Goal: Transaction & Acquisition: Book appointment/travel/reservation

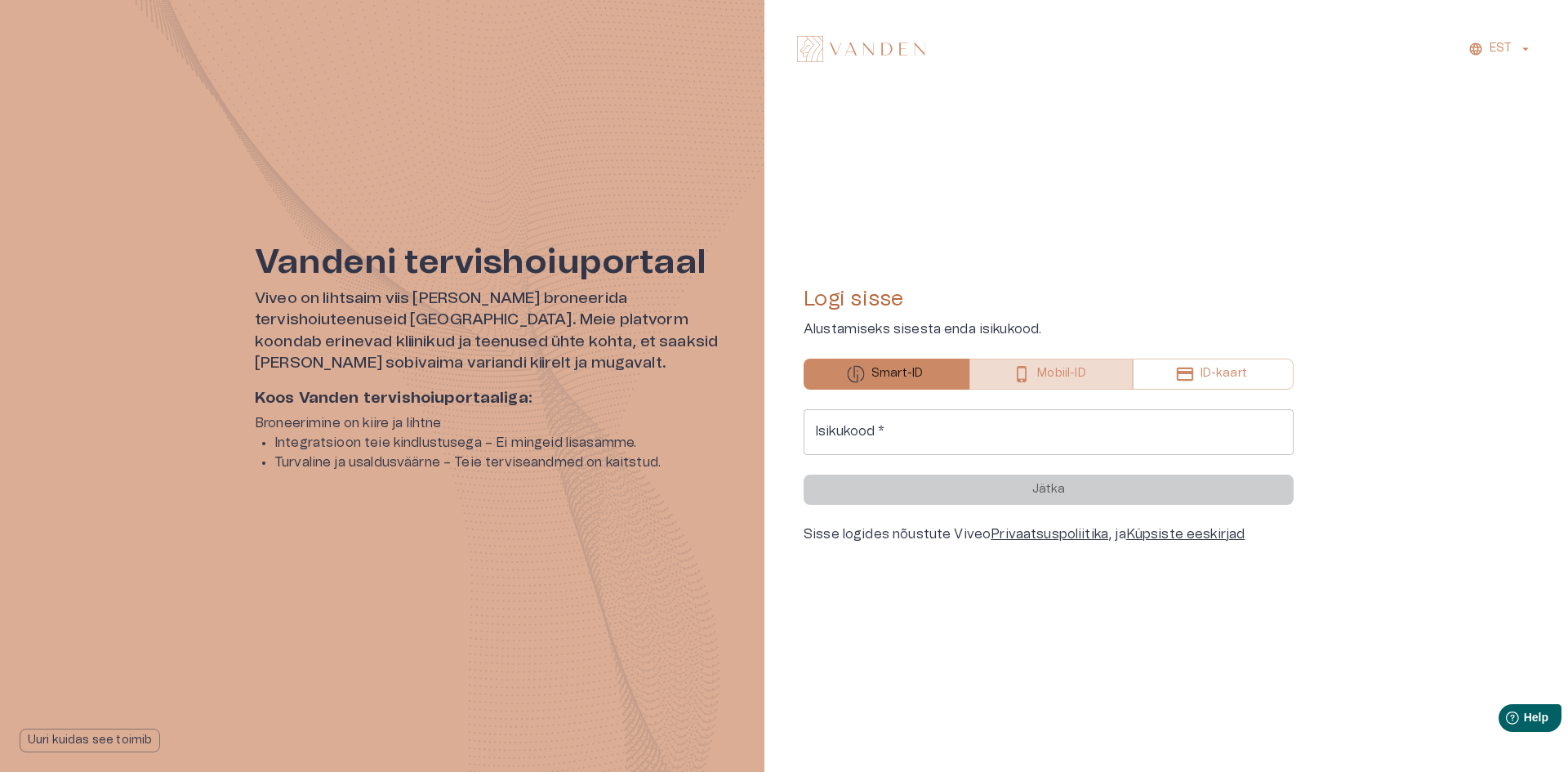
click at [1074, 369] on p "Mobiil-ID" at bounding box center [1061, 374] width 48 height 17
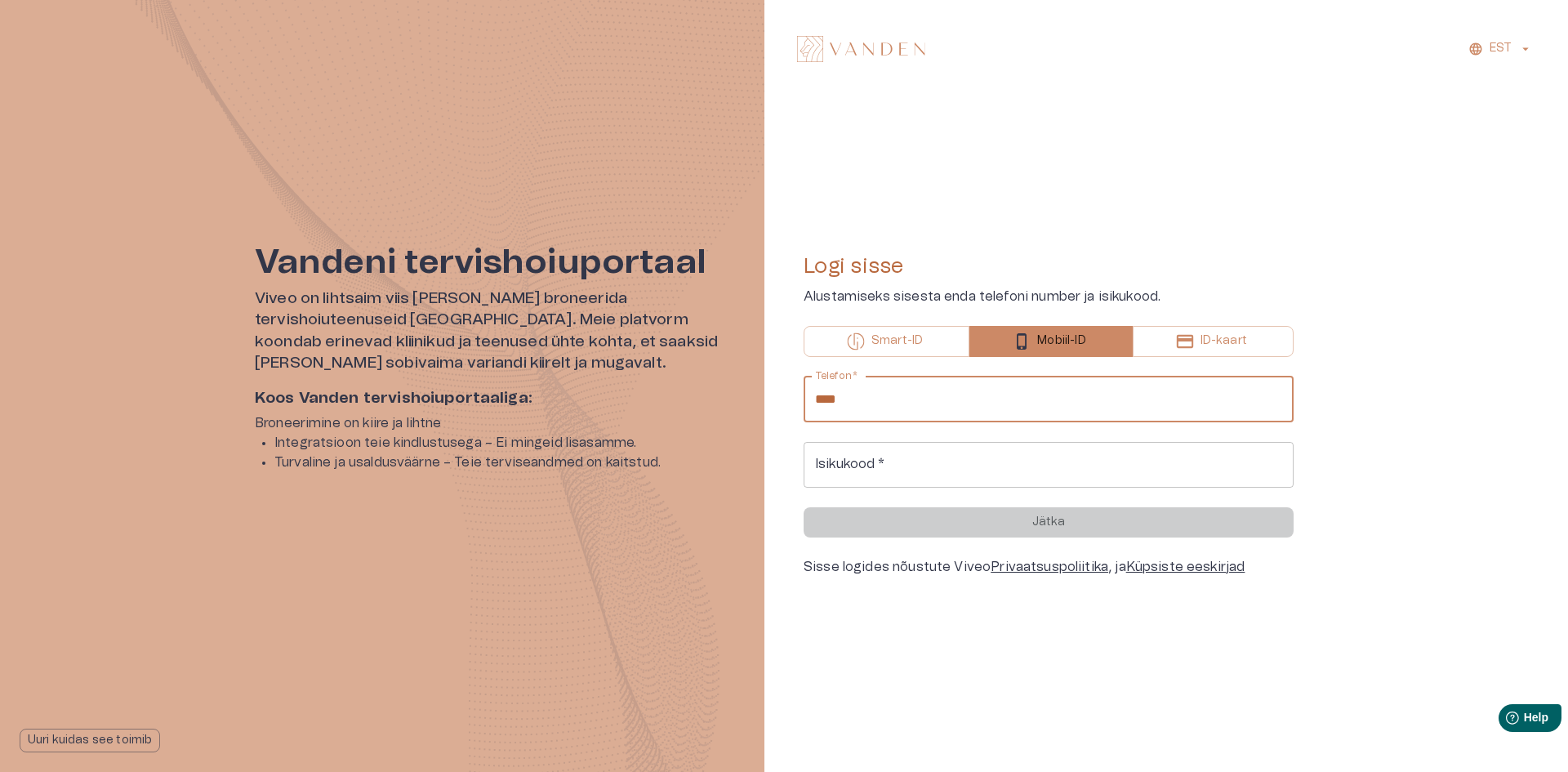
click at [1073, 397] on input "****" at bounding box center [1048, 399] width 490 height 45
type input "**********"
click at [973, 468] on input "Isikukood   *" at bounding box center [1048, 465] width 490 height 45
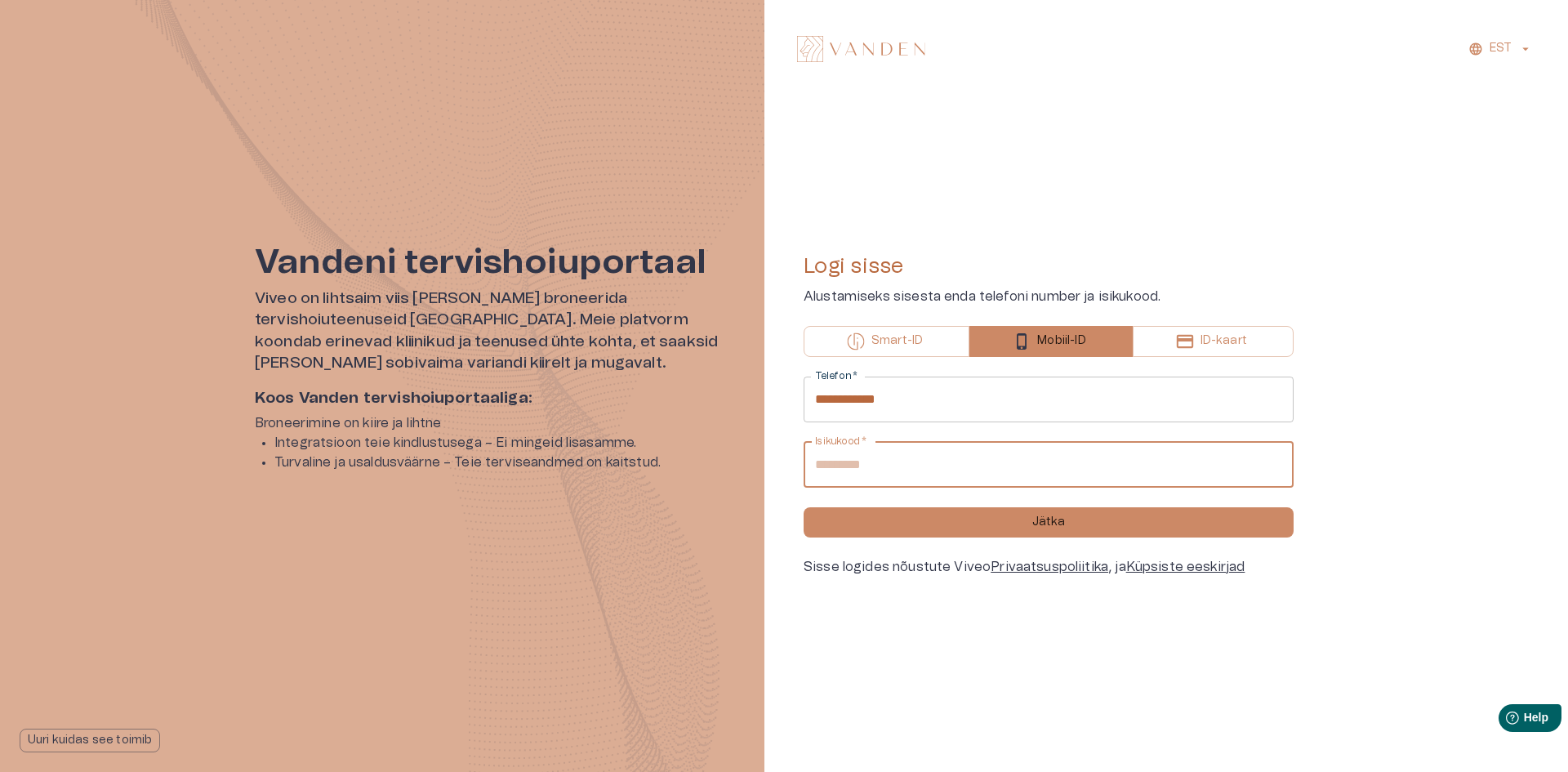
type input "**********"
click at [804, 507] on button "Jätka" at bounding box center [1048, 522] width 490 height 30
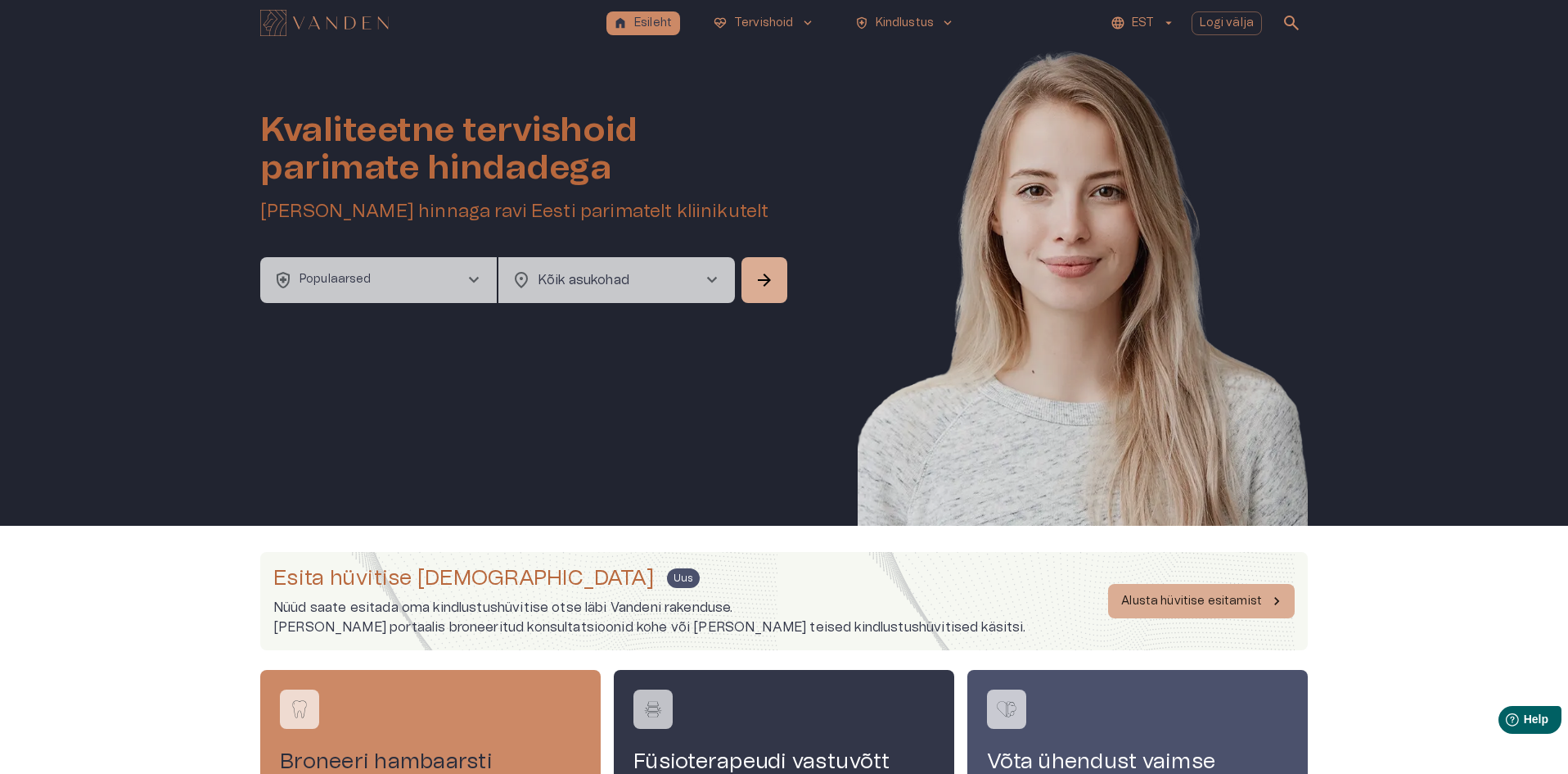
drag, startPoint x: 501, startPoint y: 213, endPoint x: 823, endPoint y: 211, distance: 322.0
click at [823, 211] on div "Kvaliteetne tervishoid parimate hindadega Broneeri soodsaima hinnaga ravi Eesti…" at bounding box center [784, 285] width 1048 height 480
click at [462, 191] on div "Kvaliteetne tervishoid parimate hindadega [PERSON_NAME] soodsaima hinnaga ravi …" at bounding box center [526, 151] width 530 height 212
drag, startPoint x: 511, startPoint y: 205, endPoint x: 808, endPoint y: 194, distance: 297.2
click at [808, 194] on div "Kvaliteetne tervishoid parimate hindadega Broneeri soodsaima hinnaga ravi Eesti…" at bounding box center [784, 285] width 1048 height 480
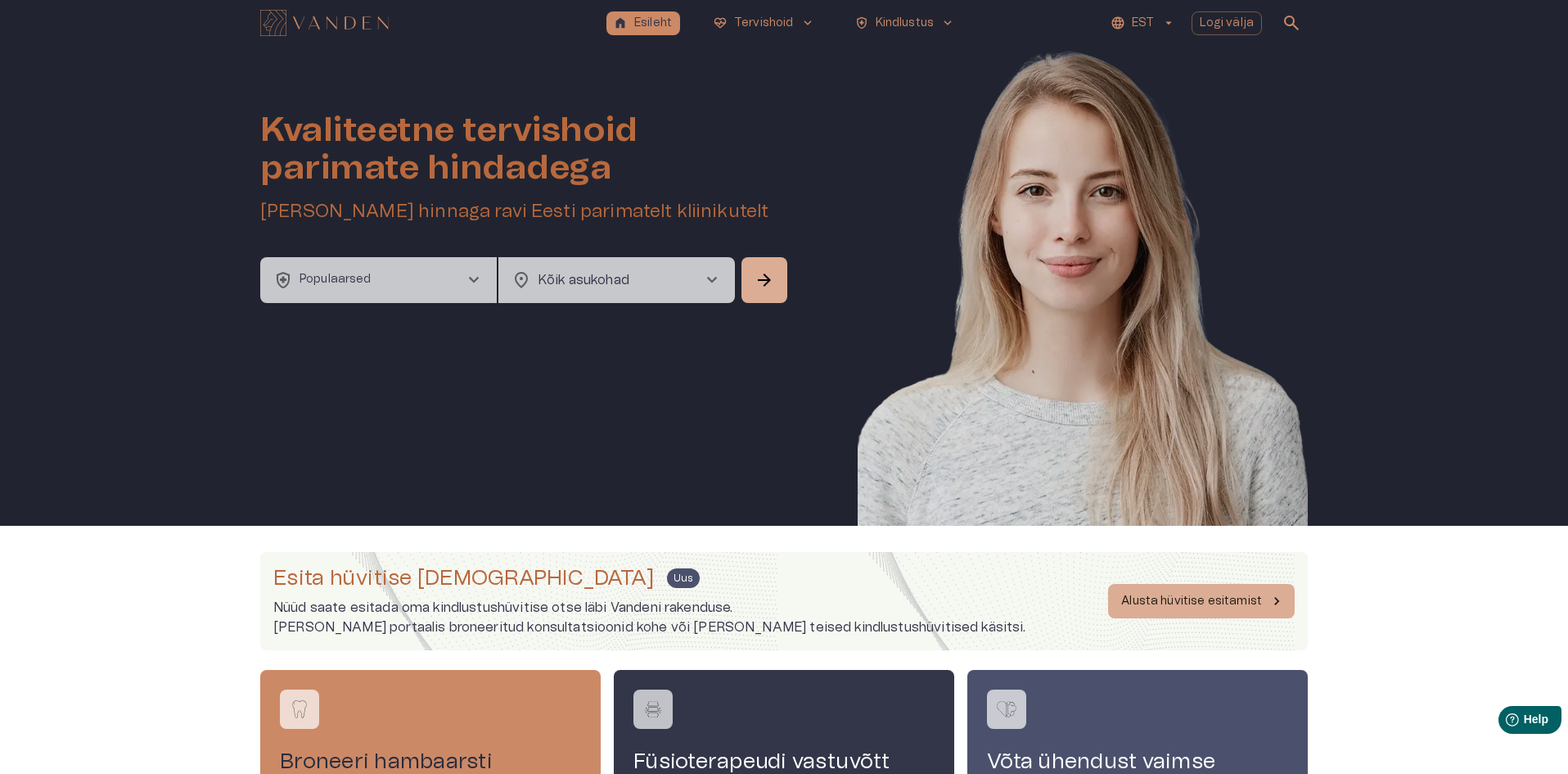
click at [495, 214] on h5 "[PERSON_NAME] hinnaga ravi Eesti parimatelt kliinikutelt" at bounding box center [526, 212] width 530 height 24
drag, startPoint x: 510, startPoint y: 212, endPoint x: 791, endPoint y: 206, distance: 281.1
click at [791, 206] on div "Kvaliteetne tervishoid parimate hindadega Broneeri soodsaima hinnaga ravi Eesti…" at bounding box center [784, 285] width 1048 height 480
click at [789, 218] on h5 "[PERSON_NAME] hinnaga ravi Eesti parimatelt kliinikutelt" at bounding box center [526, 212] width 530 height 24
drag, startPoint x: 518, startPoint y: 210, endPoint x: 781, endPoint y: 222, distance: 263.3
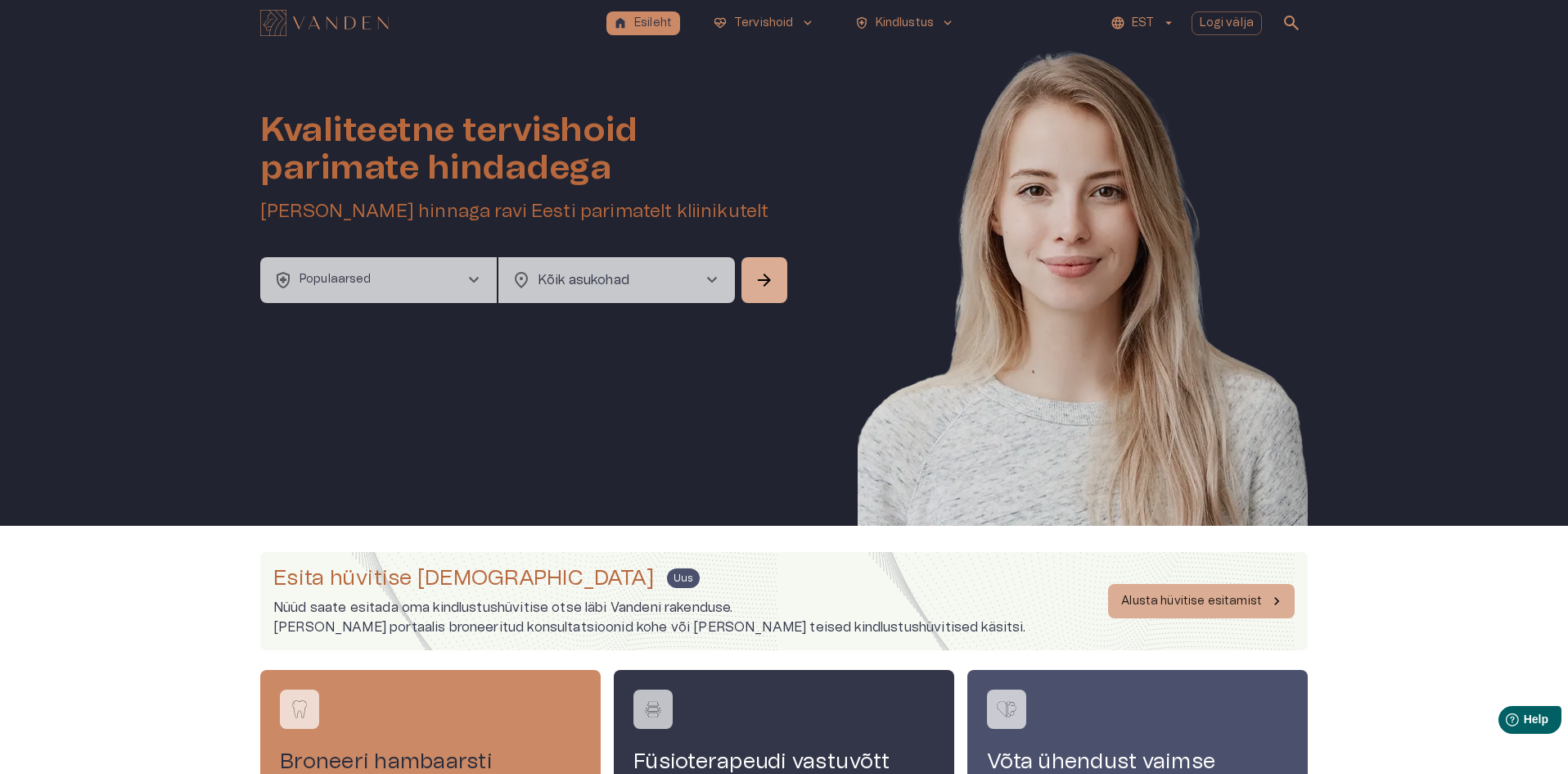
click at [781, 222] on h5 "[PERSON_NAME] hinnaga ravi Eesti parimatelt kliinikutelt" at bounding box center [526, 212] width 530 height 24
click at [545, 431] on div "Kvaliteetne tervishoid parimate hindadega Broneeri soodsaima hinnaga ravi Eesti…" at bounding box center [784, 285] width 1048 height 480
drag, startPoint x: 512, startPoint y: 209, endPoint x: 794, endPoint y: 212, distance: 282.0
click at [794, 212] on div "Kvaliteetne tervishoid parimate hindadega Broneeri soodsaima hinnaga ravi Eesti…" at bounding box center [784, 285] width 1048 height 480
click at [494, 211] on h5 "[PERSON_NAME] hinnaga ravi Eesti parimatelt kliinikutelt" at bounding box center [526, 212] width 530 height 24
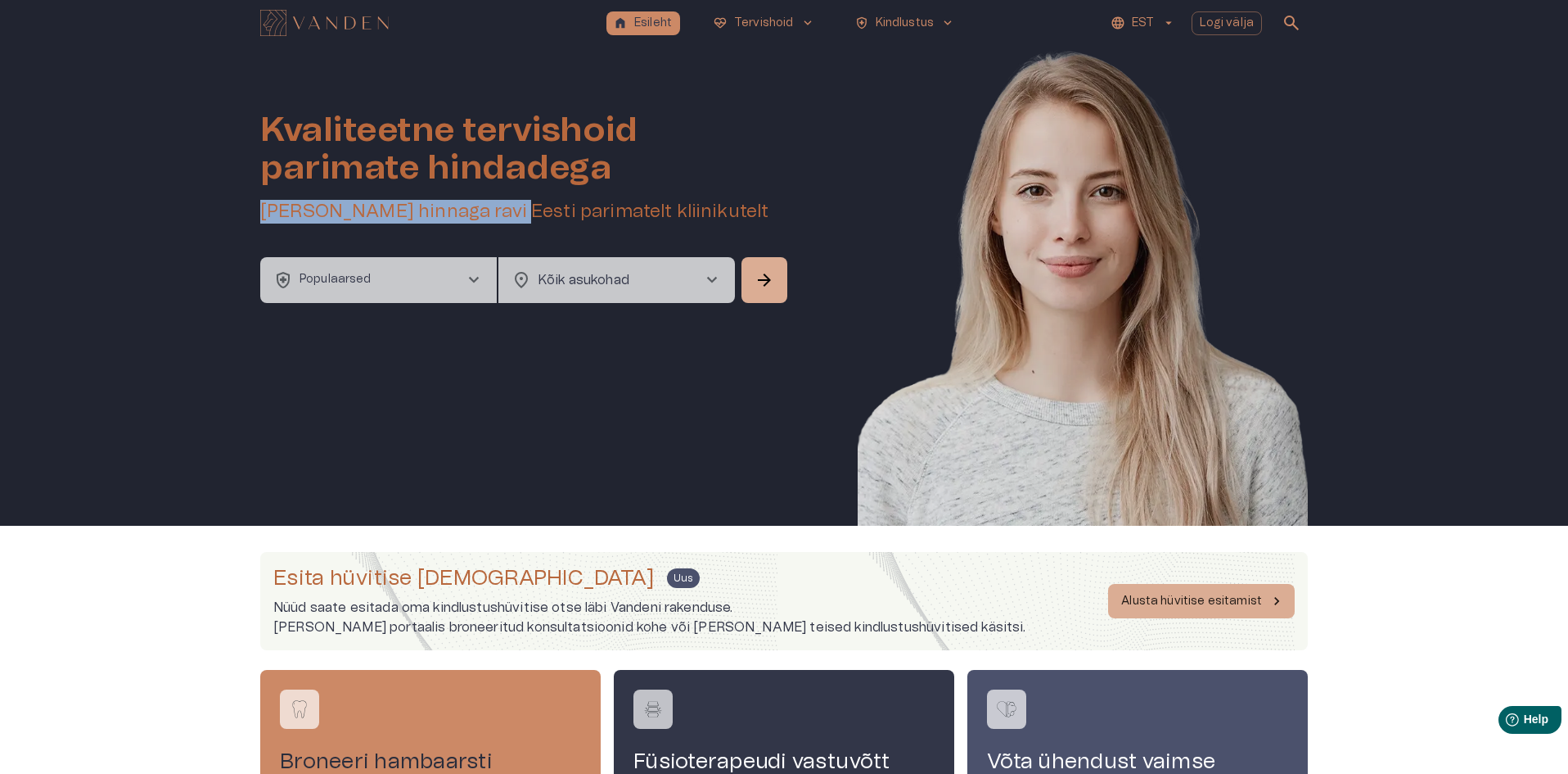
drag, startPoint x: 517, startPoint y: 209, endPoint x: 238, endPoint y: 201, distance: 279.1
click at [238, 201] on div "Kvaliteetne tervishoid parimate hindadega Broneeri soodsaima hinnaga ravi Eesti…" at bounding box center [784, 285] width 1568 height 480
click at [247, 233] on div "Kvaliteetne tervishoid parimate hindadega Broneeri soodsaima hinnaga ravi Eesti…" at bounding box center [784, 285] width 1568 height 480
click at [649, 325] on div "Kvaliteetne tervishoid parimate hindadega Broneeri soodsaima hinnaga ravi Eesti…" at bounding box center [784, 285] width 1048 height 480
click at [676, 273] on body "home Esileht [MEDICAL_DATA]_heart Tervishoid keyboard_arrow_down health_and_saf…" at bounding box center [784, 387] width 1568 height 774
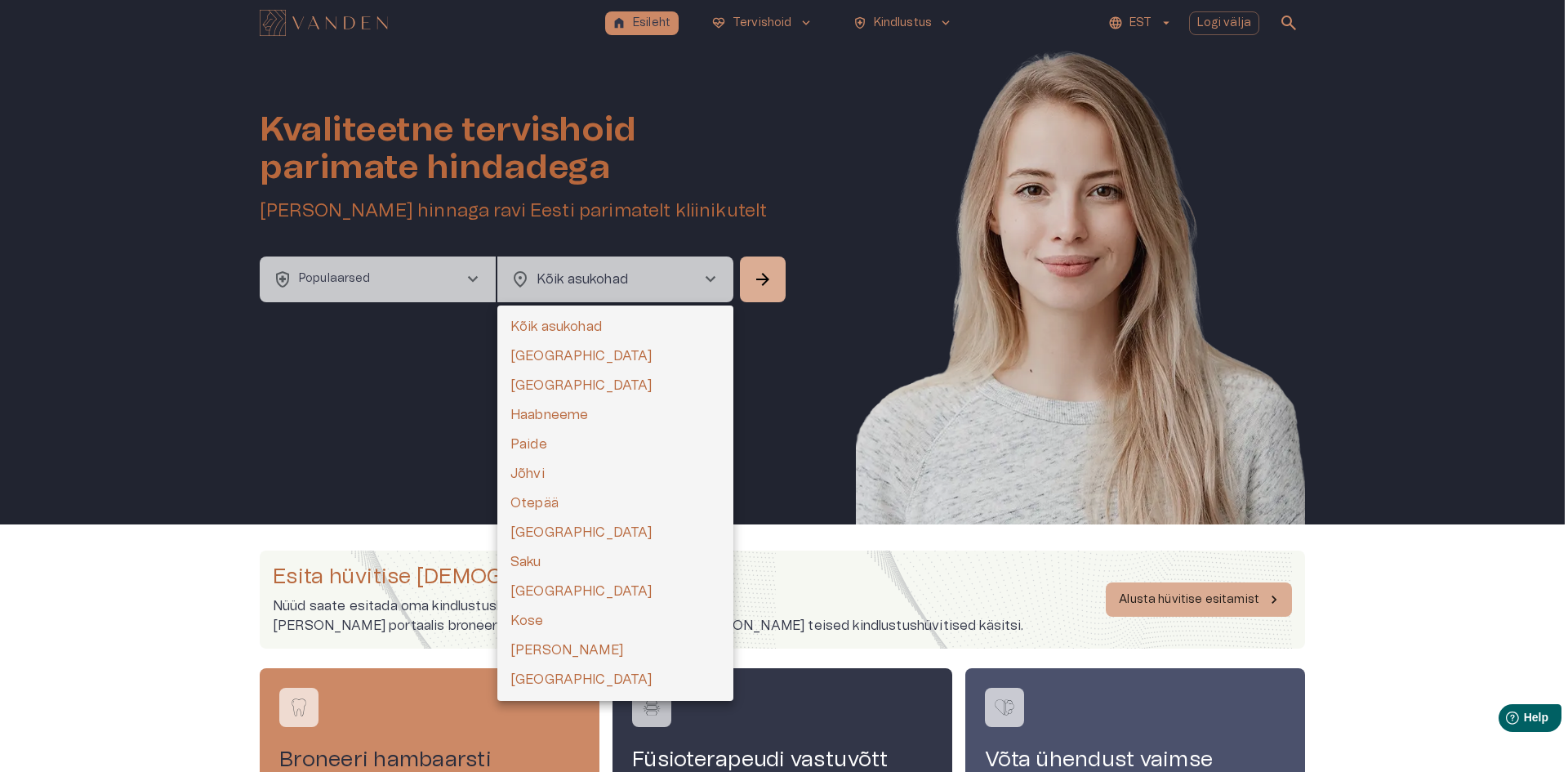
click at [826, 352] on div at bounding box center [784, 386] width 1568 height 772
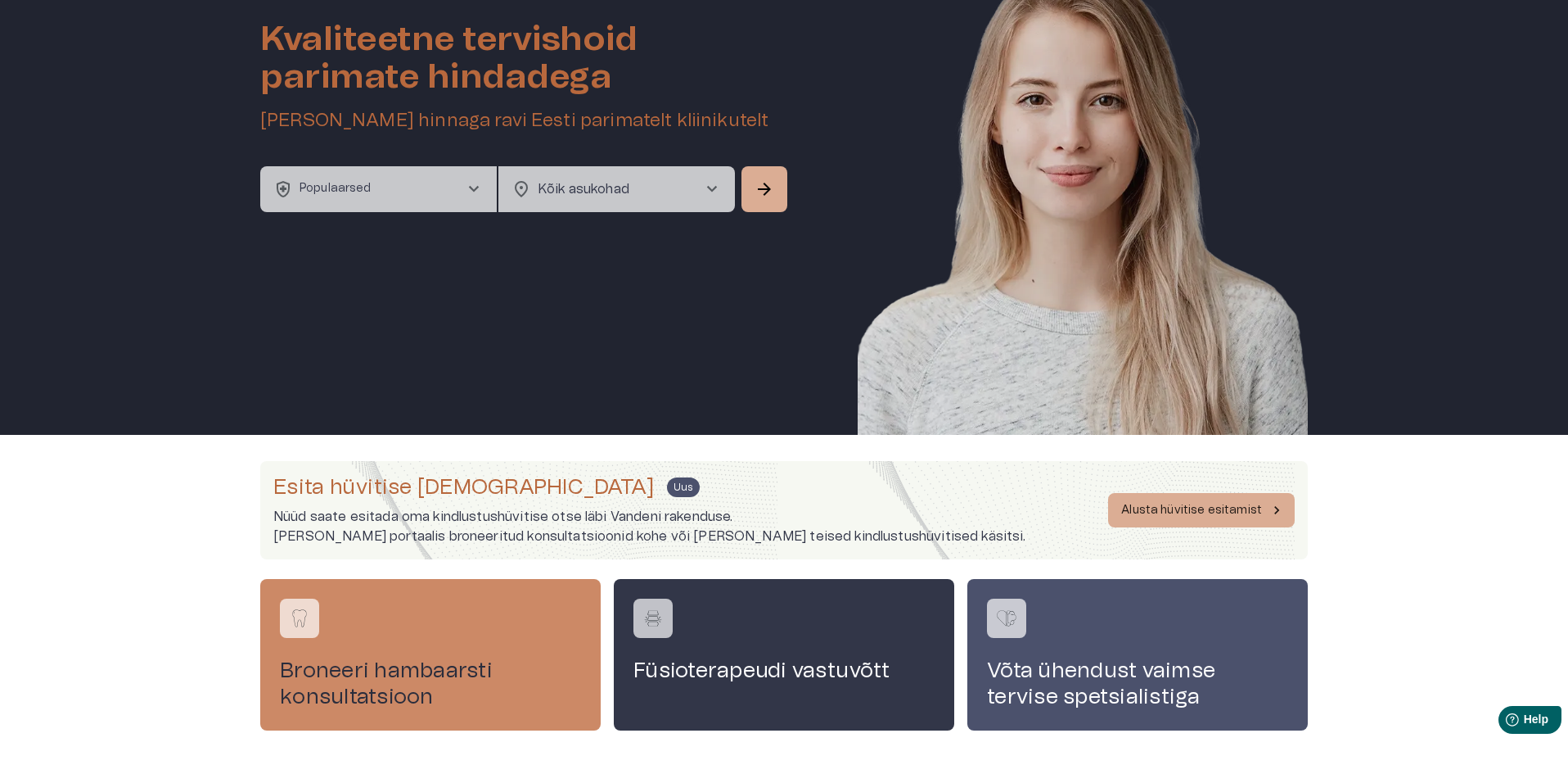
scroll to position [166, 0]
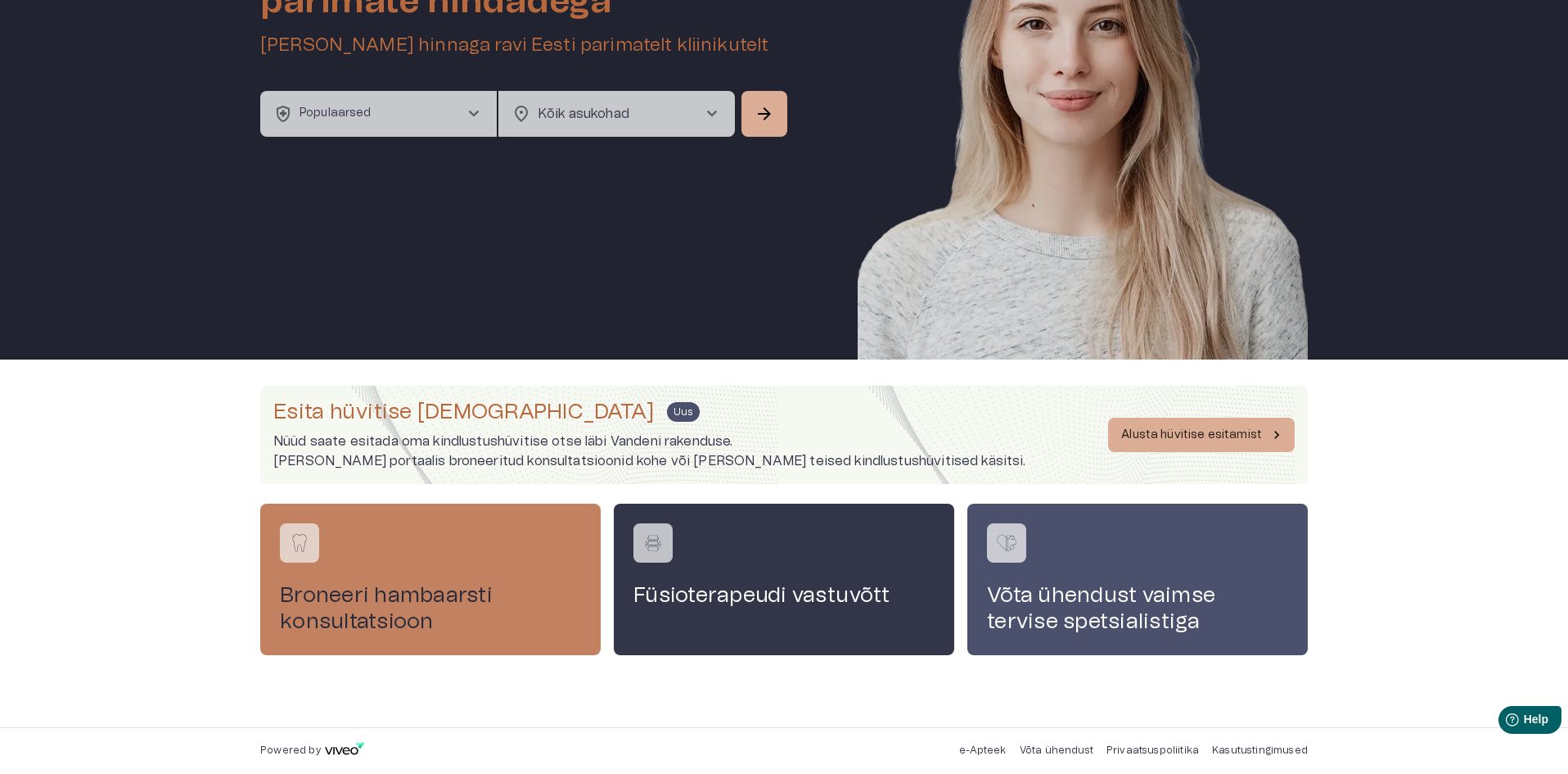
click at [316, 566] on div "Broneeri hambaarsti konsultatsioon" at bounding box center [431, 579] width 341 height 150
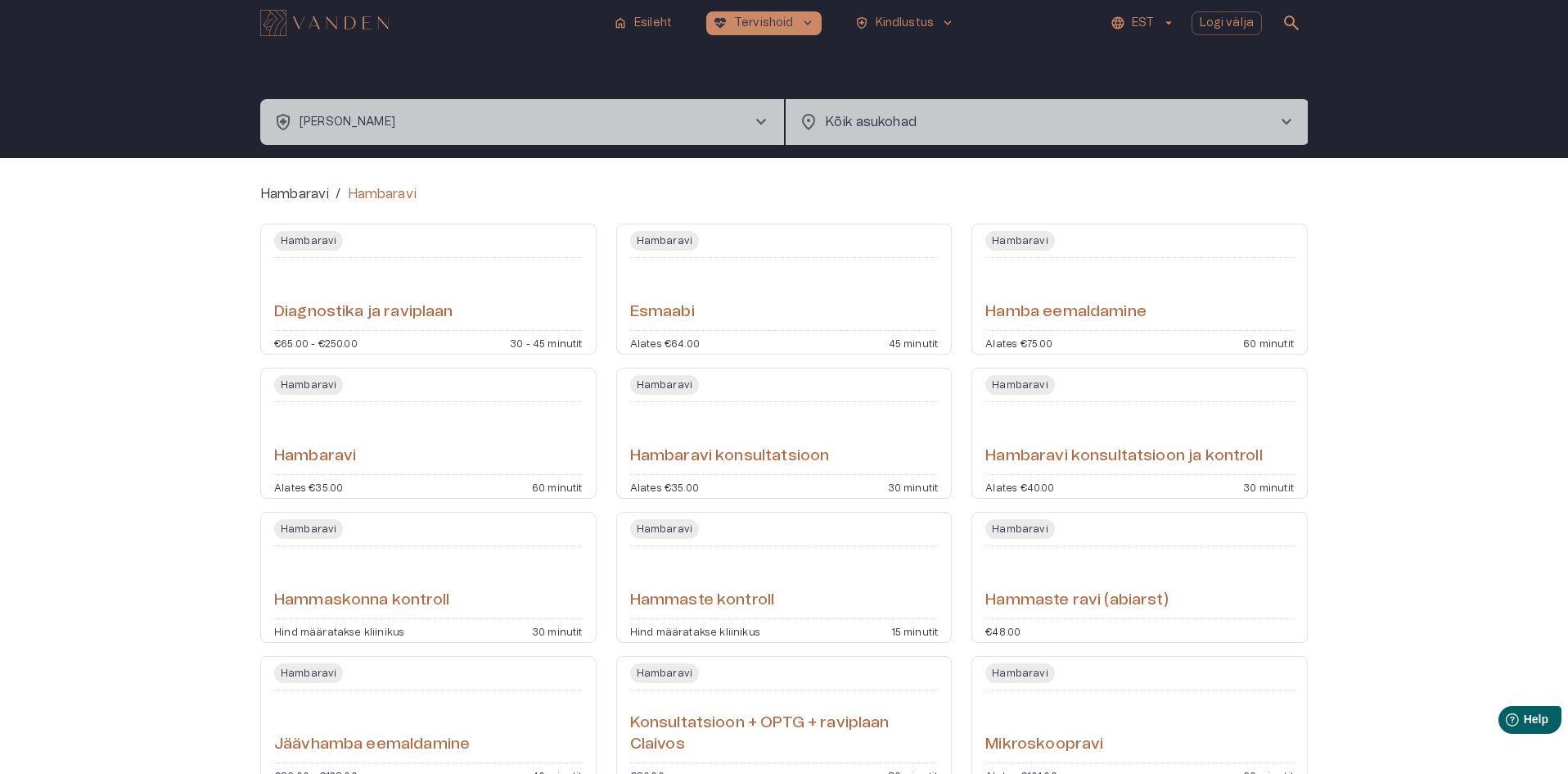
click at [0, 579] on div "Hambaravi / [PERSON_NAME] ja raviplaan €65.00 - €250.00 30 - 45 minutit [PERSON…" at bounding box center [784, 643] width 1568 height 970
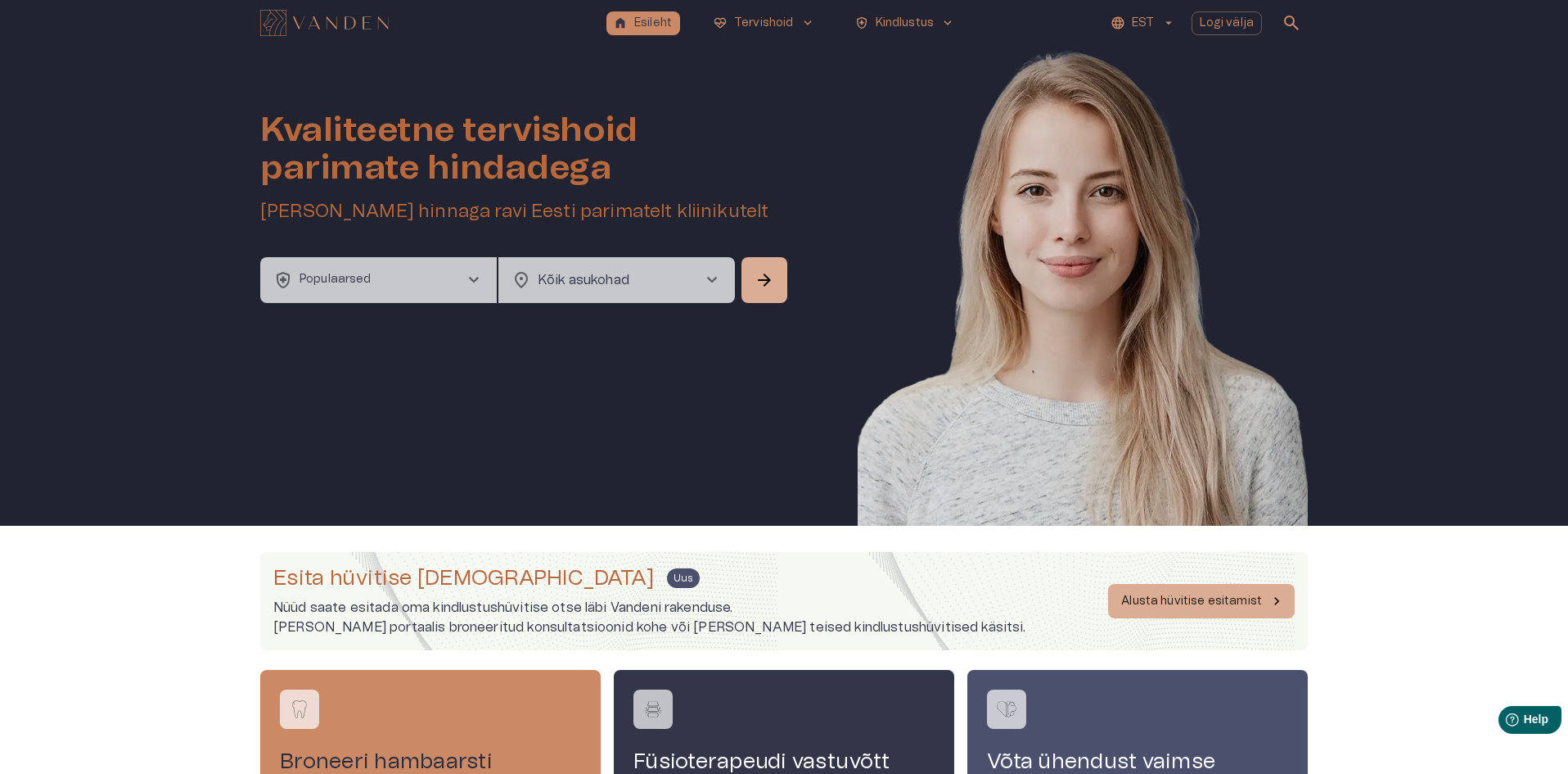
click at [465, 286] on span "chevron_right" at bounding box center [474, 280] width 20 height 20
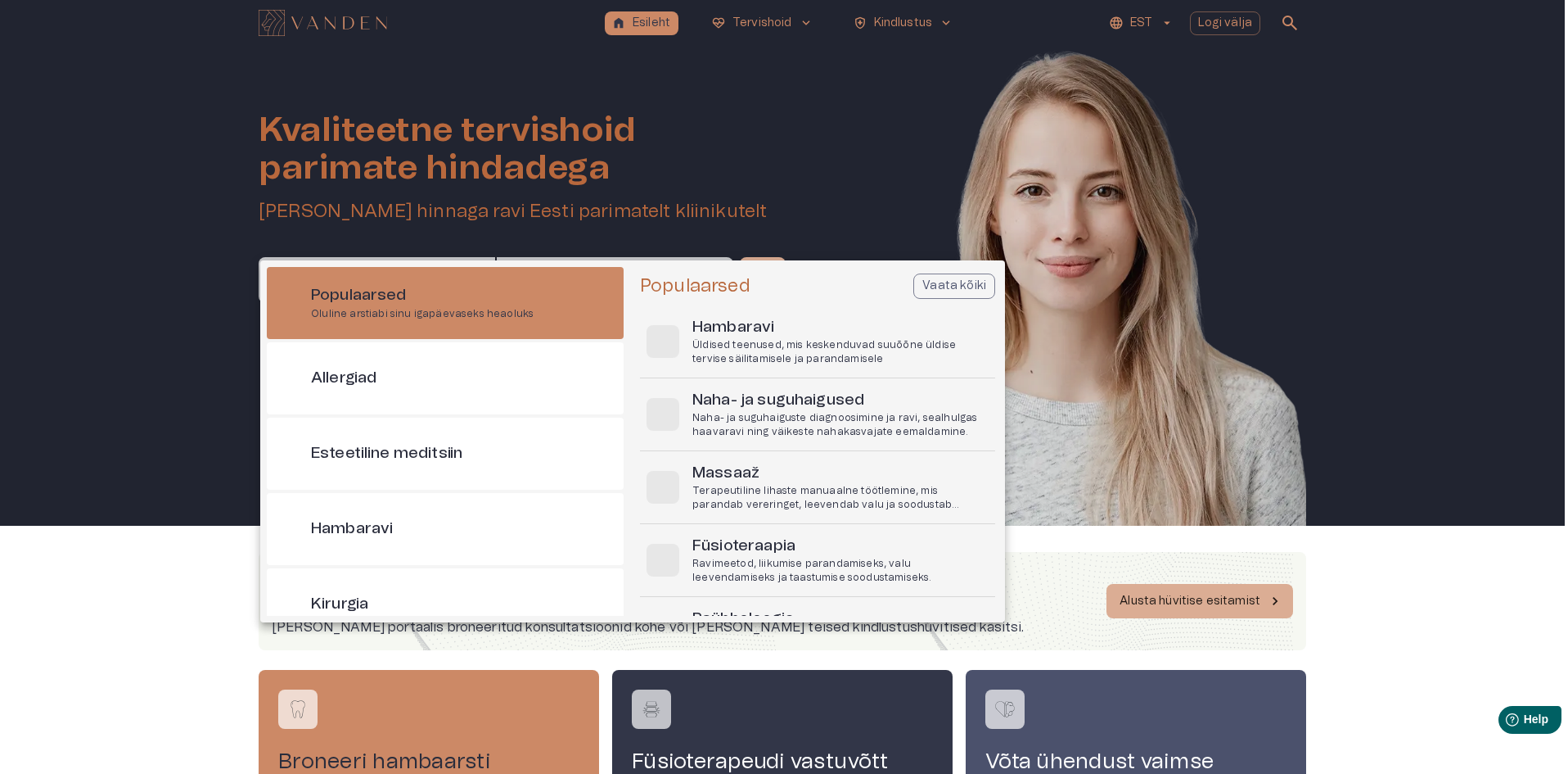
scroll to position [46, 0]
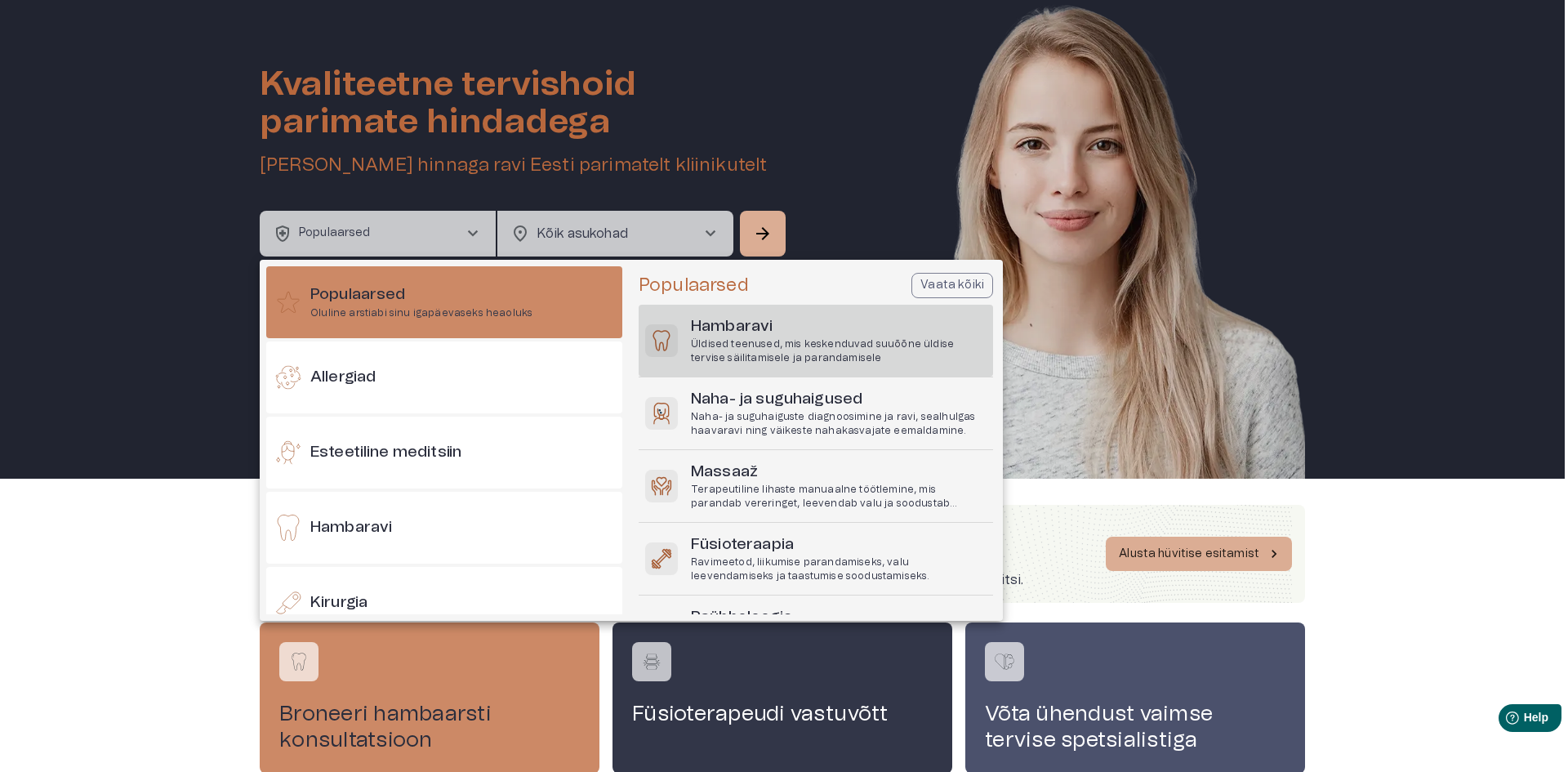
click at [734, 345] on p "Üldised teenused, mis keskenduvad suuõõne üldise tervise säilitamisele ja paran…" at bounding box center [838, 351] width 295 height 28
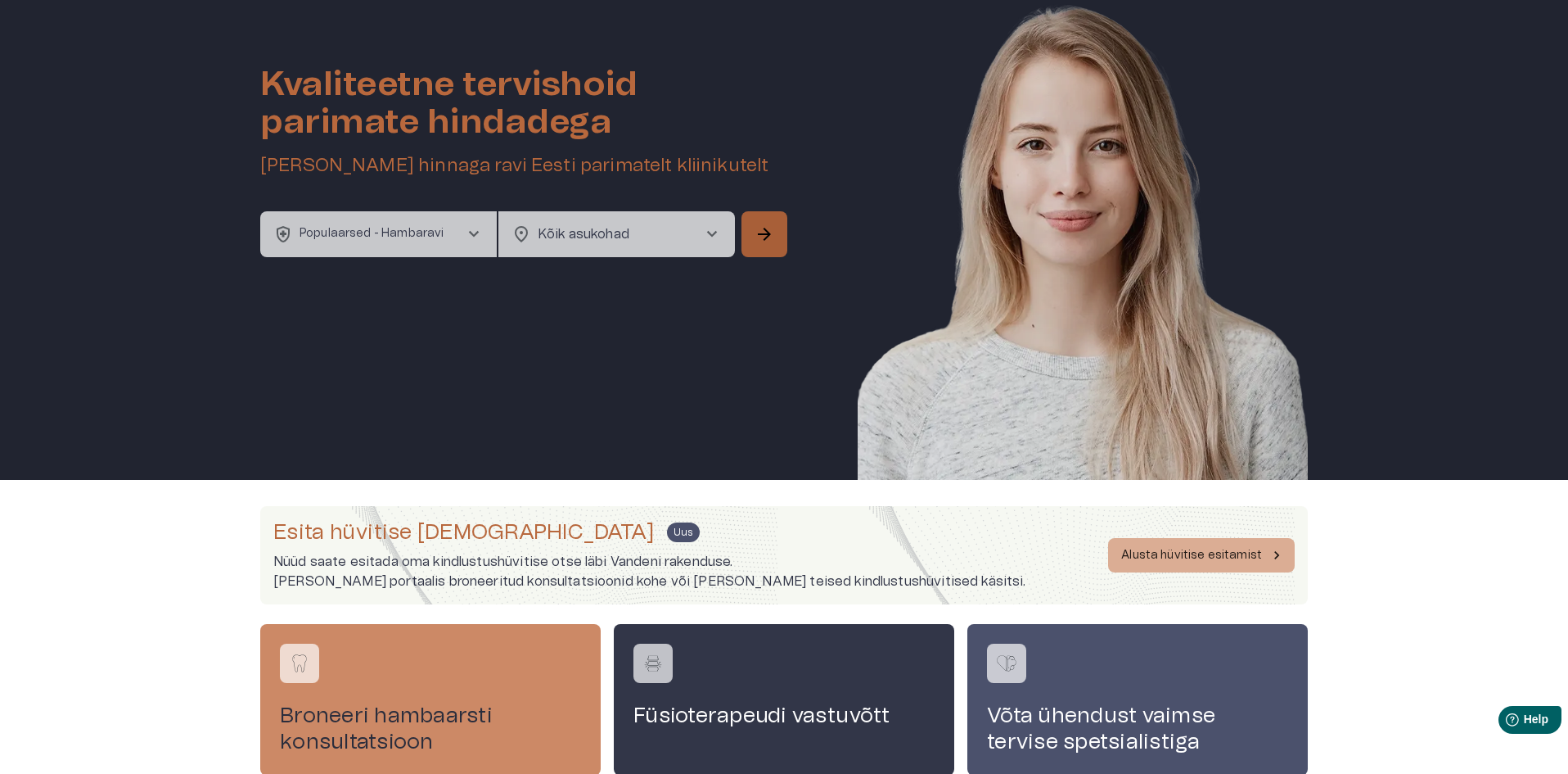
click at [781, 236] on button "arrow_forward" at bounding box center [764, 234] width 46 height 46
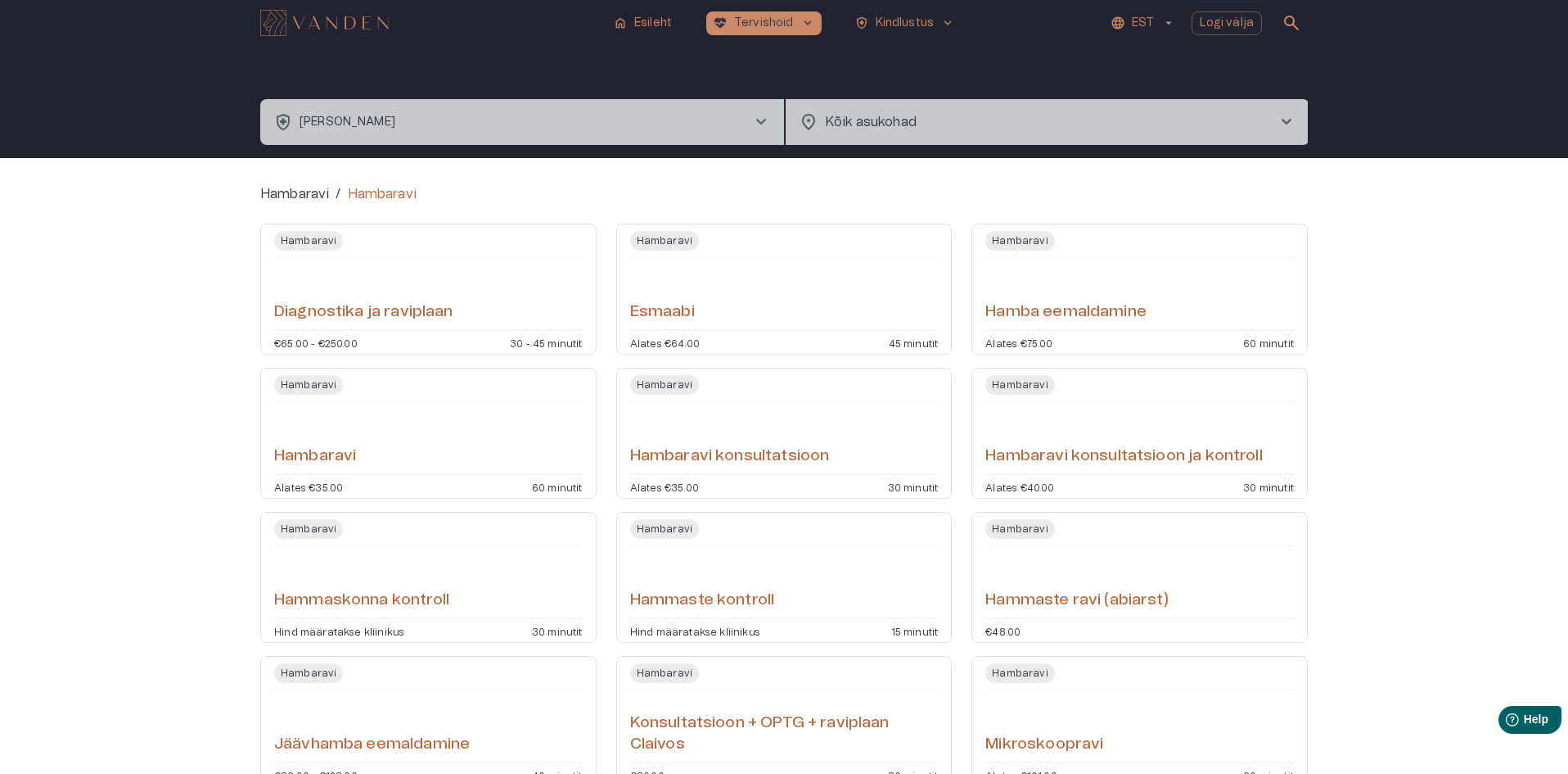
click at [310, 434] on div "Hambaravi" at bounding box center [428, 438] width 309 height 59
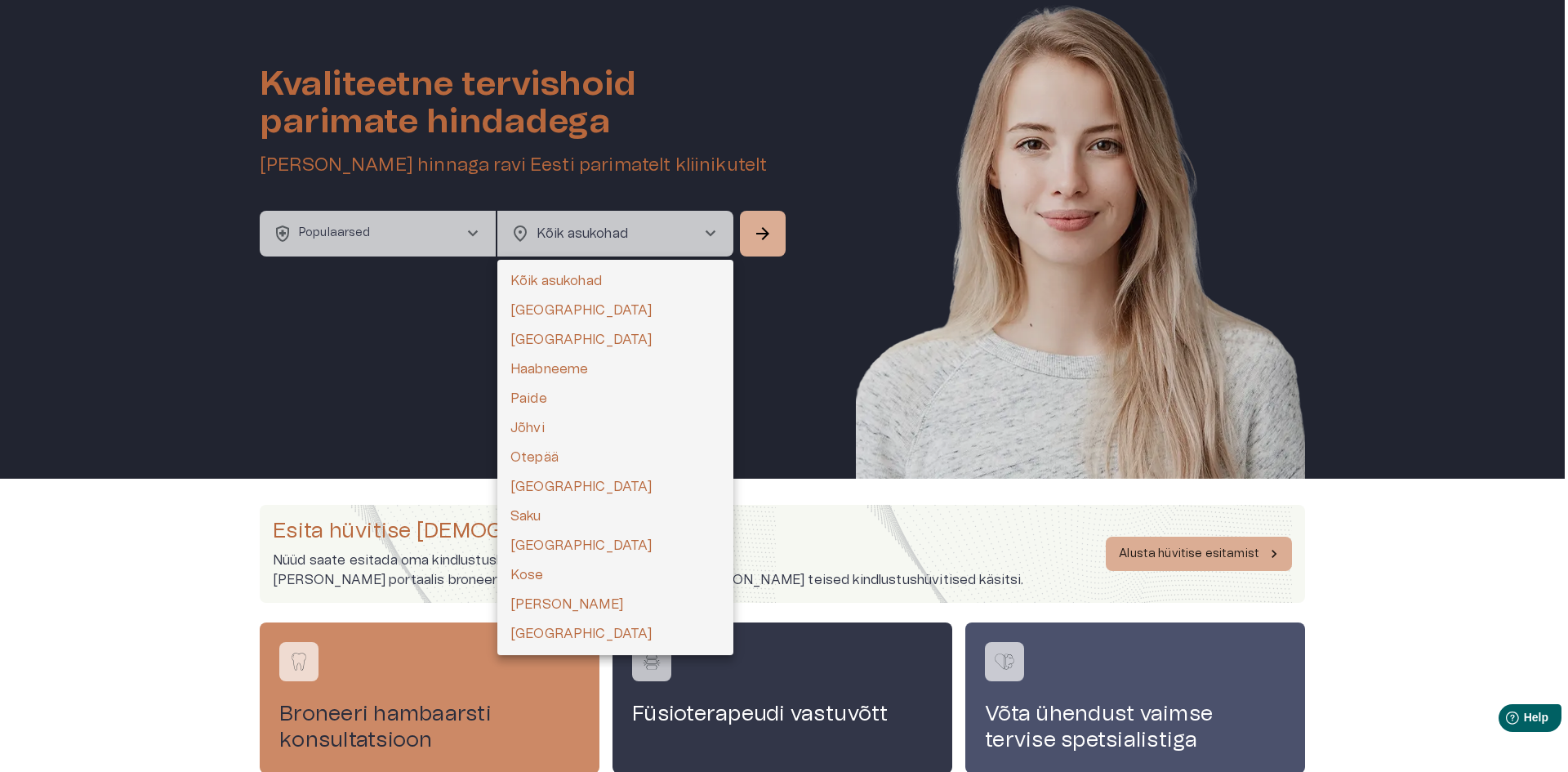
click at [699, 256] on body "home Esileht [MEDICAL_DATA]_heart Tervishoid keyboard_arrow_down health_and_saf…" at bounding box center [784, 340] width 1568 height 772
click at [650, 456] on li "Otepää" at bounding box center [615, 457] width 236 height 29
type input "**********"
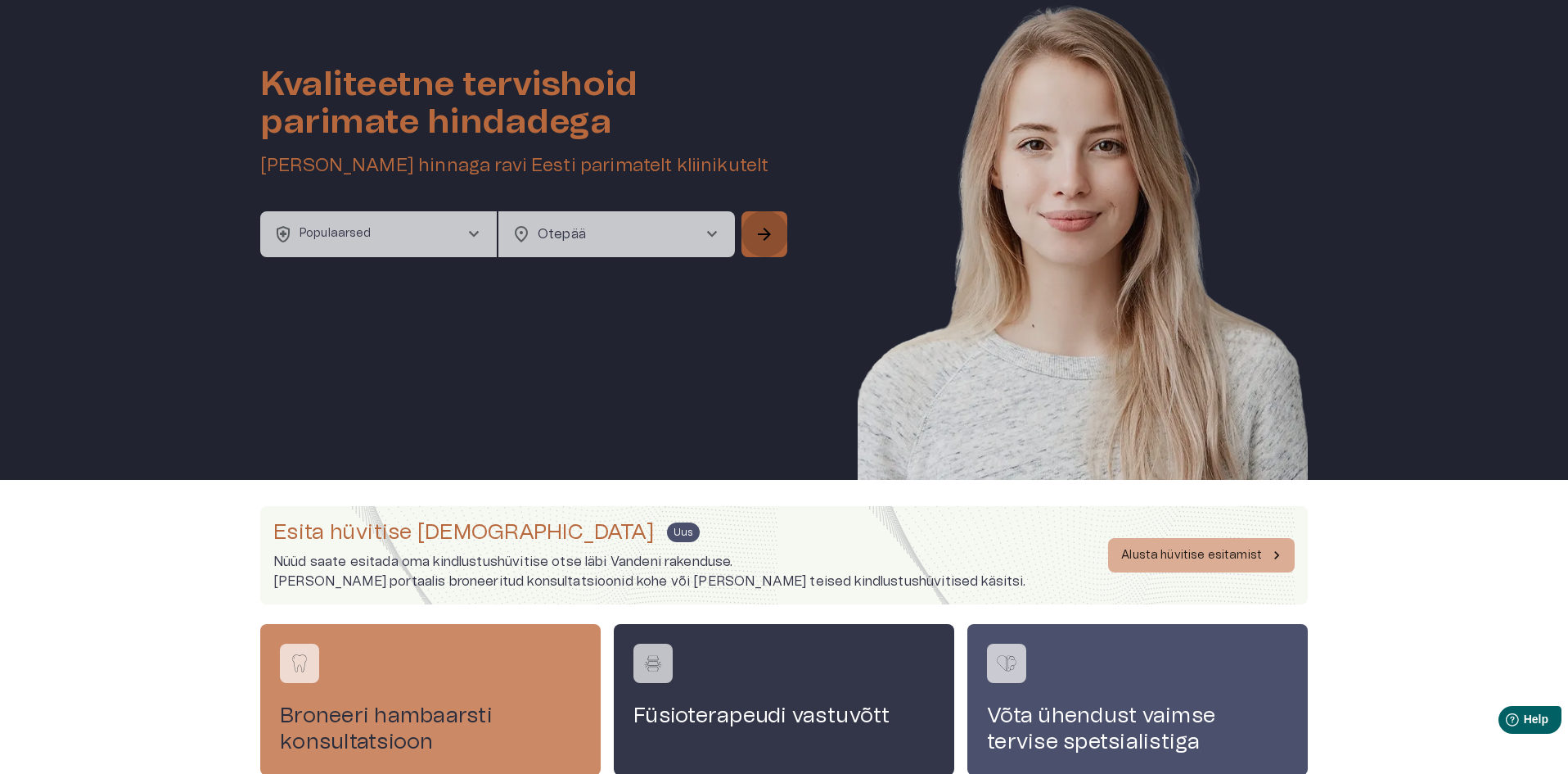
click at [760, 227] on span "arrow_forward" at bounding box center [764, 234] width 20 height 20
click at [343, 213] on button "health_and_safety Populaarsed chevron_right" at bounding box center [379, 234] width 237 height 46
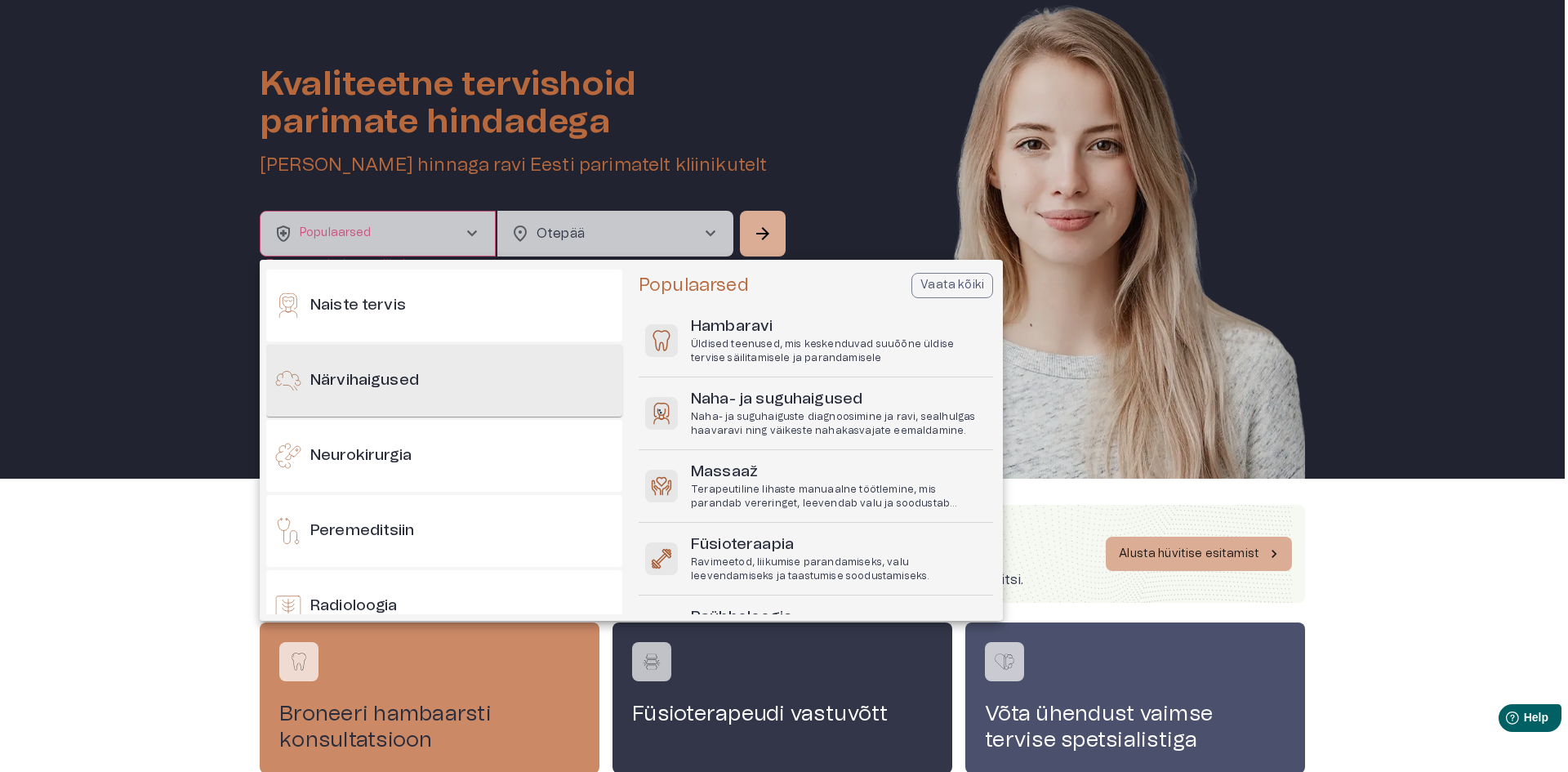
scroll to position [1760, 0]
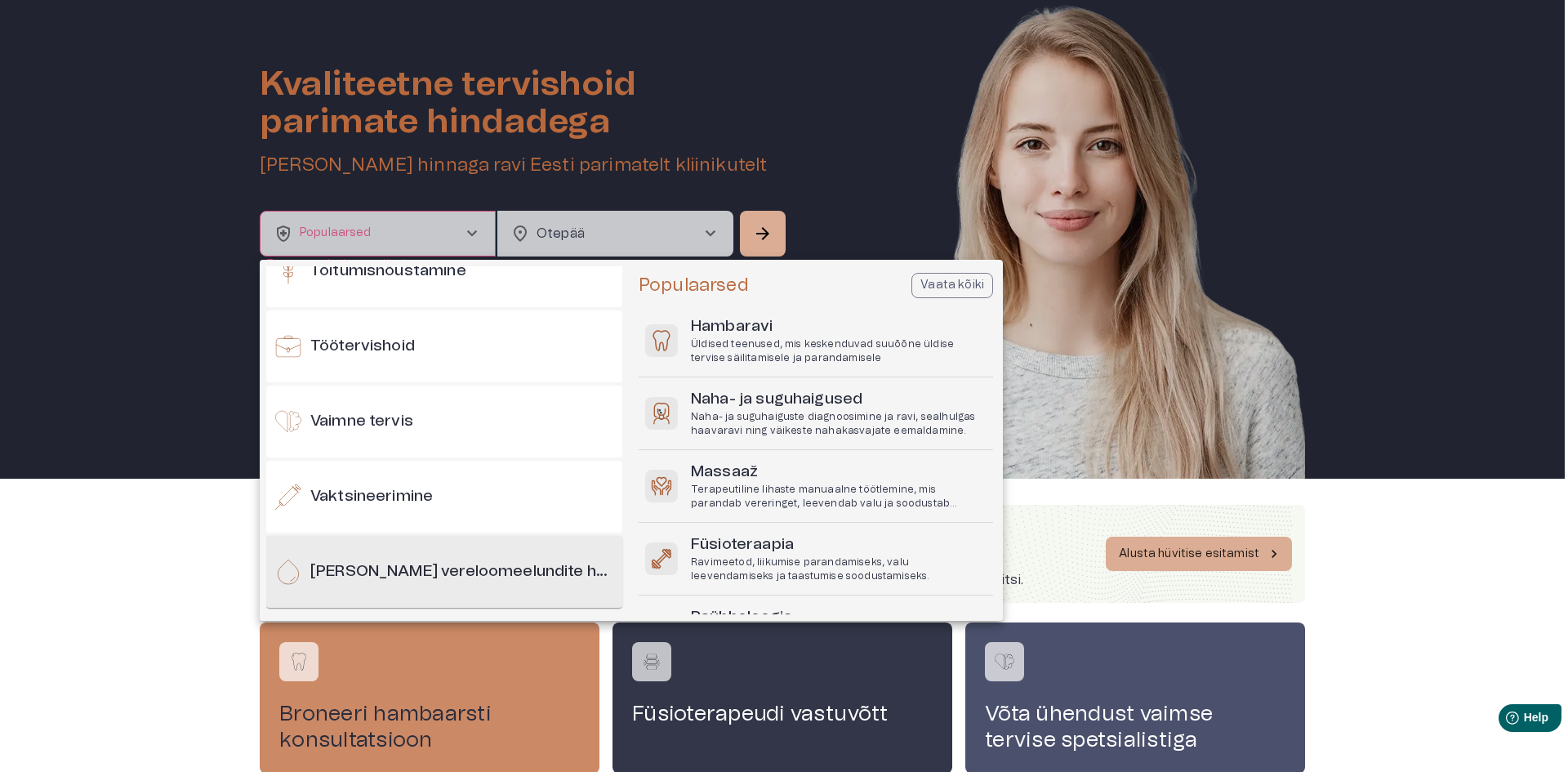
click at [429, 566] on h6 "[PERSON_NAME] vereloomeelundite haigused" at bounding box center [463, 572] width 305 height 22
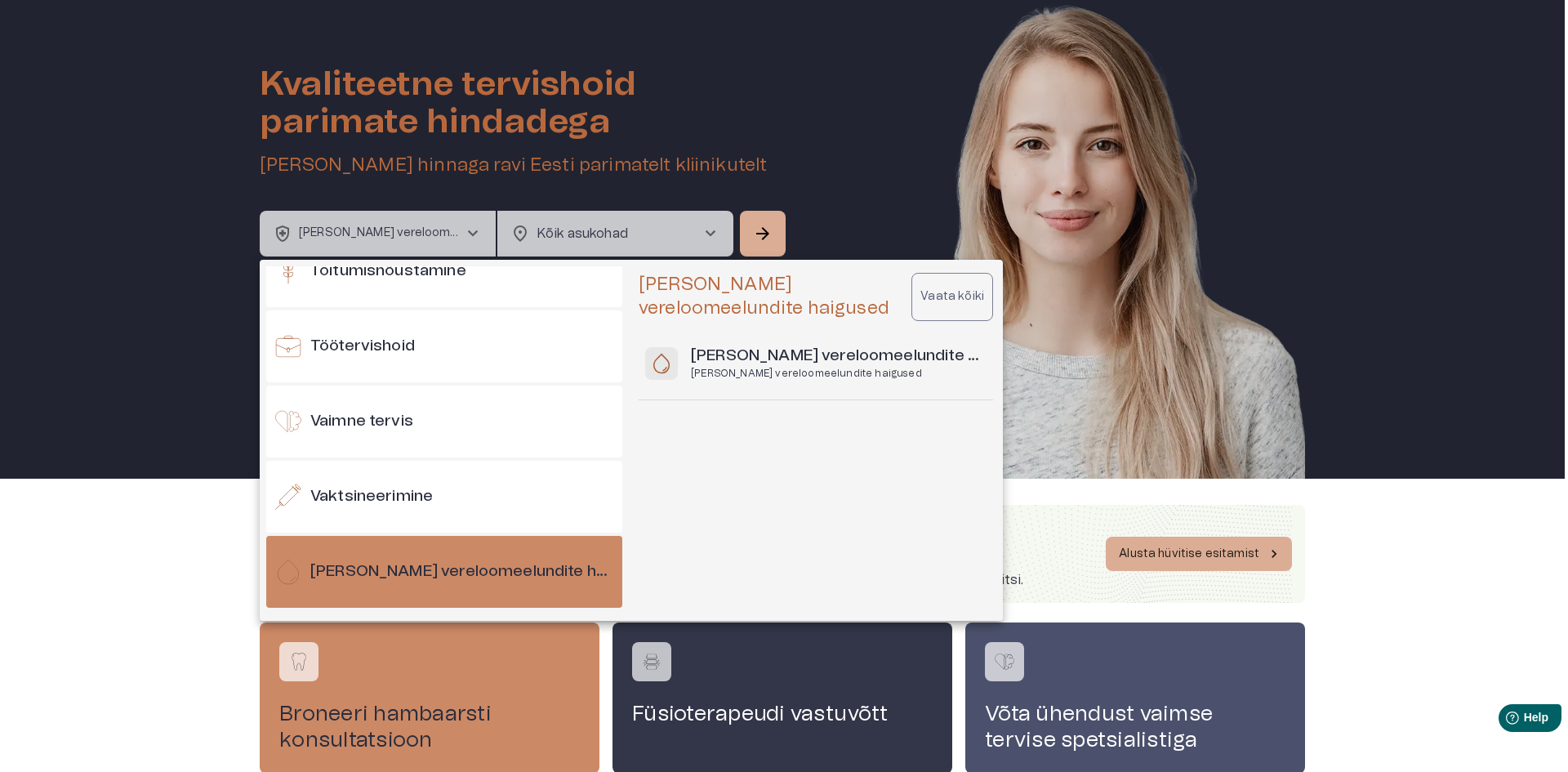
click at [587, 227] on div at bounding box center [784, 386] width 1568 height 772
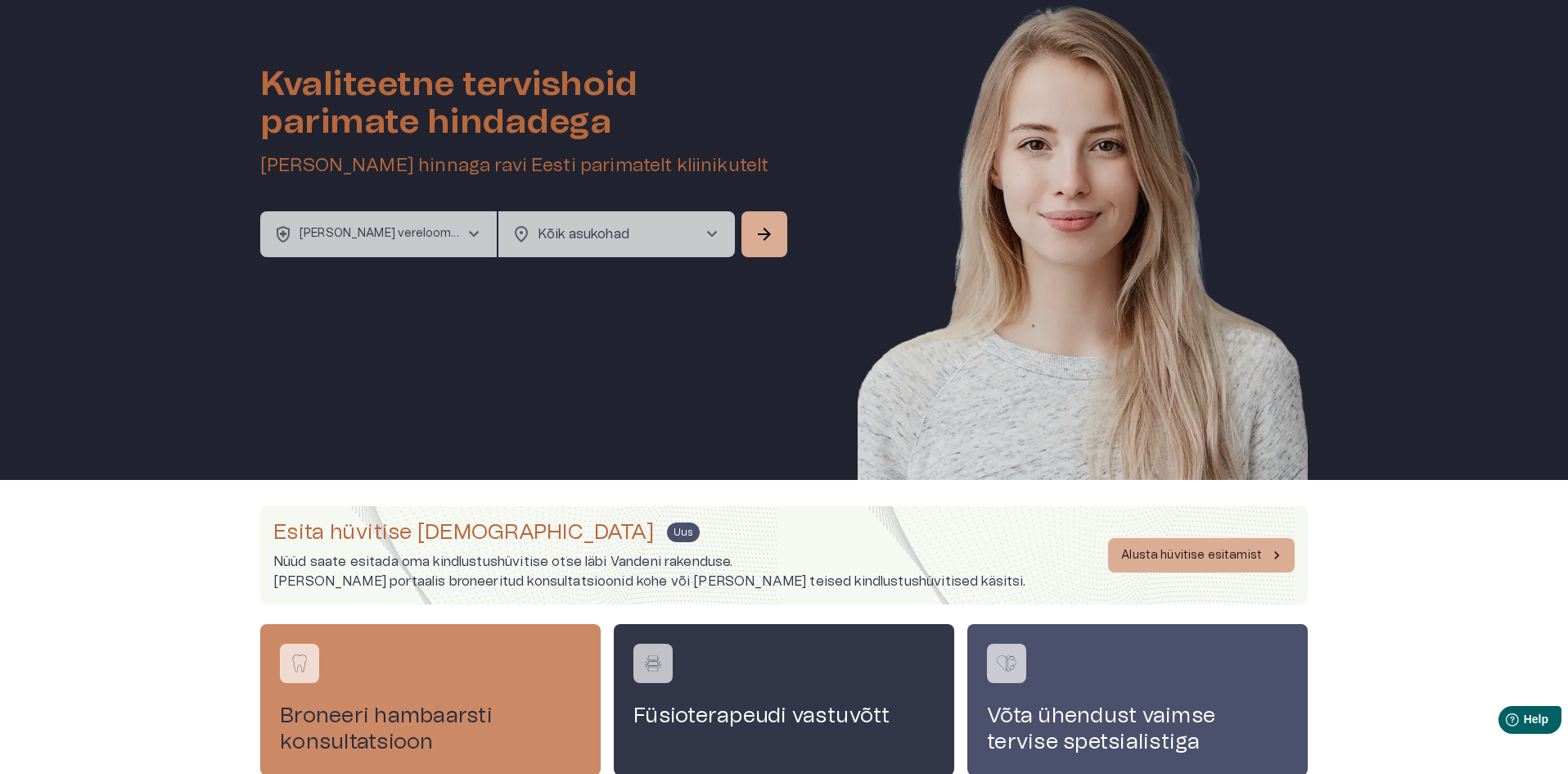
click at [589, 228] on body "home Esileht [MEDICAL_DATA]_heart Tervishoid keyboard_arrow_down health_and_saf…" at bounding box center [784, 341] width 1568 height 774
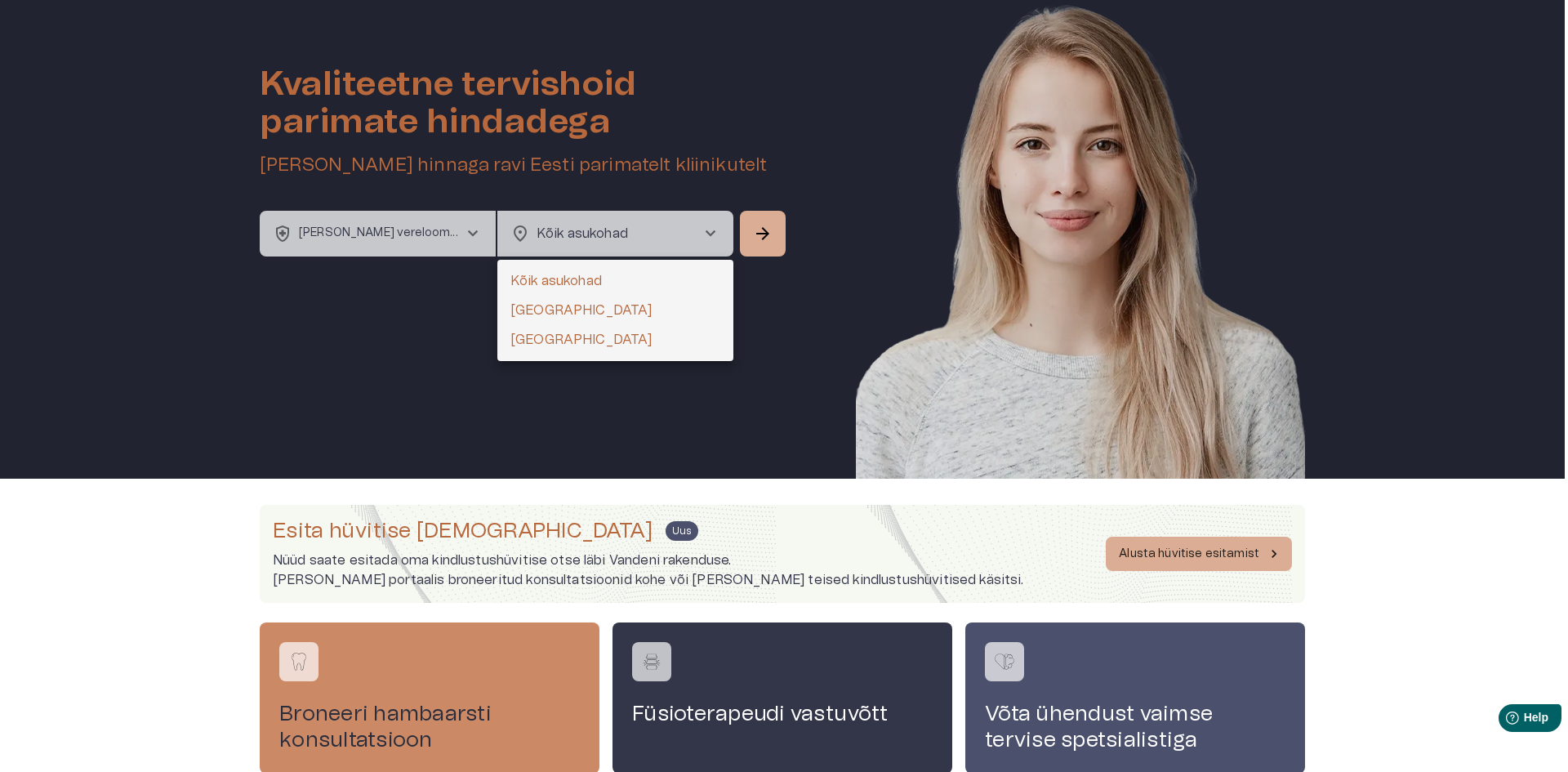
click at [116, 235] on div at bounding box center [784, 386] width 1568 height 772
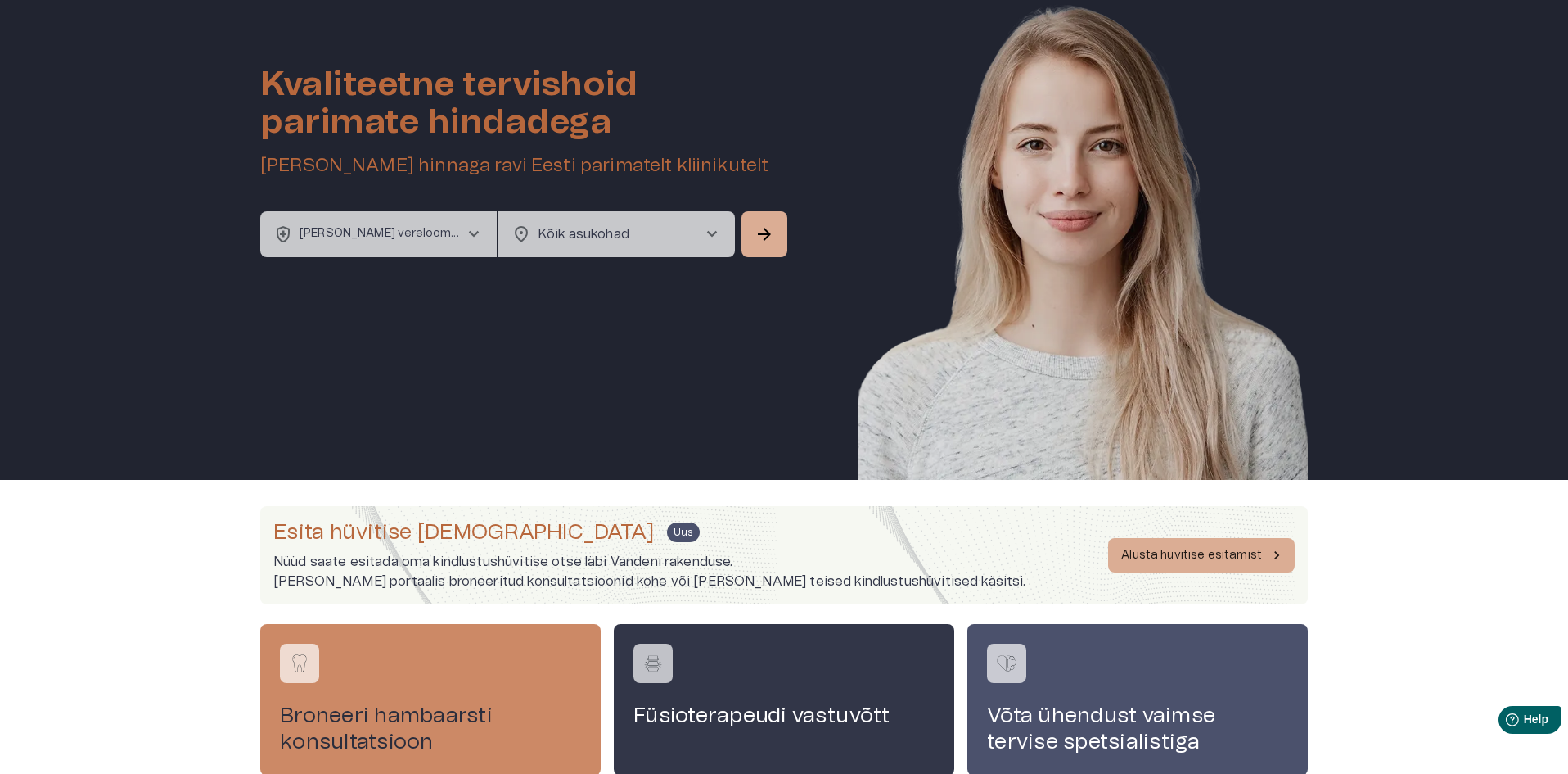
click at [374, 228] on p "[PERSON_NAME] vereloomeelundite haigused" at bounding box center [382, 233] width 165 height 17
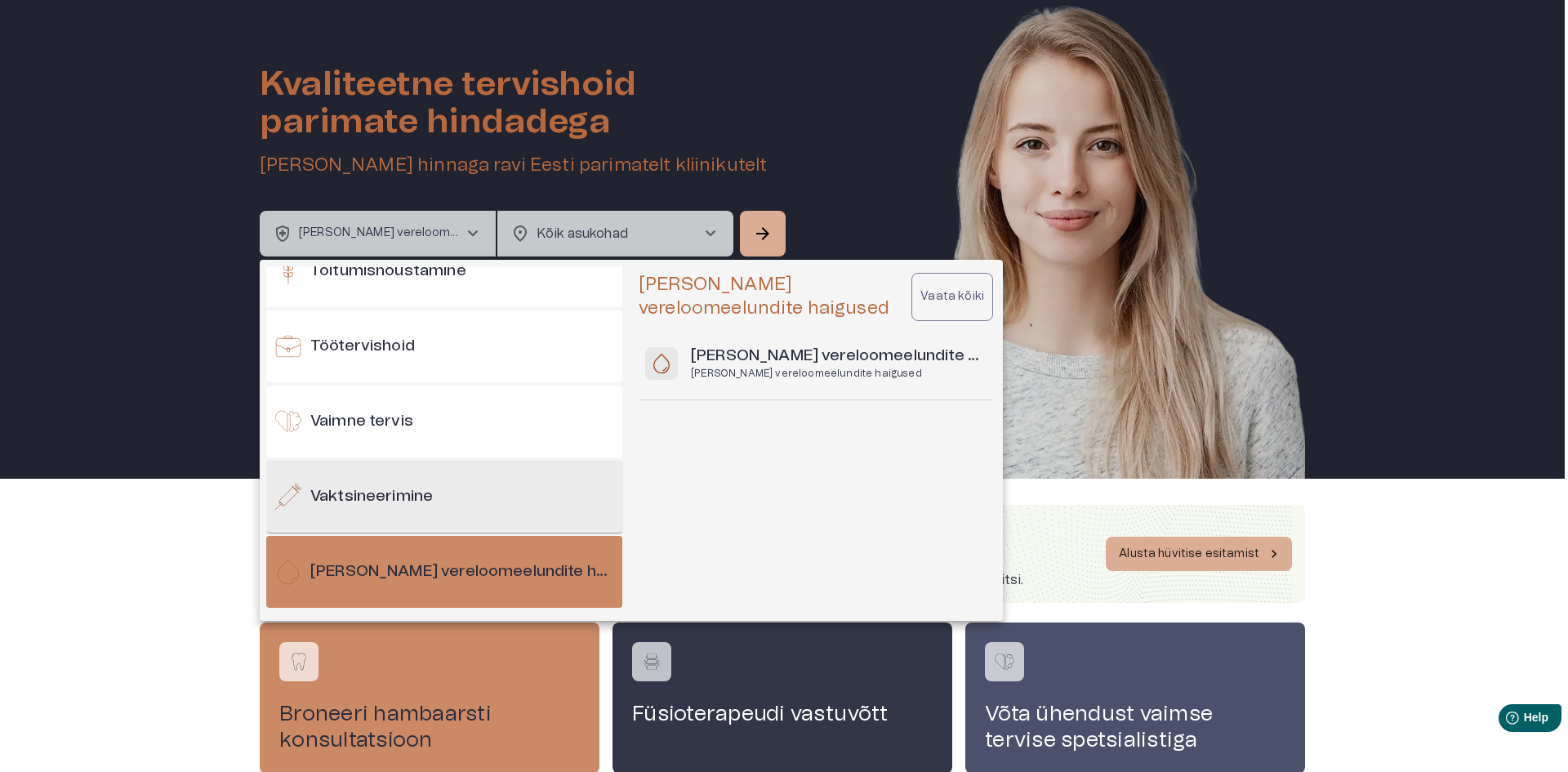
click at [488, 481] on div "Vaktsineerimine" at bounding box center [444, 496] width 356 height 72
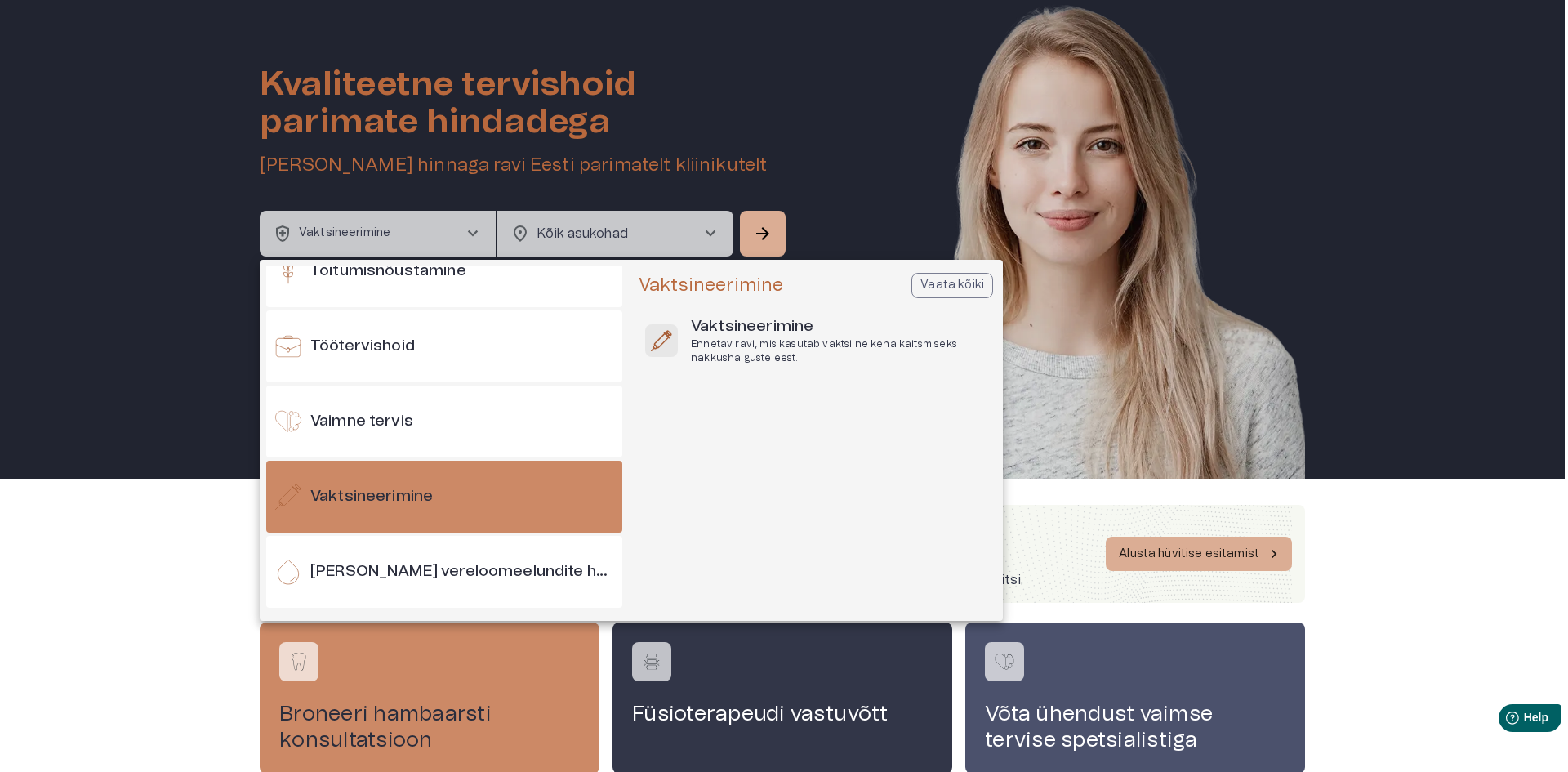
click at [647, 231] on div at bounding box center [784, 386] width 1568 height 772
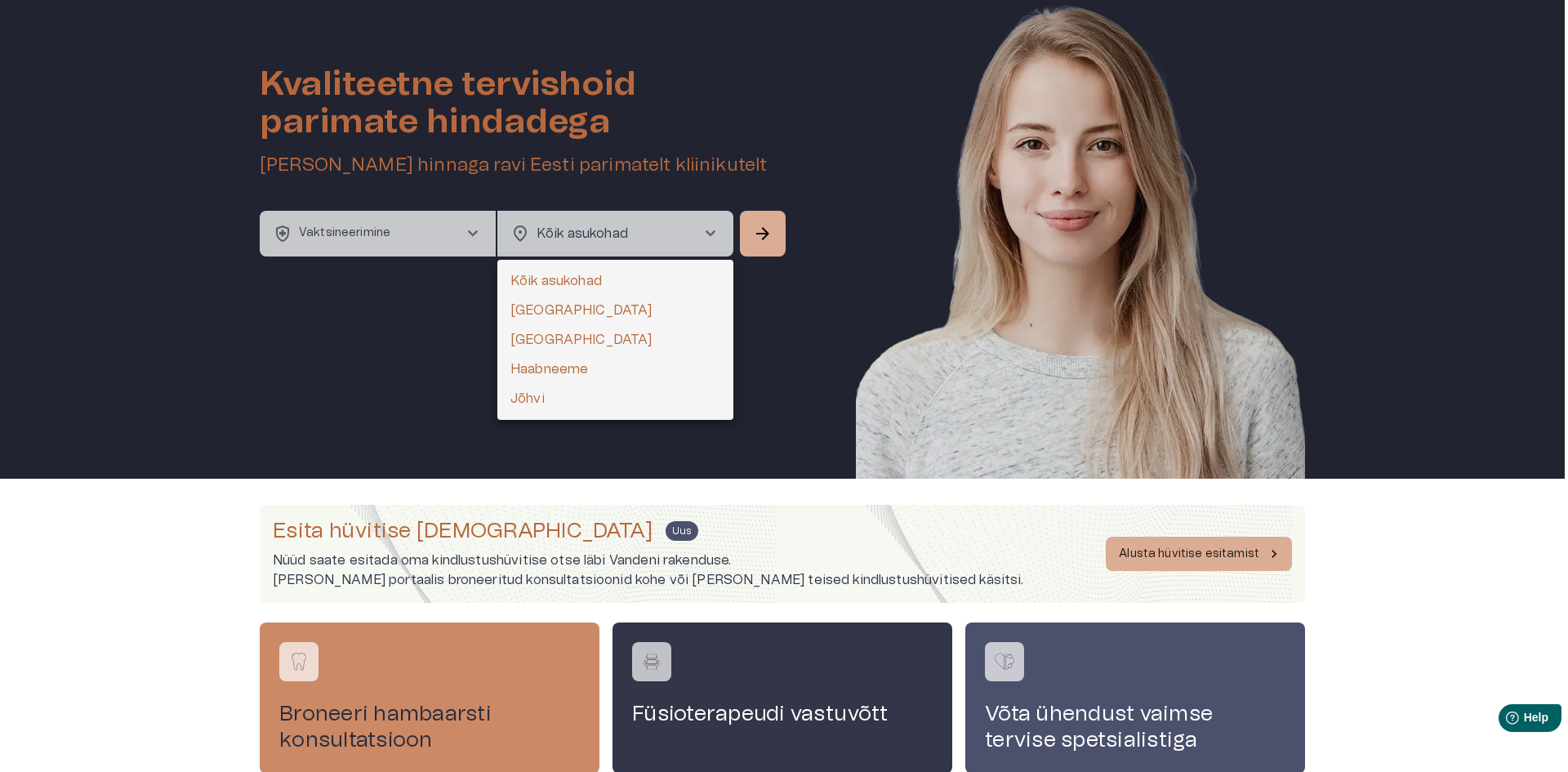
click at [645, 235] on body "home Esileht [MEDICAL_DATA]_heart Tervishoid keyboard_arrow_down health_and_saf…" at bounding box center [784, 340] width 1568 height 772
click at [645, 235] on div at bounding box center [784, 386] width 1568 height 772
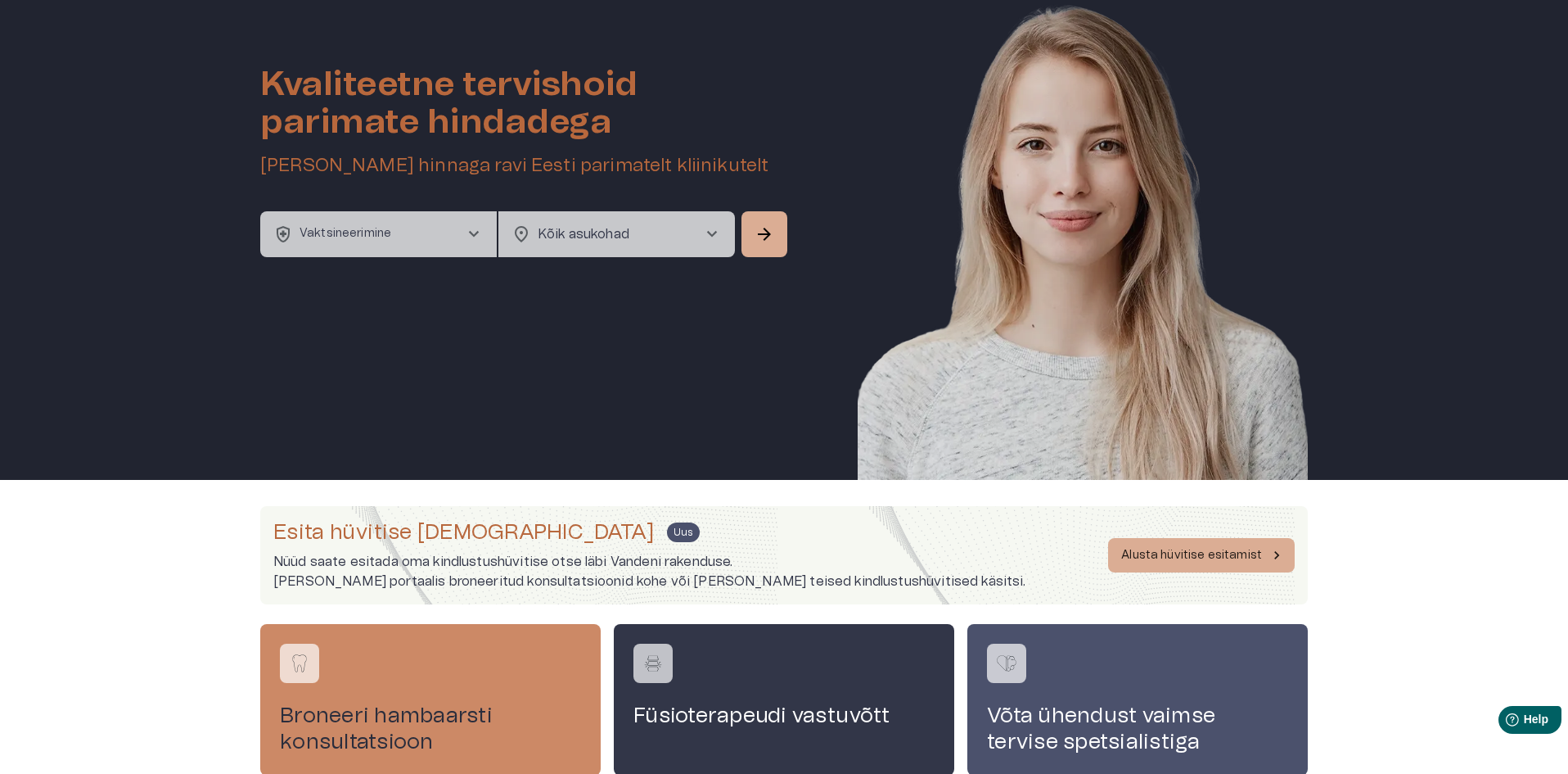
click at [412, 240] on button "health_and_safety Vaktsineerimine chevron_right" at bounding box center [379, 234] width 237 height 46
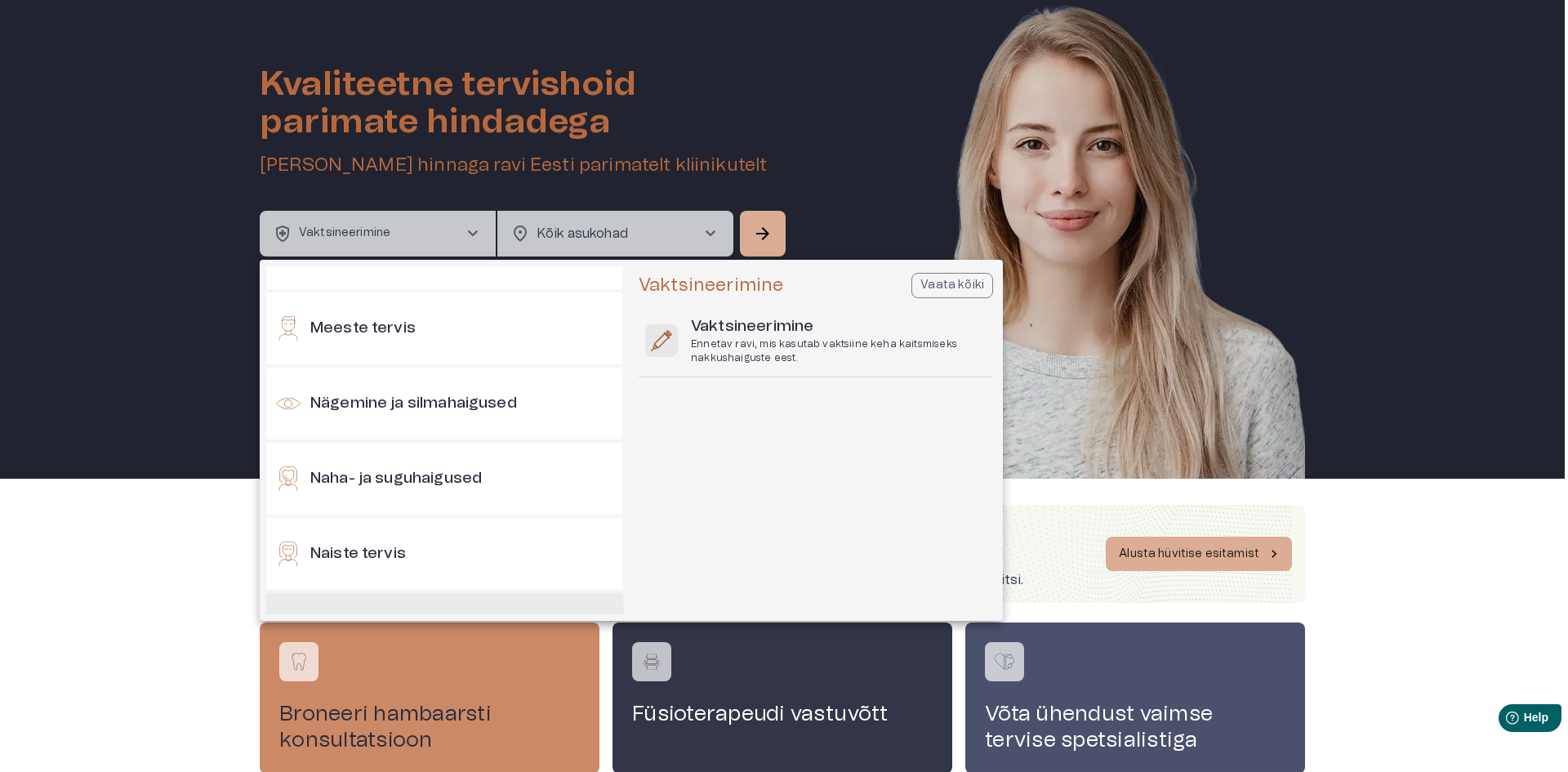
scroll to position [616, 0]
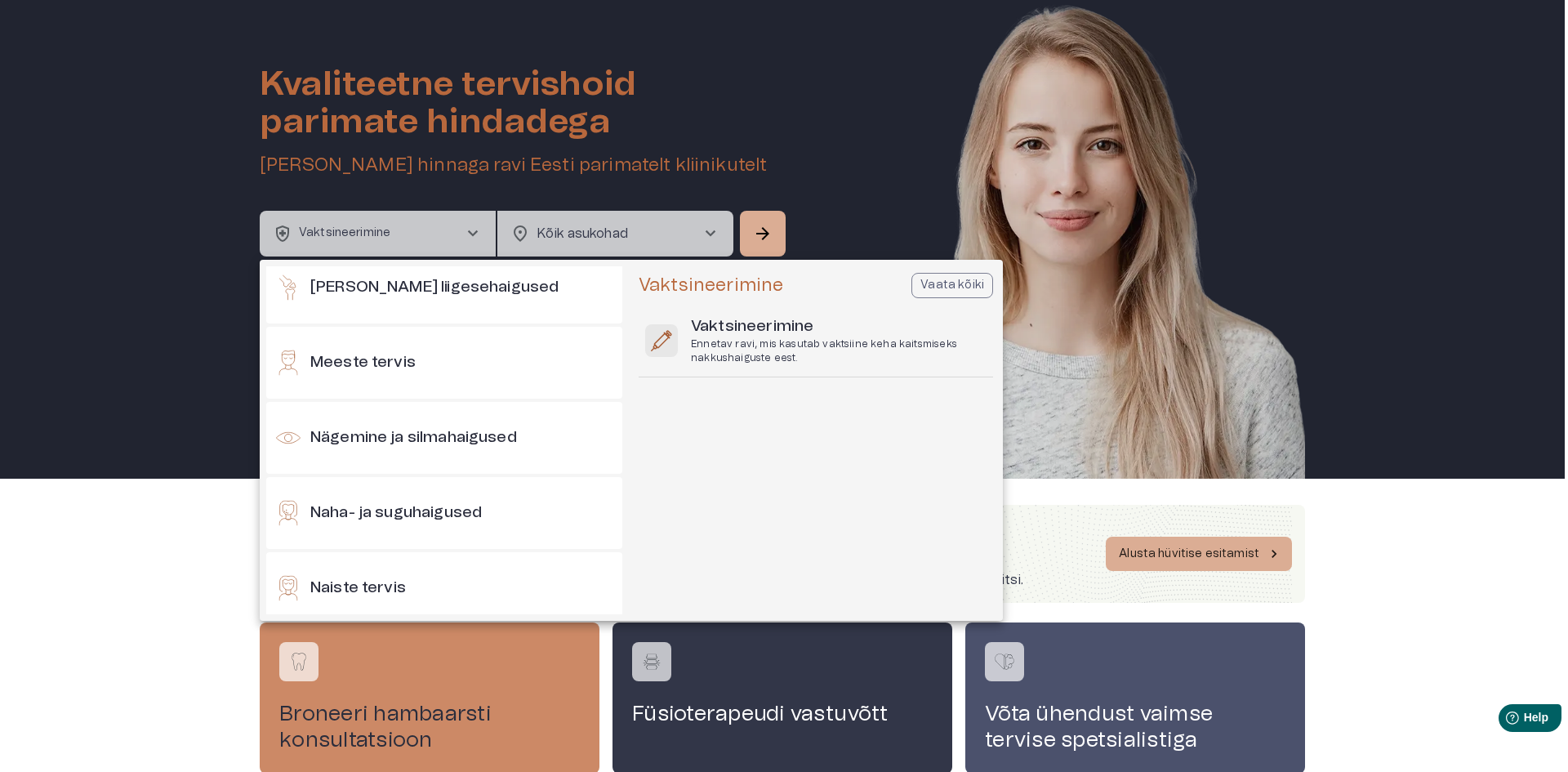
click at [482, 496] on div "Naha- ja suguhaigused" at bounding box center [444, 513] width 356 height 72
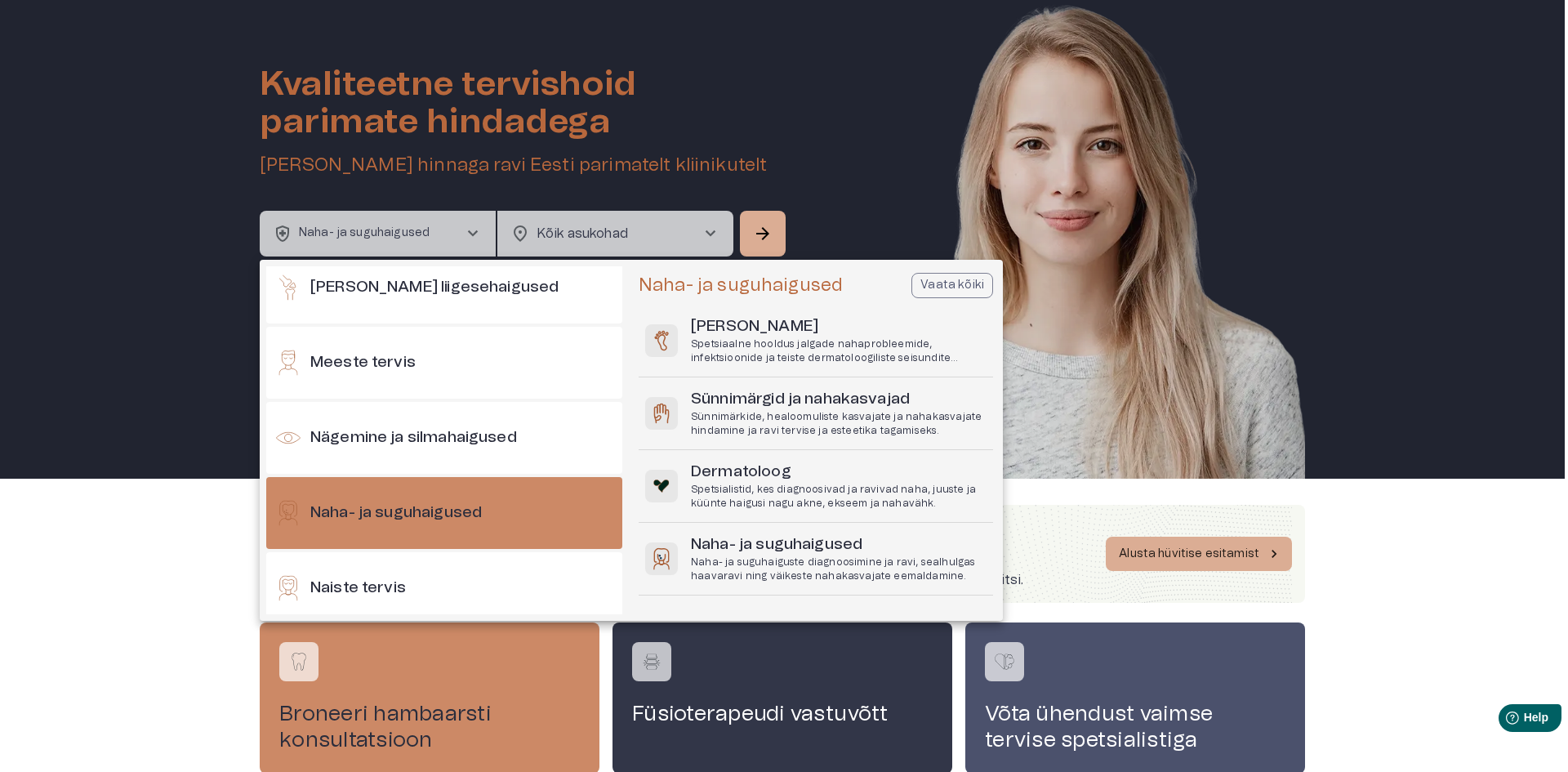
click at [701, 229] on div at bounding box center [784, 386] width 1568 height 772
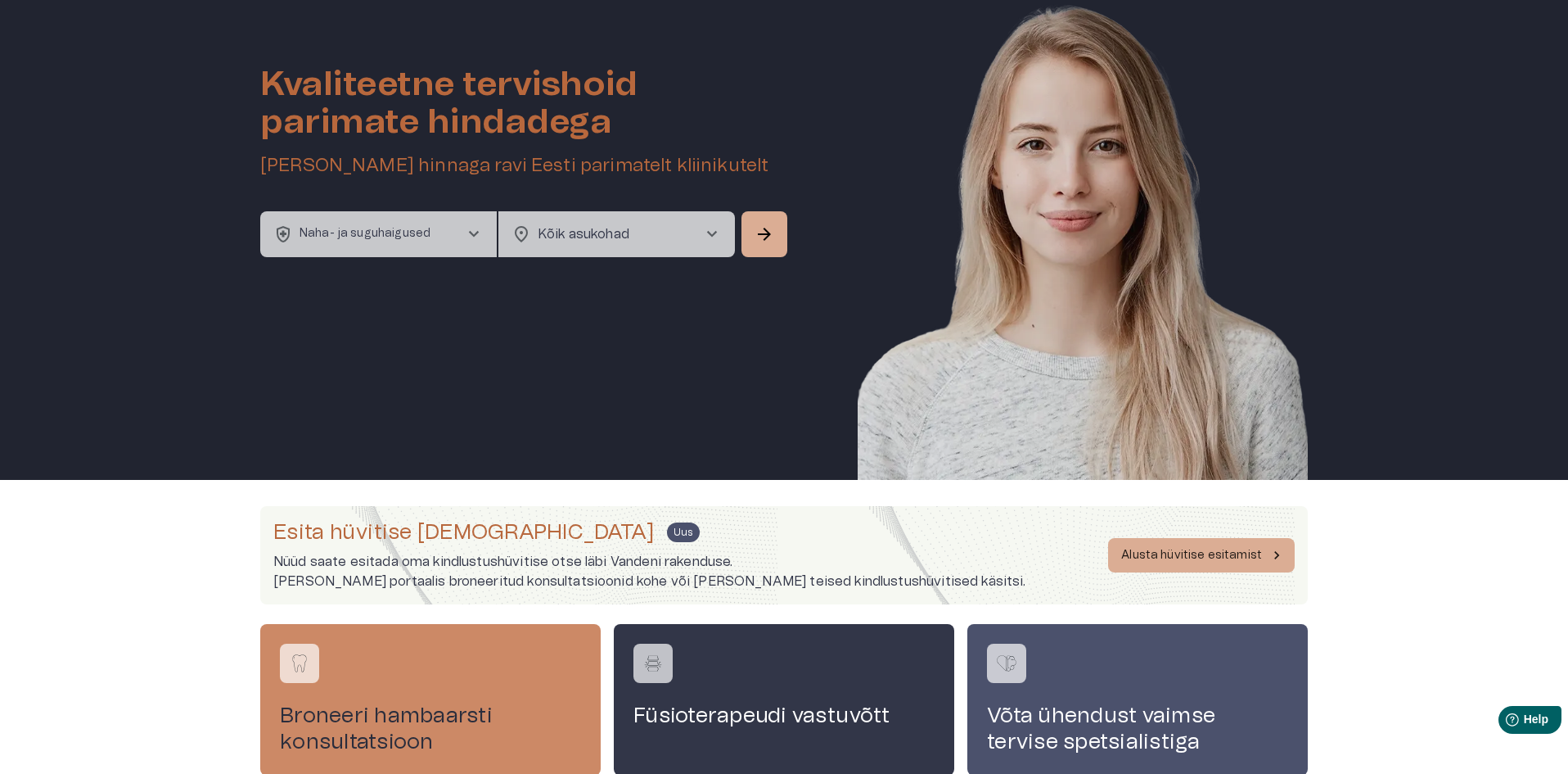
click at [702, 233] on span "chevron_right" at bounding box center [712, 234] width 20 height 20
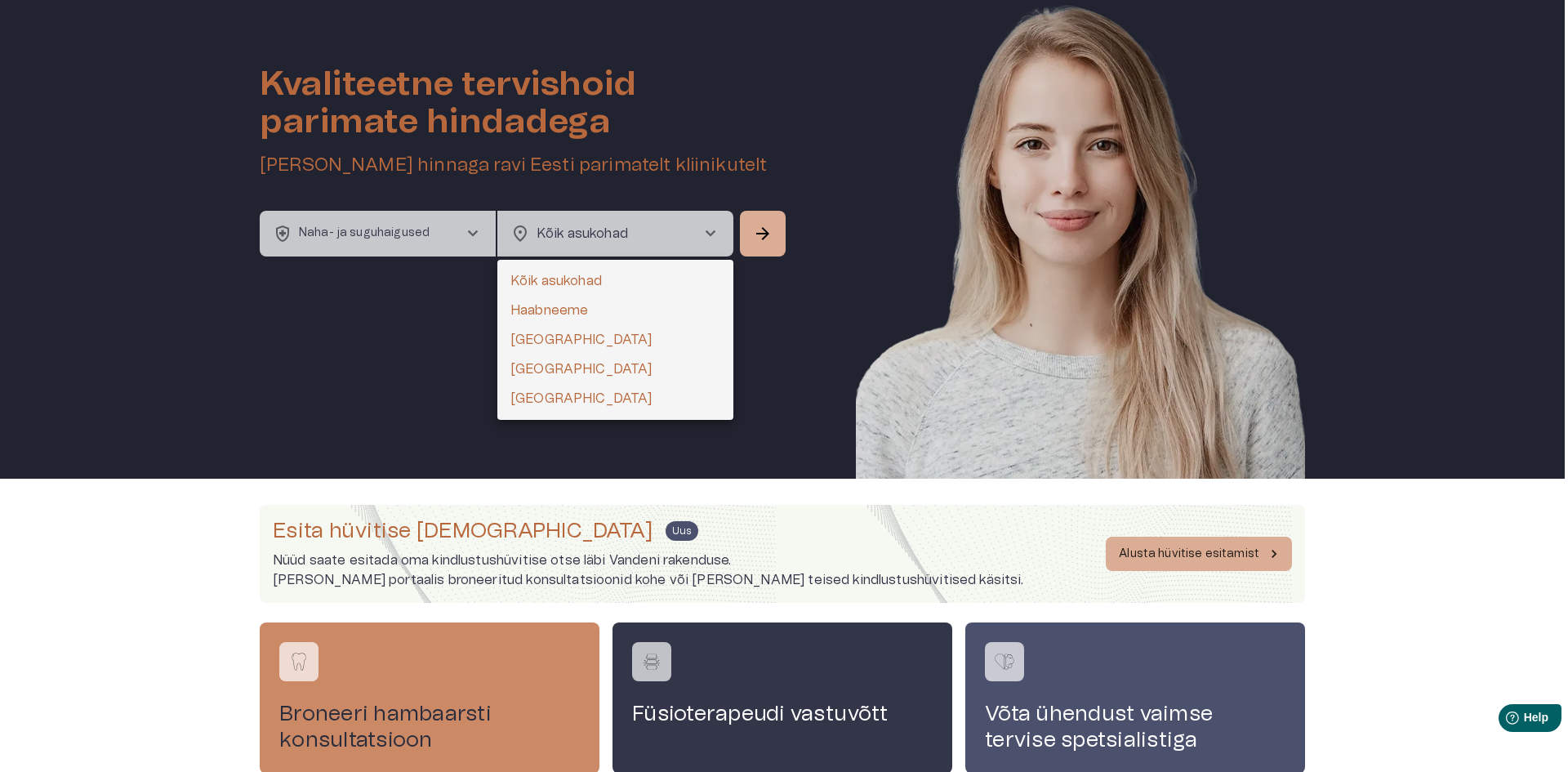
click at [428, 236] on div at bounding box center [784, 386] width 1568 height 772
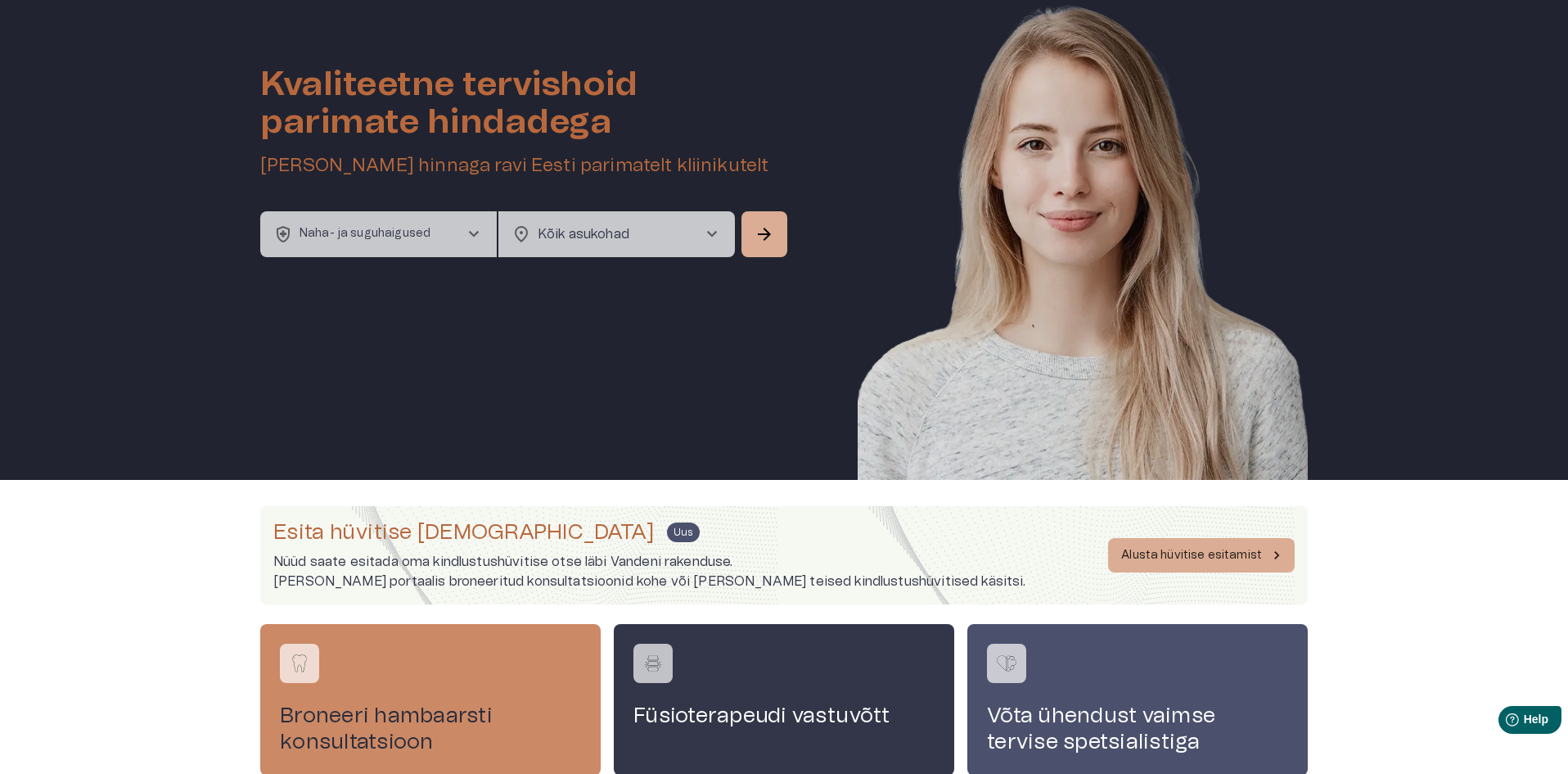
click at [427, 233] on p "Naha- ja suguhaigused" at bounding box center [365, 233] width 131 height 17
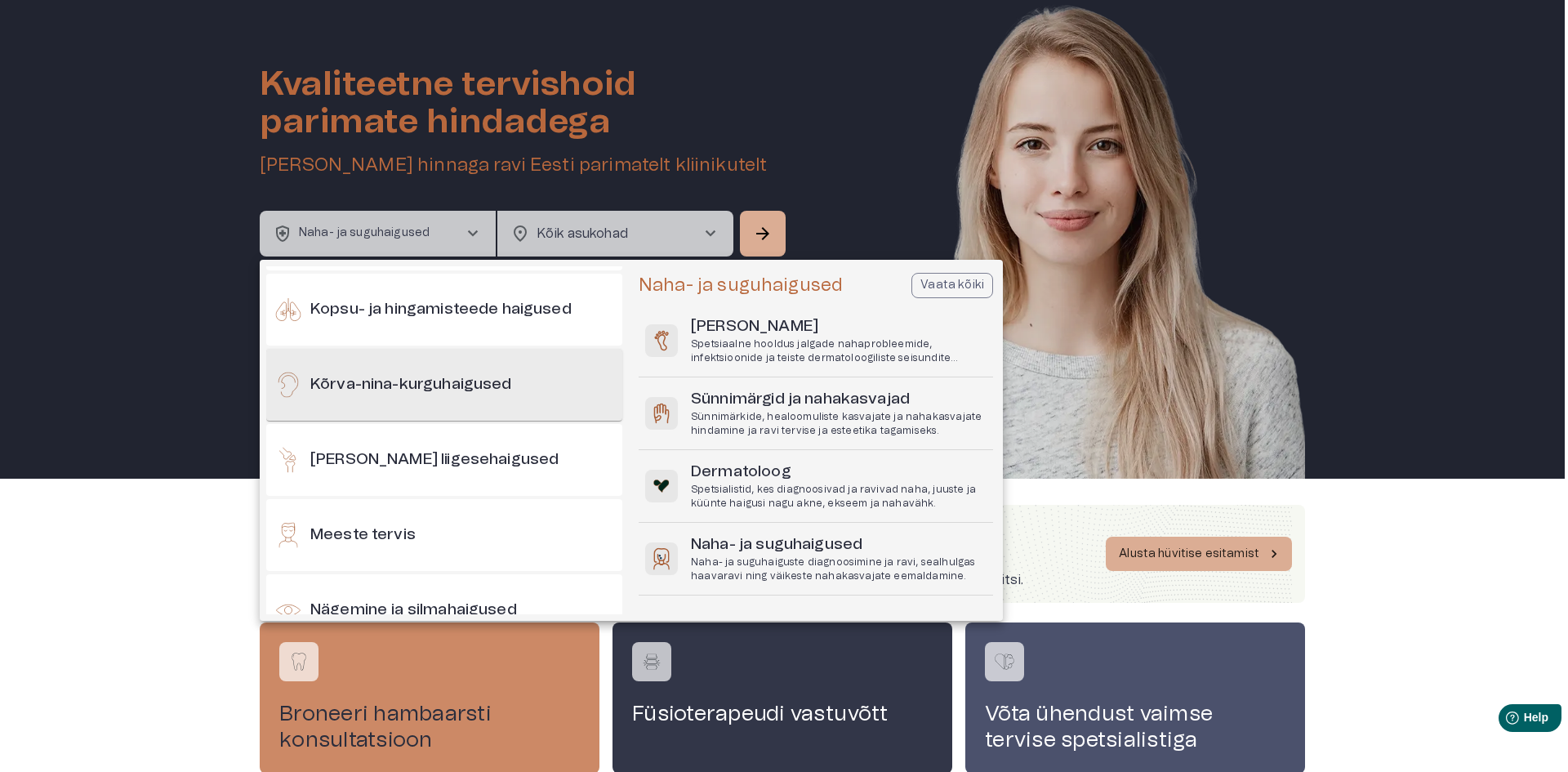
scroll to position [607, 0]
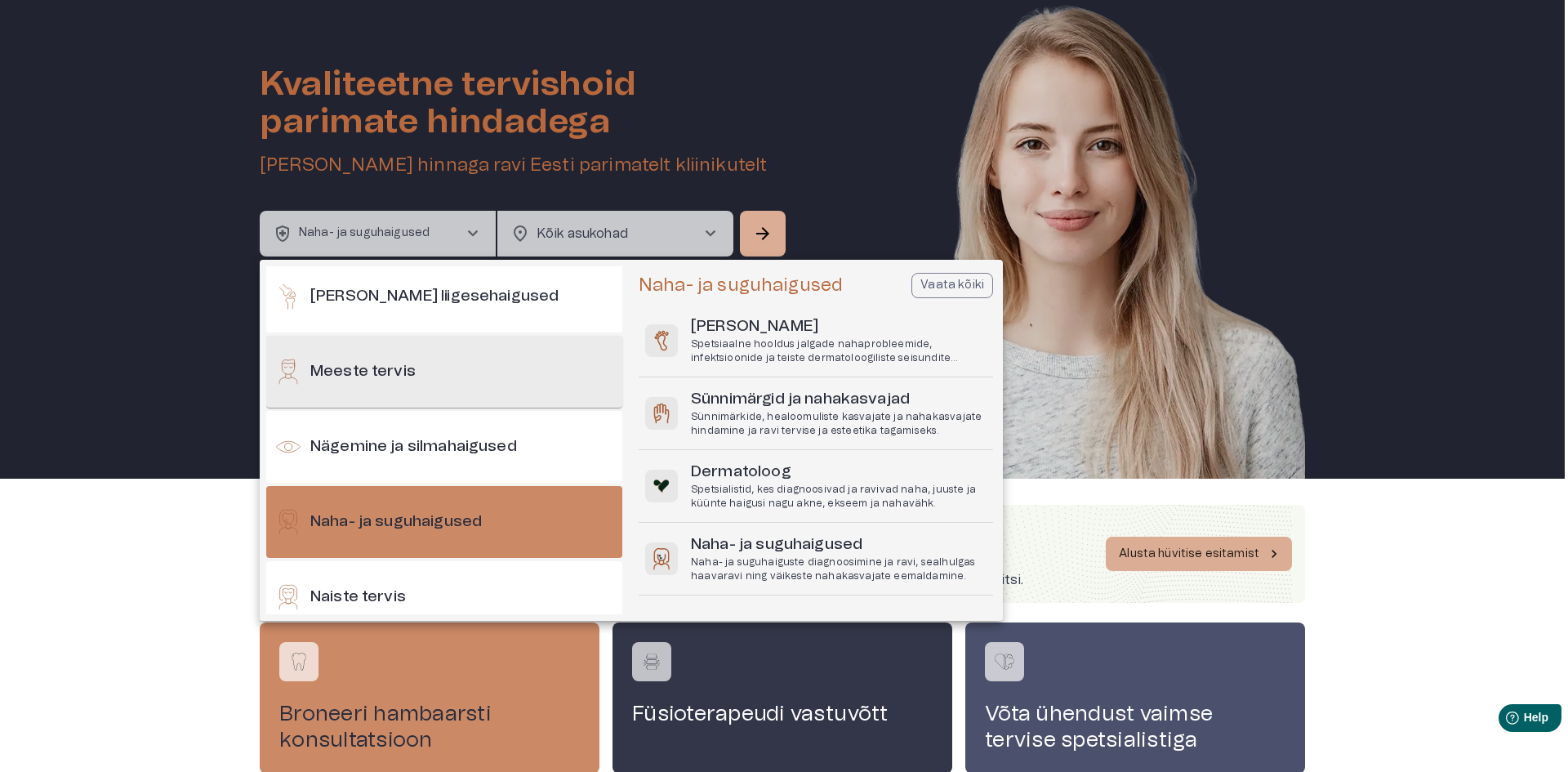
click at [478, 366] on div "Meeste tervis" at bounding box center [444, 371] width 356 height 72
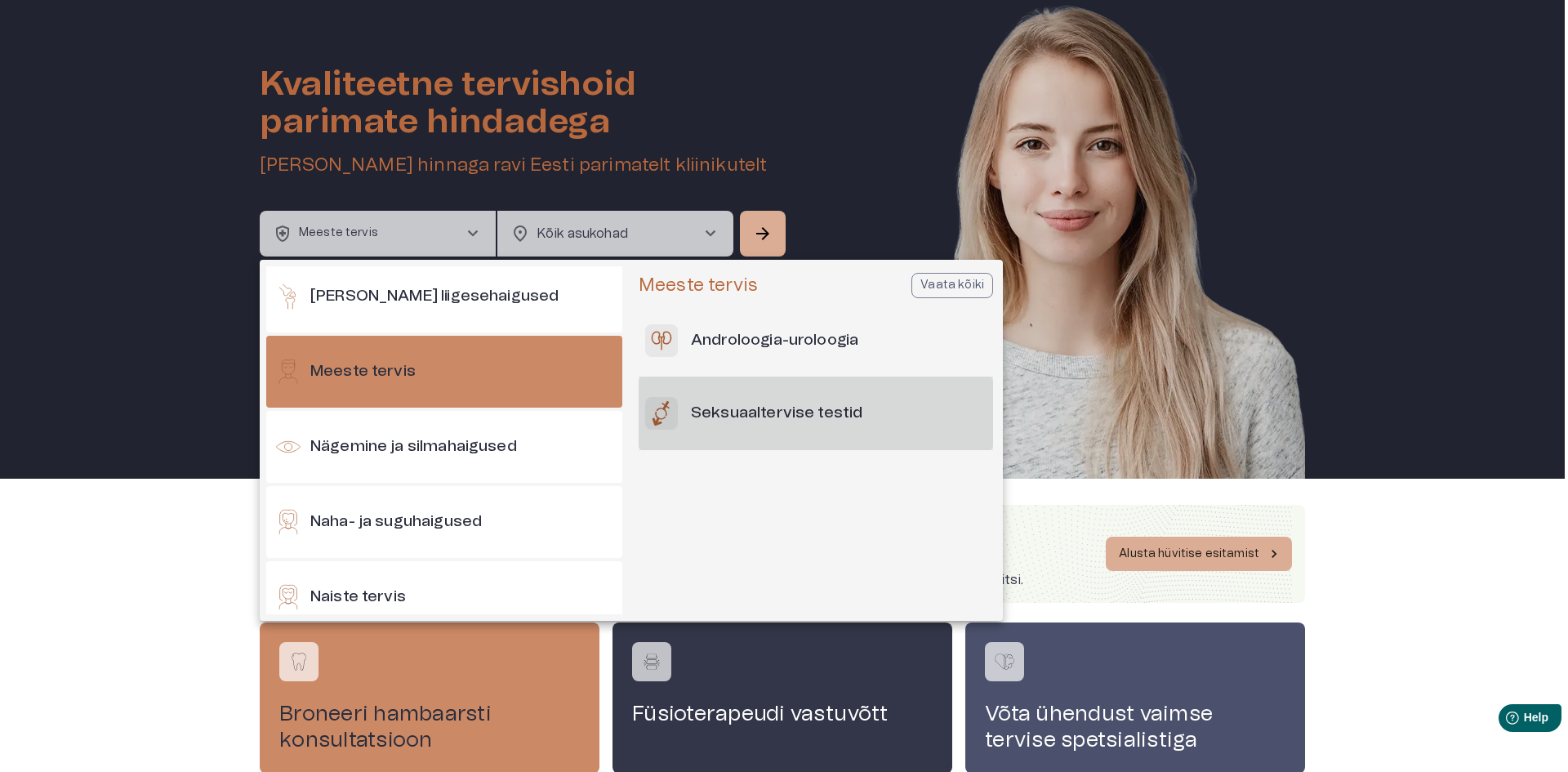
click at [763, 422] on h6 "Seksuaaltervise testid" at bounding box center [776, 414] width 172 height 22
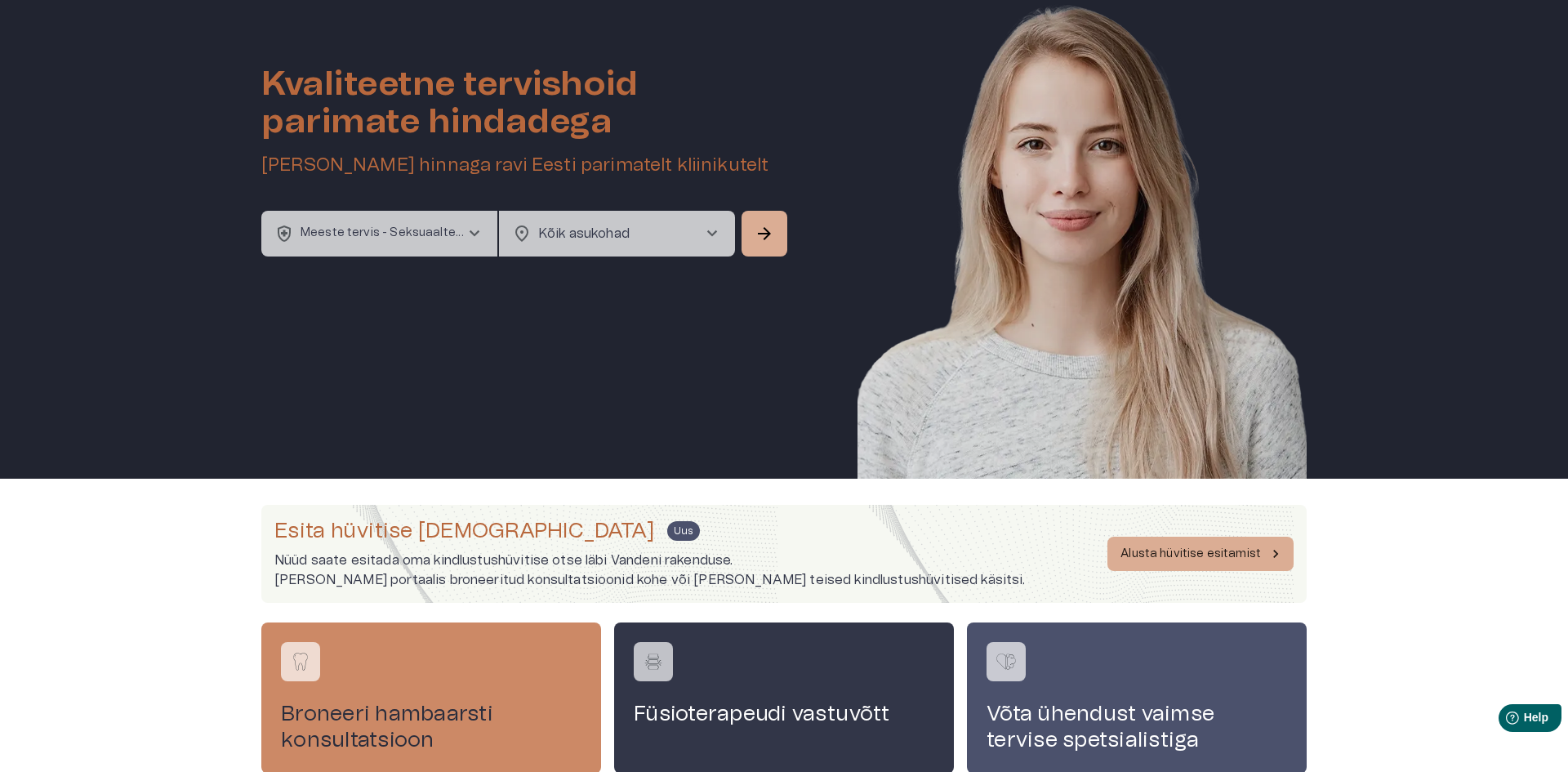
click at [610, 228] on body "home Esileht [MEDICAL_DATA]_heart Tervishoid keyboard_arrow_down health_and_saf…" at bounding box center [784, 340] width 1568 height 772
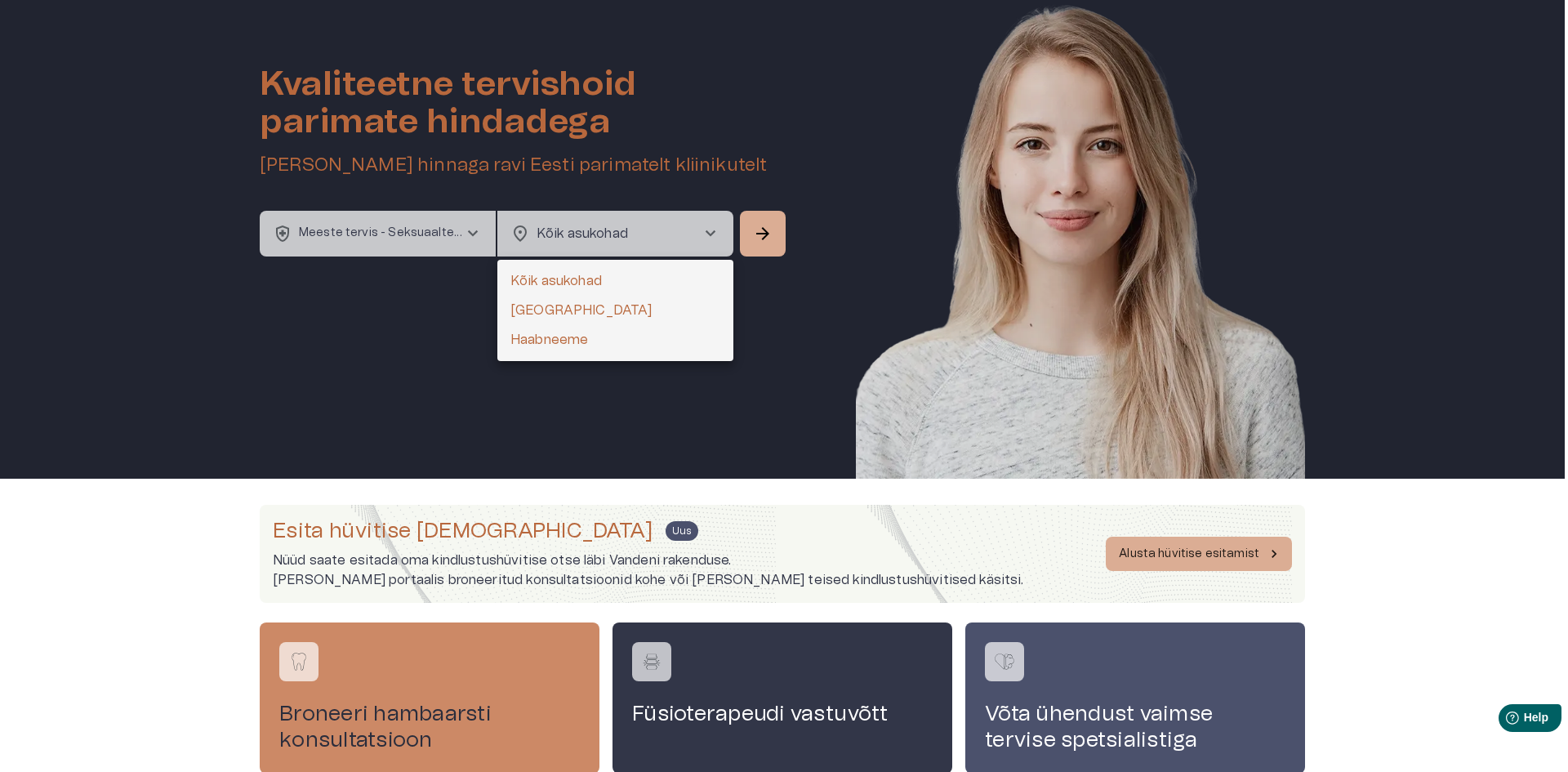
click at [345, 243] on div at bounding box center [784, 386] width 1568 height 772
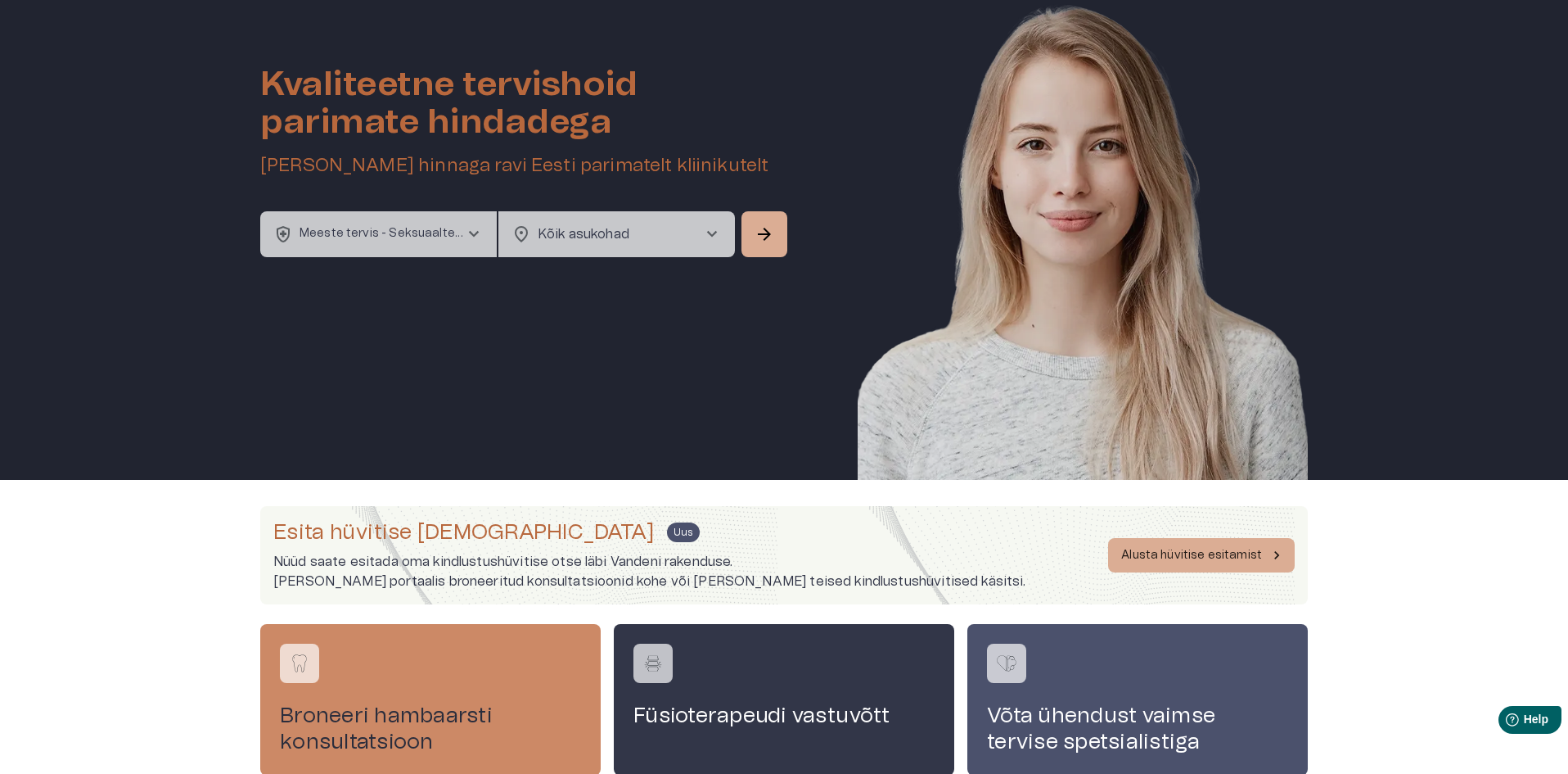
click at [358, 230] on p "Meeste tervis - Seksuaaltervise testid" at bounding box center [382, 233] width 165 height 17
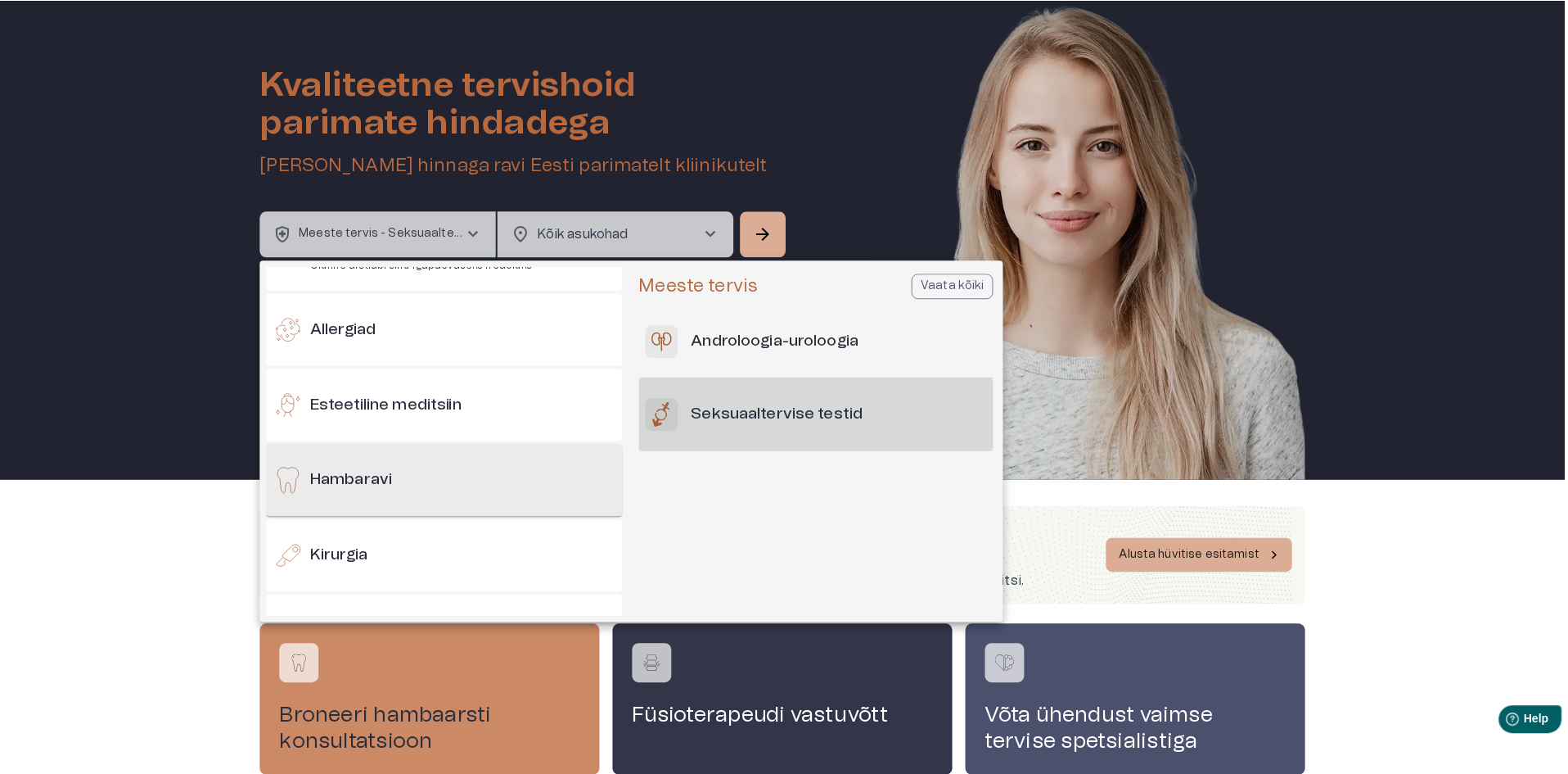
scroll to position [0, 0]
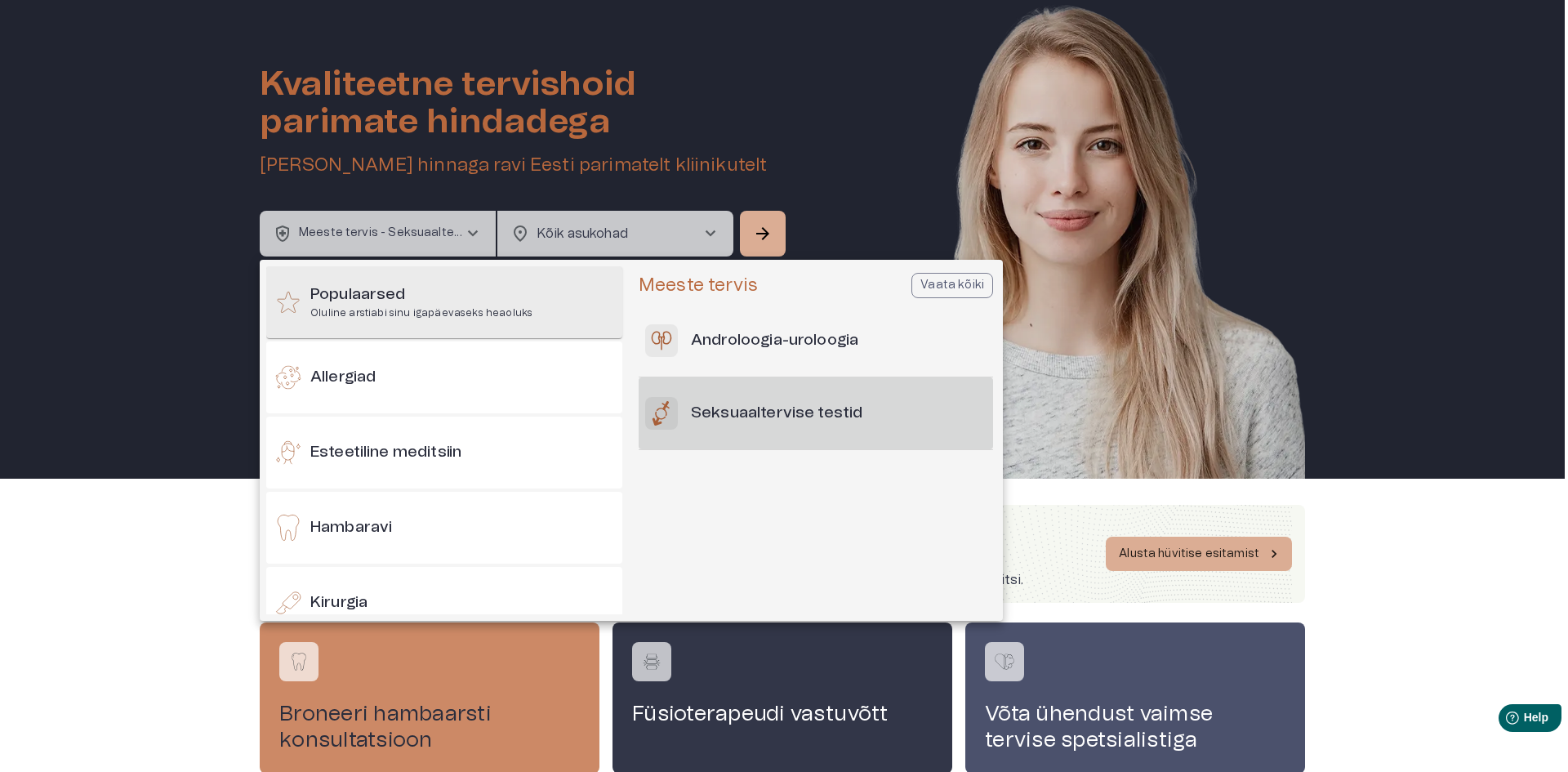
click at [402, 314] on p "Oluline arstiabi sinu igapäevaseks heaoluks" at bounding box center [421, 313] width 222 height 14
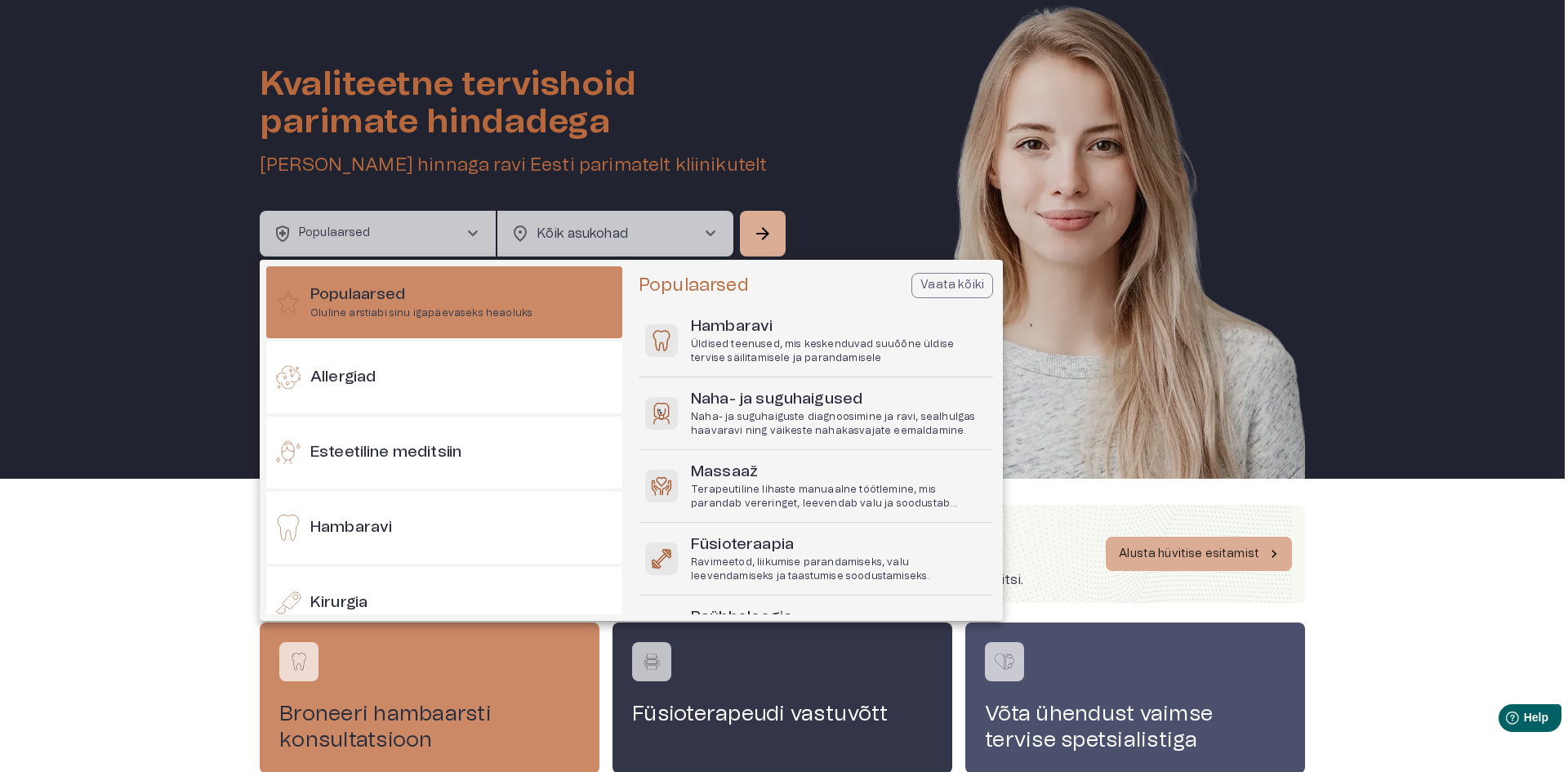
drag, startPoint x: 661, startPoint y: 218, endPoint x: 673, endPoint y: 286, distance: 69.1
click at [673, 286] on div "Populaarsed Oluline arstiabi sinu igapäevaseks heaoluks Allergiad Esteetiline m…" at bounding box center [784, 386] width 1568 height 772
click at [651, 205] on div at bounding box center [784, 386] width 1568 height 772
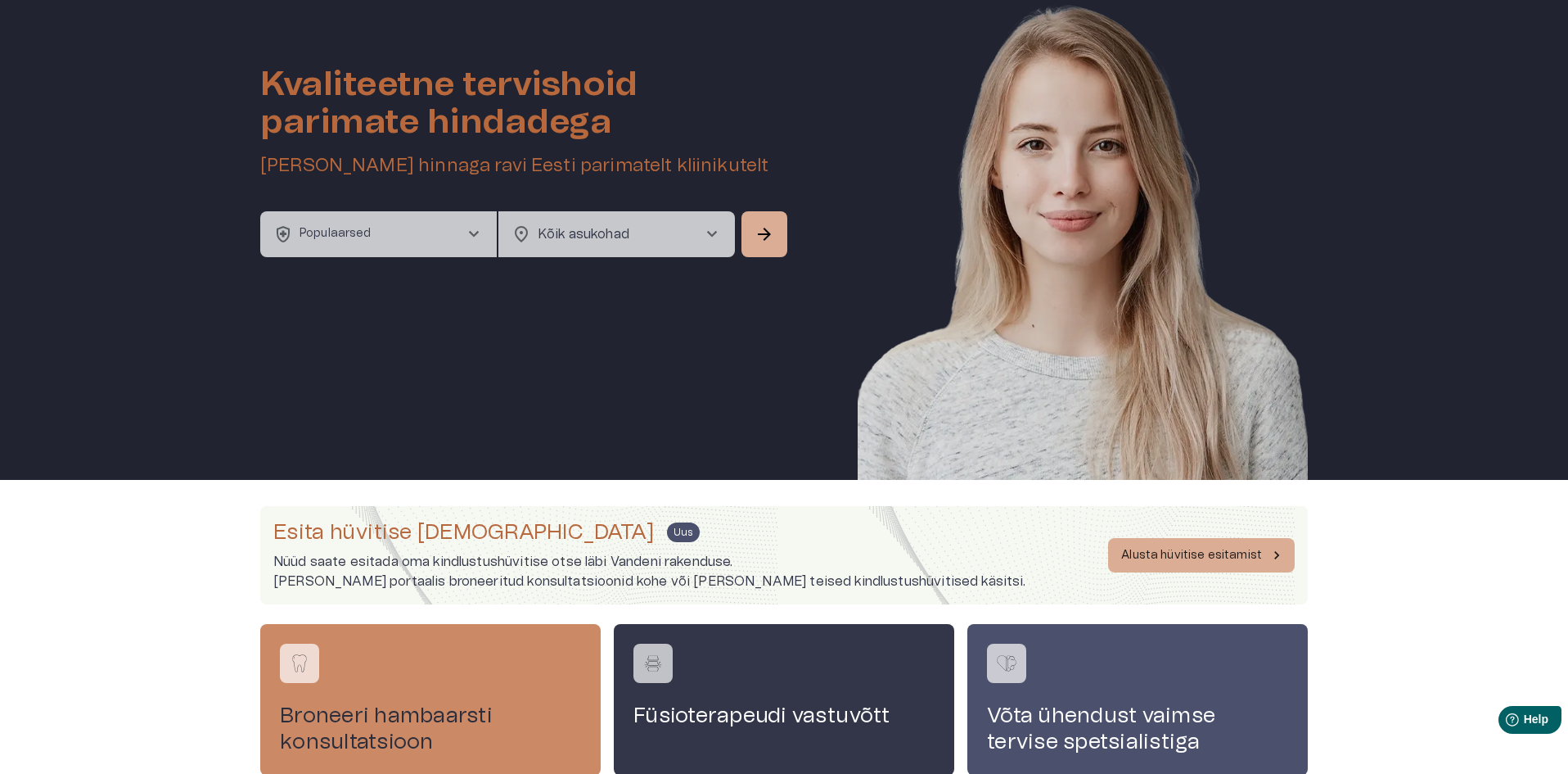
click at [652, 217] on div "Populaarsed Oluline arstiabi sinu igapäevaseks heaoluks Allergiad Esteetiline m…" at bounding box center [784, 387] width 1568 height 774
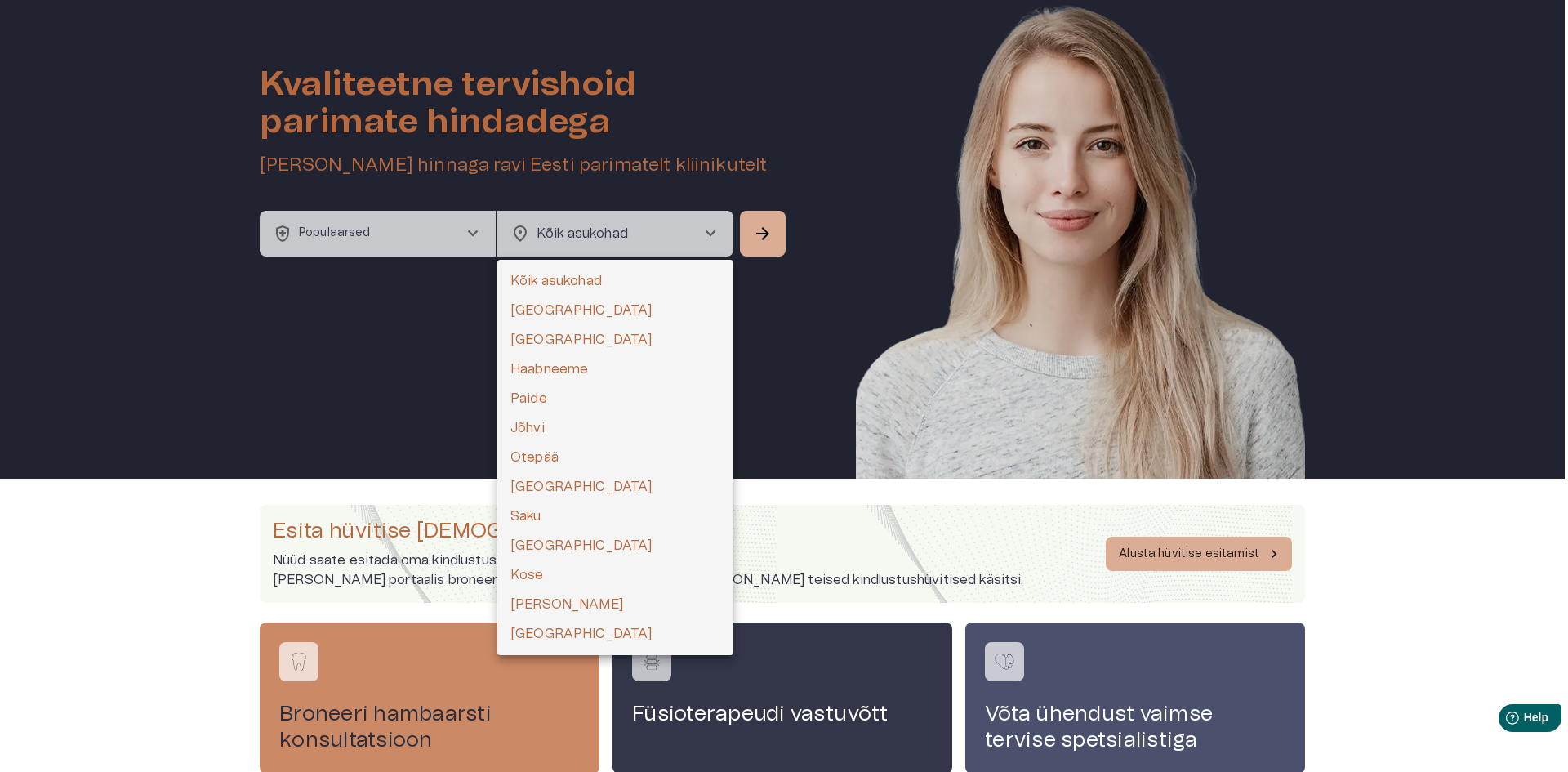
click at [651, 238] on body "home Esileht [MEDICAL_DATA]_heart Tervishoid keyboard_arrow_down health_and_saf…" at bounding box center [784, 340] width 1568 height 772
click at [623, 481] on li "[GEOGRAPHIC_DATA]" at bounding box center [615, 486] width 236 height 29
type input "**********"
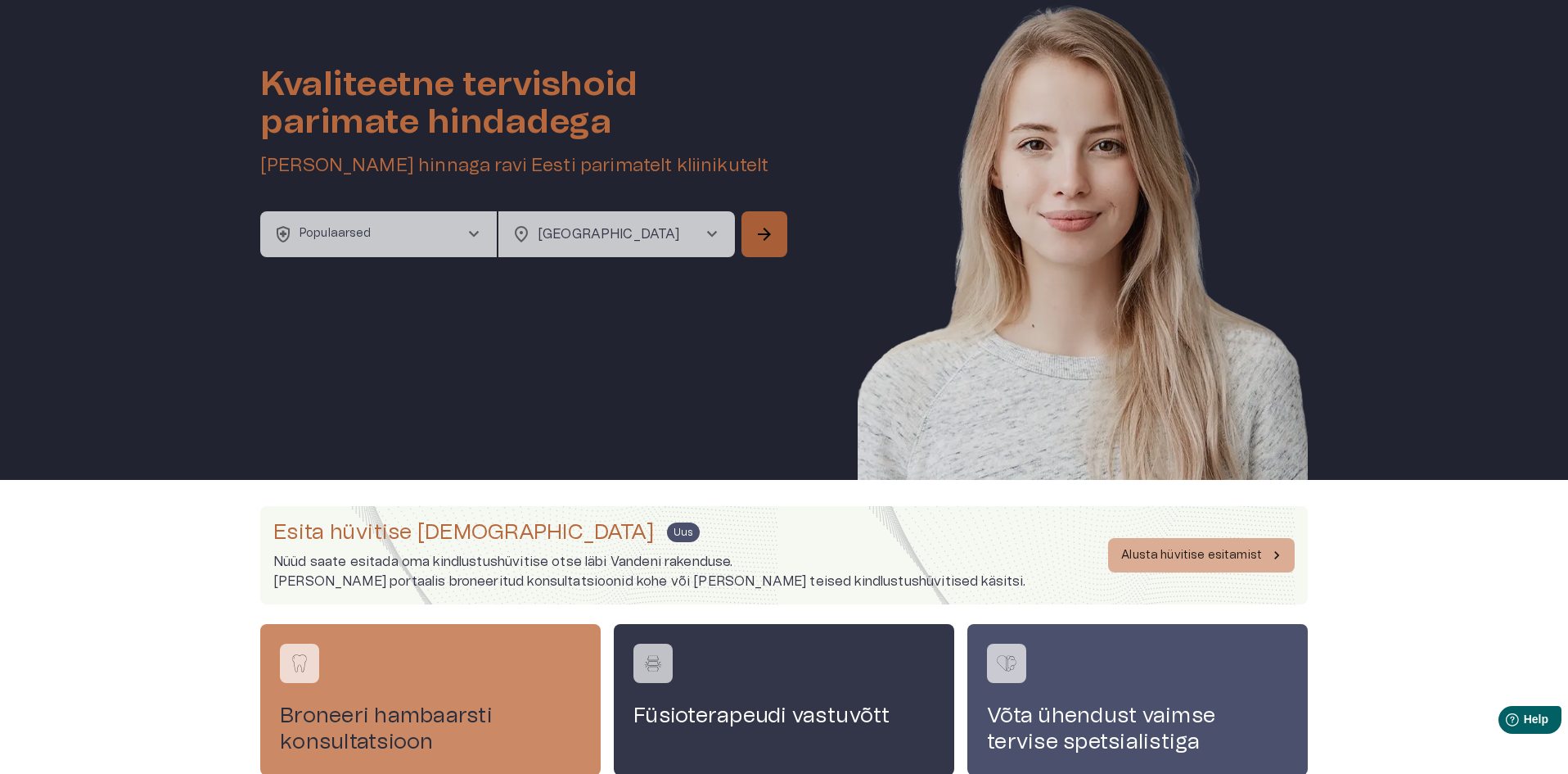
click at [745, 239] on button "arrow_forward" at bounding box center [764, 234] width 46 height 46
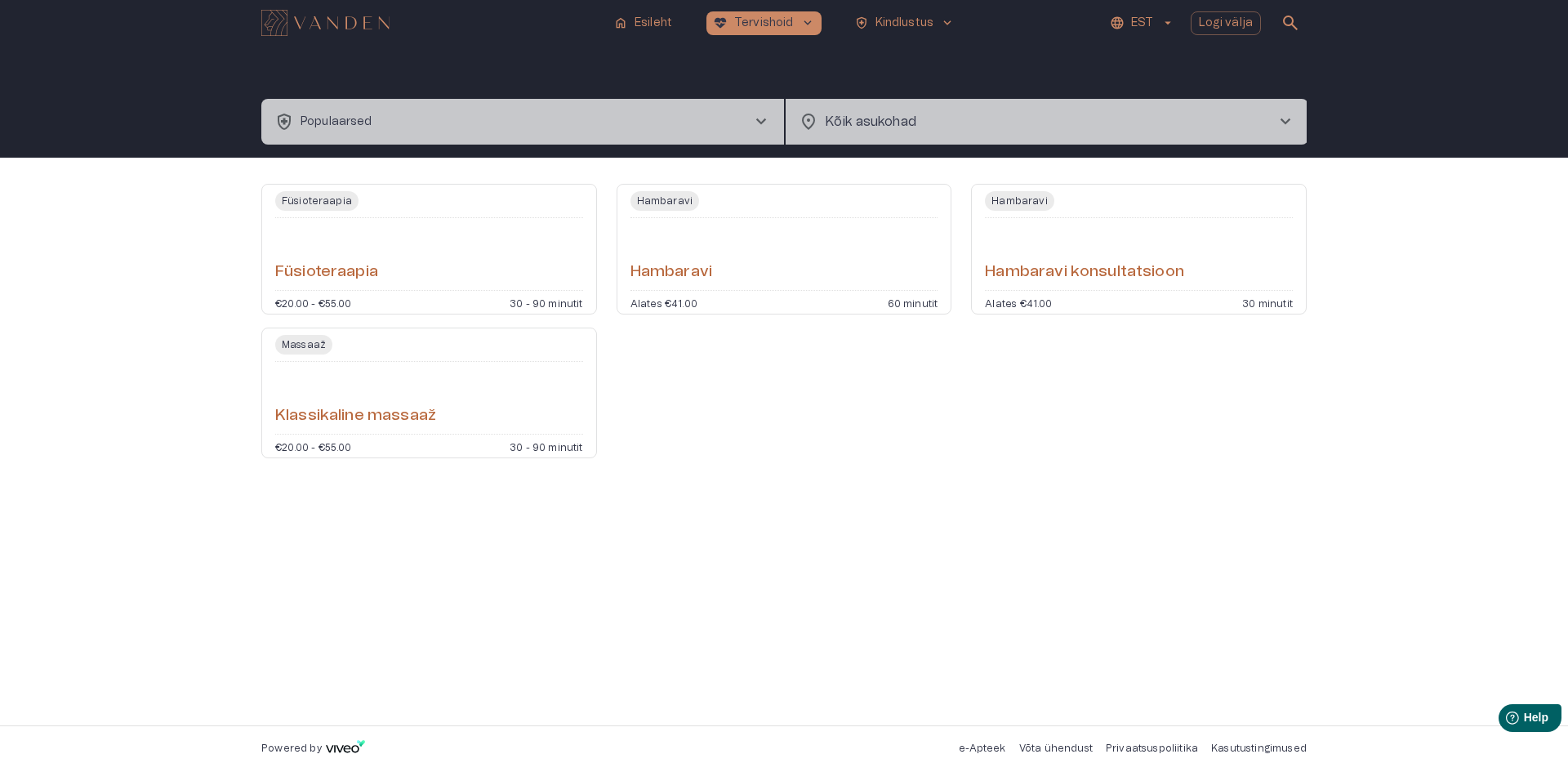
click at [929, 114] on body "home Esileht [MEDICAL_DATA]_heart Tervishoid keyboard_arrow_down health_and_saf…" at bounding box center [784, 386] width 1568 height 772
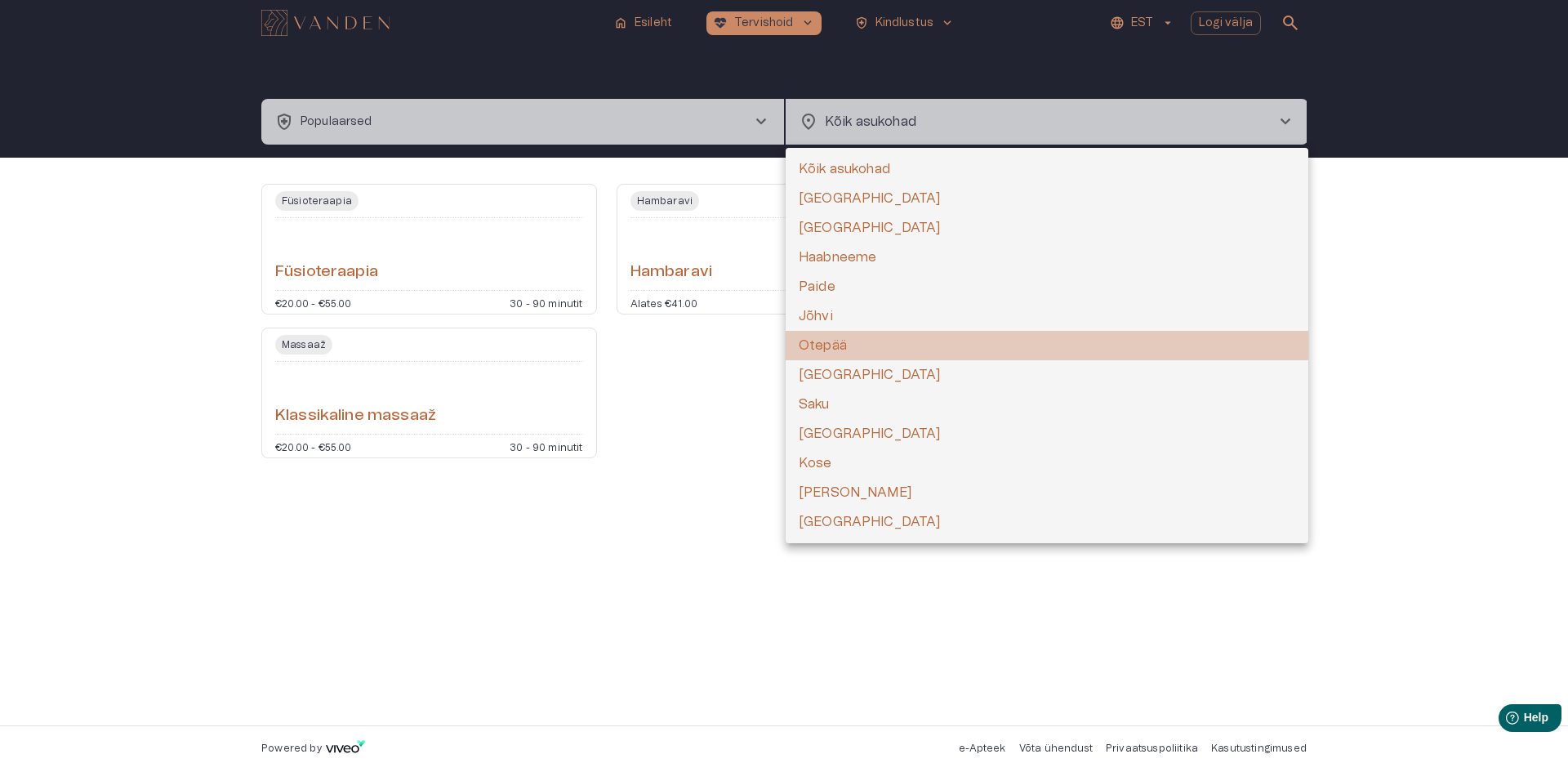
click at [845, 346] on li "Otepää" at bounding box center [1046, 346] width 523 height 29
type input "**********"
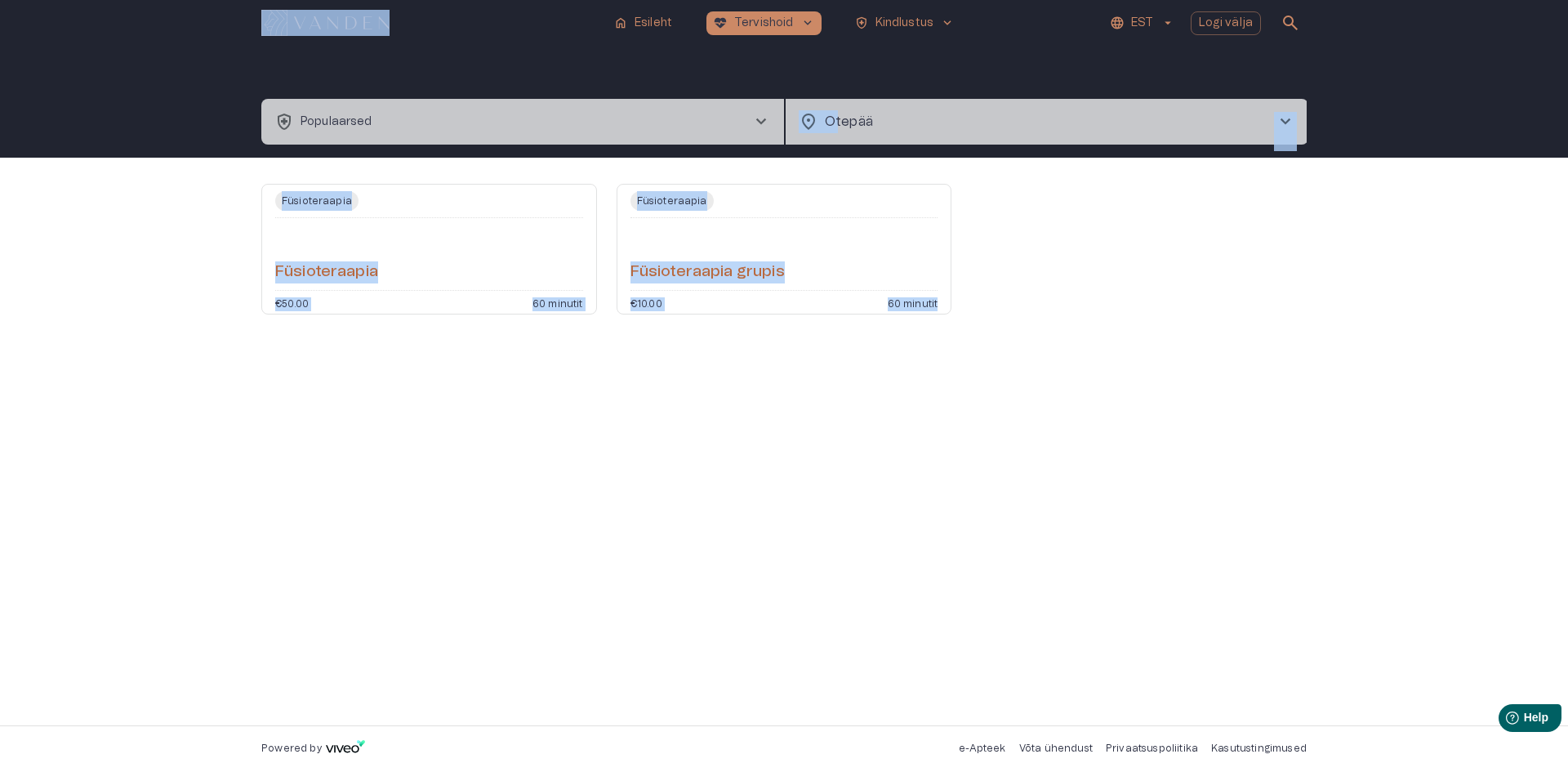
drag, startPoint x: 503, startPoint y: 43, endPoint x: 937, endPoint y: 421, distance: 575.5
click at [937, 421] on div "**********" at bounding box center [784, 386] width 1568 height 772
click at [1087, 552] on div "Füsioteraapia Füsioteraapia €50.00 60 minutit Füsioteraapia Füsioteraapia grupi…" at bounding box center [784, 441] width 1045 height 516
drag, startPoint x: 1518, startPoint y: 651, endPoint x: 0, endPoint y: -12, distance: 1656.5
click at [0, 0] on html "**********" at bounding box center [784, 386] width 1568 height 772
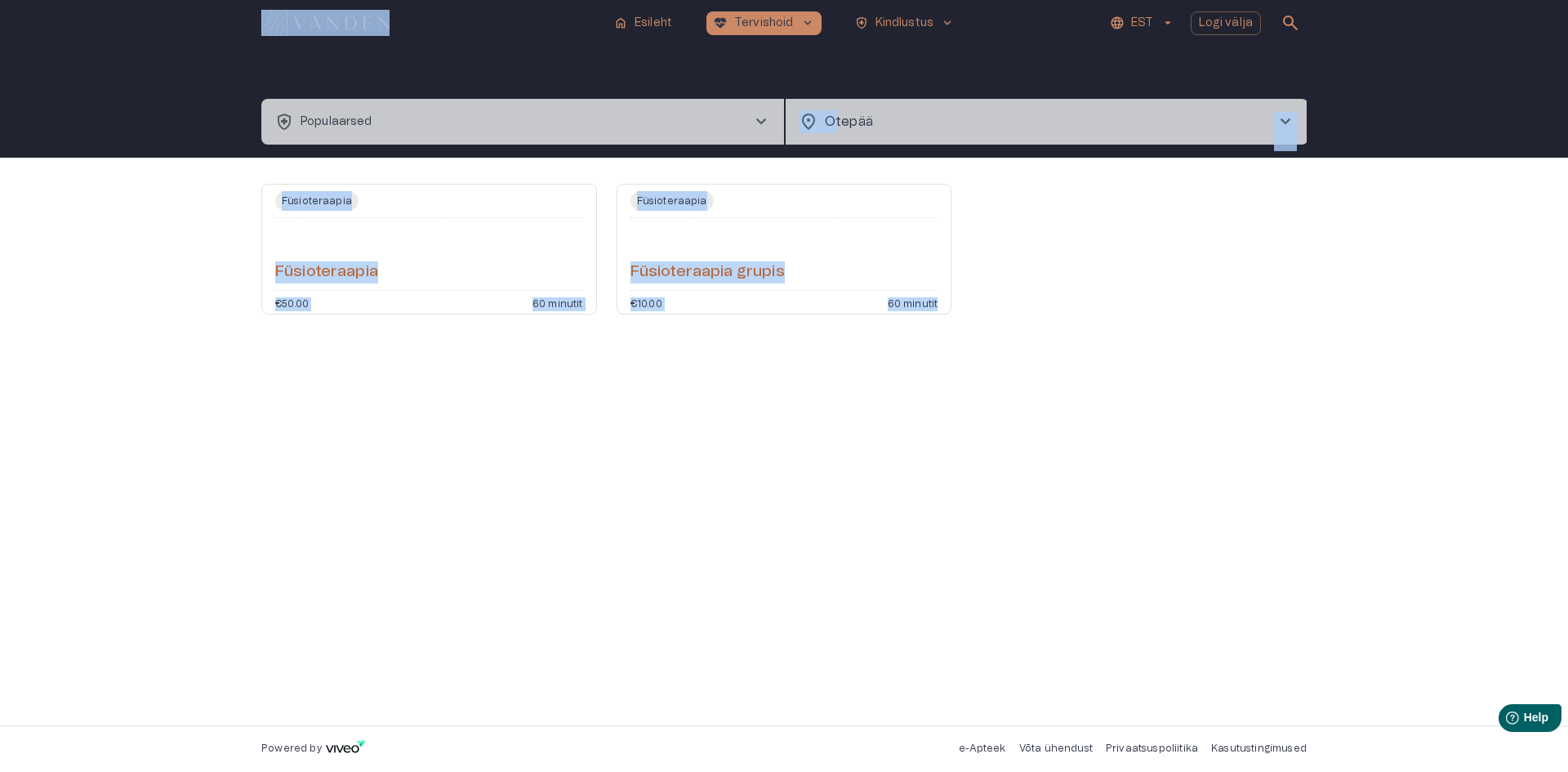
click at [219, 541] on div "Füsioteraapia Füsioteraapia €50.00 60 minutit Füsioteraapia Füsioteraapia grupi…" at bounding box center [784, 441] width 1568 height 567
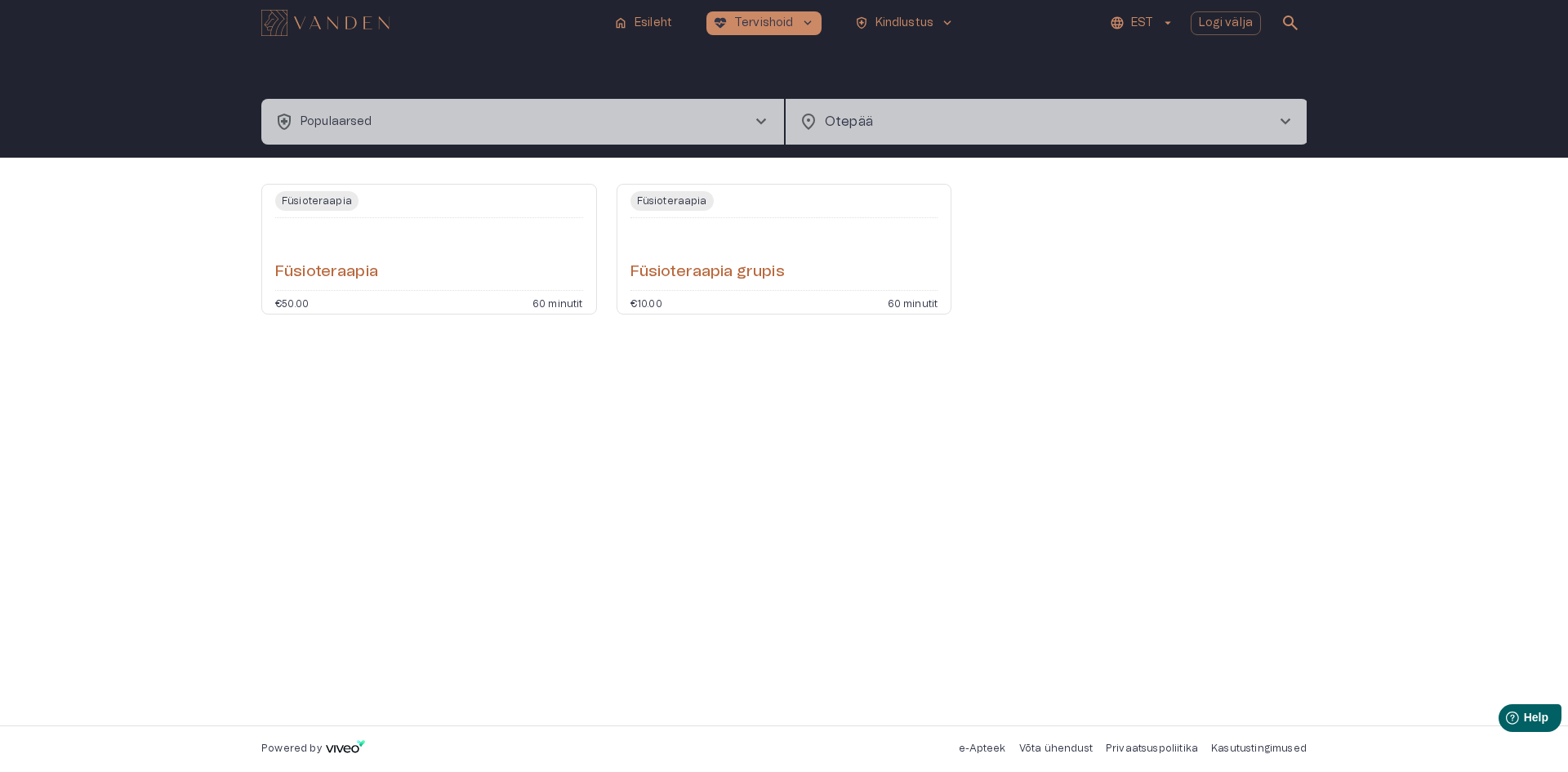
click at [695, 109] on button "health_and_safety Populaarsed chevron_right" at bounding box center [522, 122] width 523 height 45
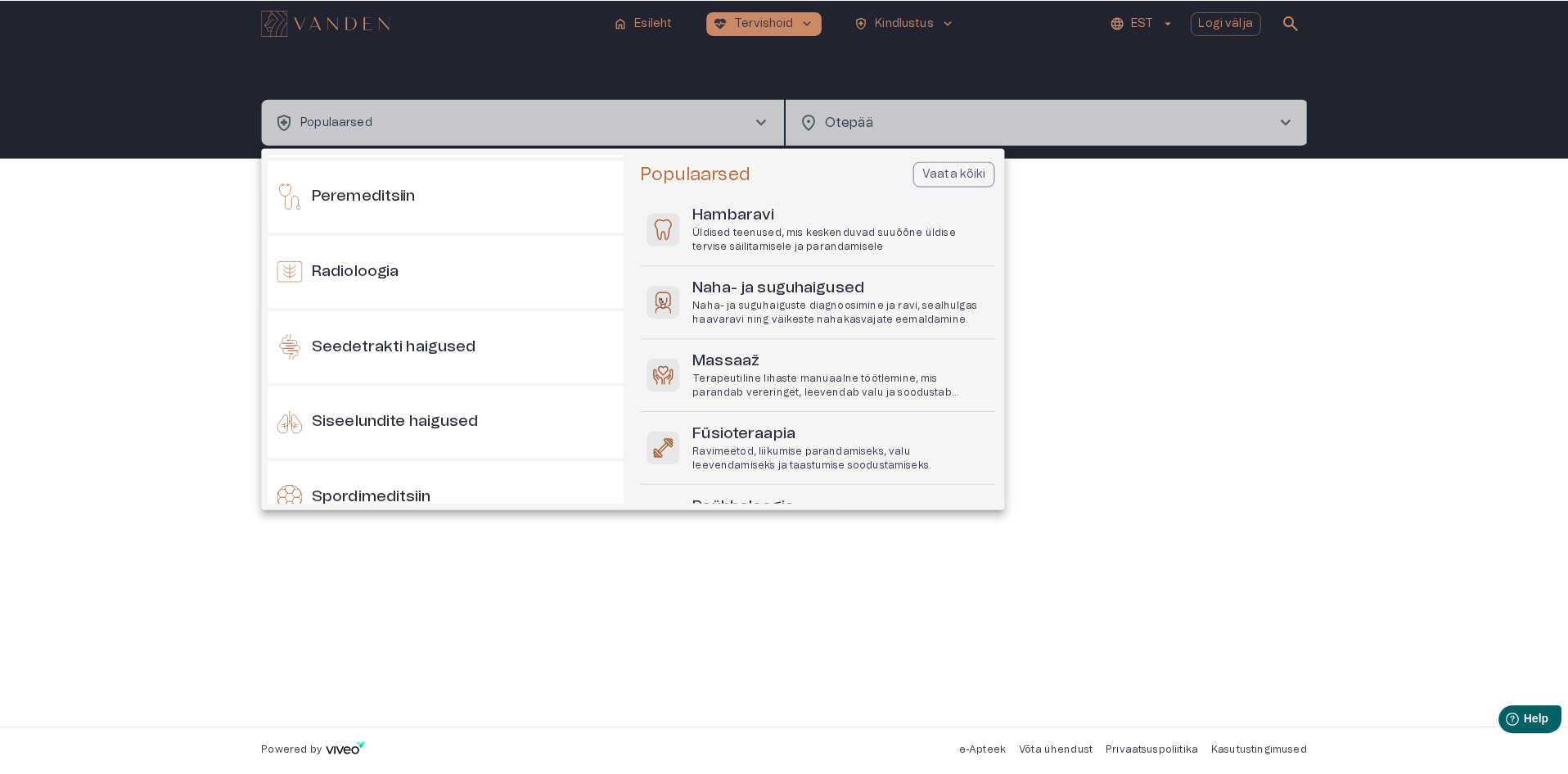
scroll to position [1109, 0]
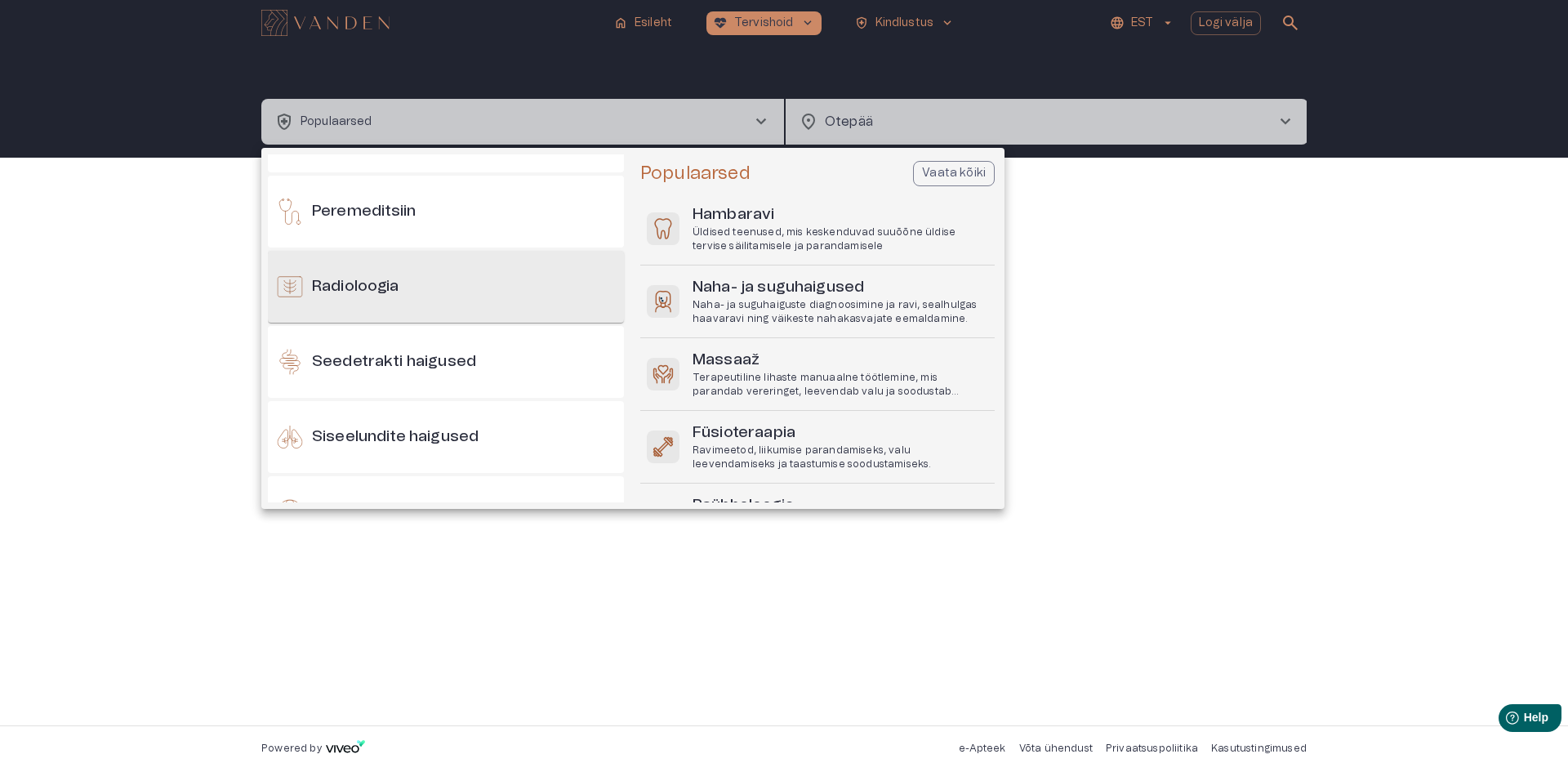
click at [393, 269] on div "Radioloogia" at bounding box center [446, 286] width 356 height 72
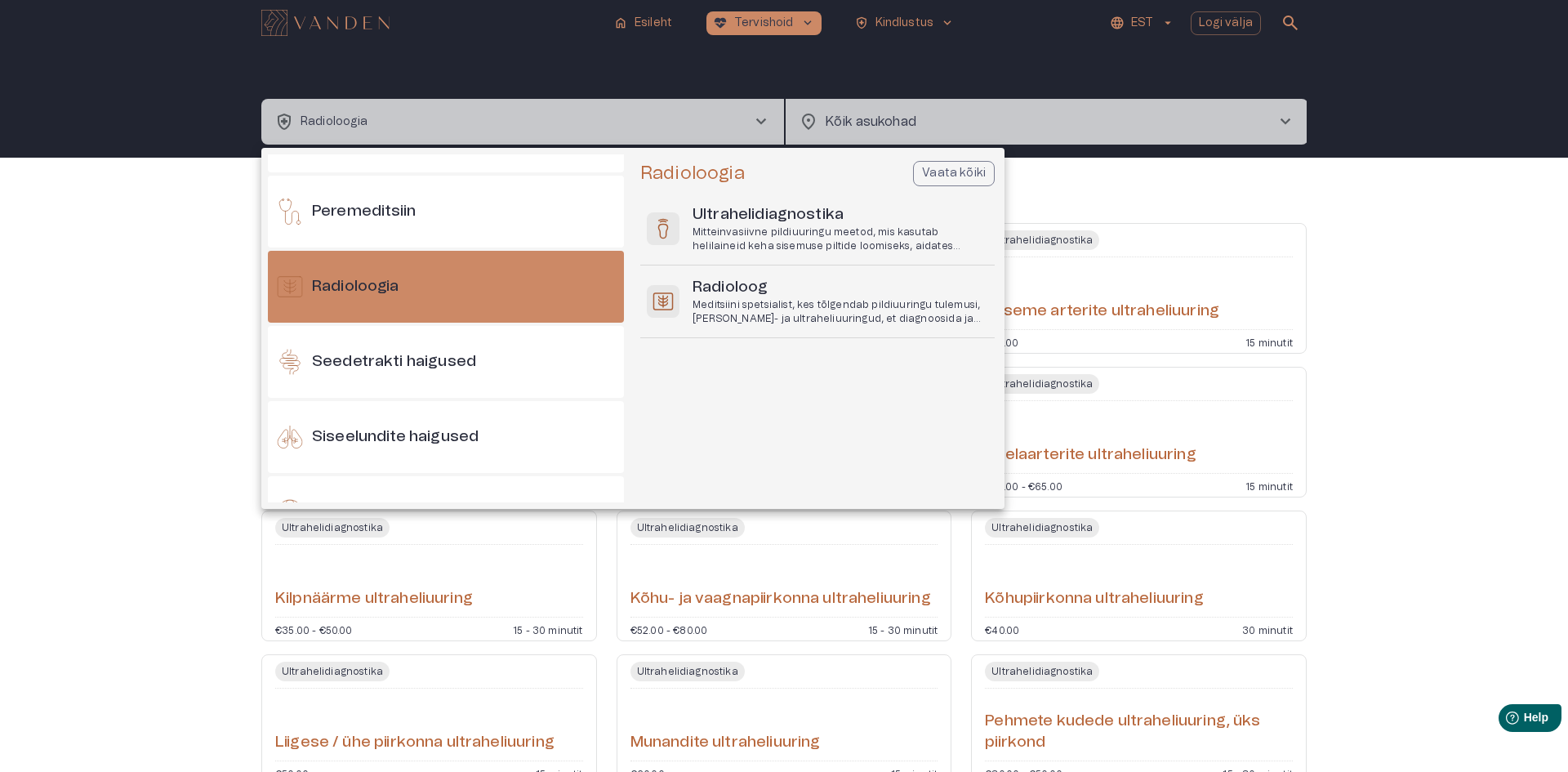
click at [922, 114] on div at bounding box center [784, 386] width 1568 height 772
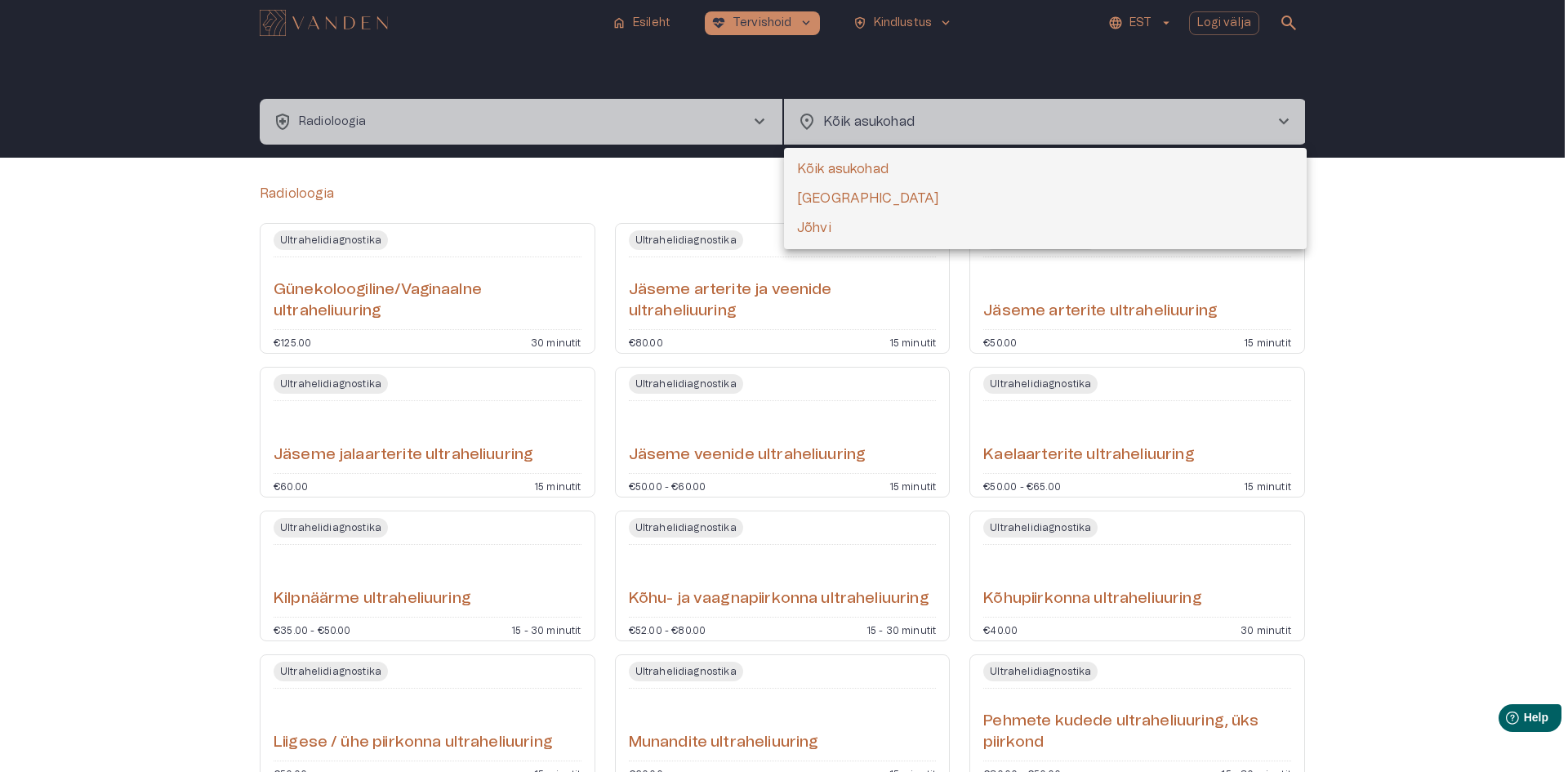
click at [919, 125] on body "home Esileht [MEDICAL_DATA]_heart Tervishoid keyboard_arrow_down health_and_saf…" at bounding box center [784, 386] width 1568 height 772
click at [590, 110] on div at bounding box center [784, 386] width 1568 height 772
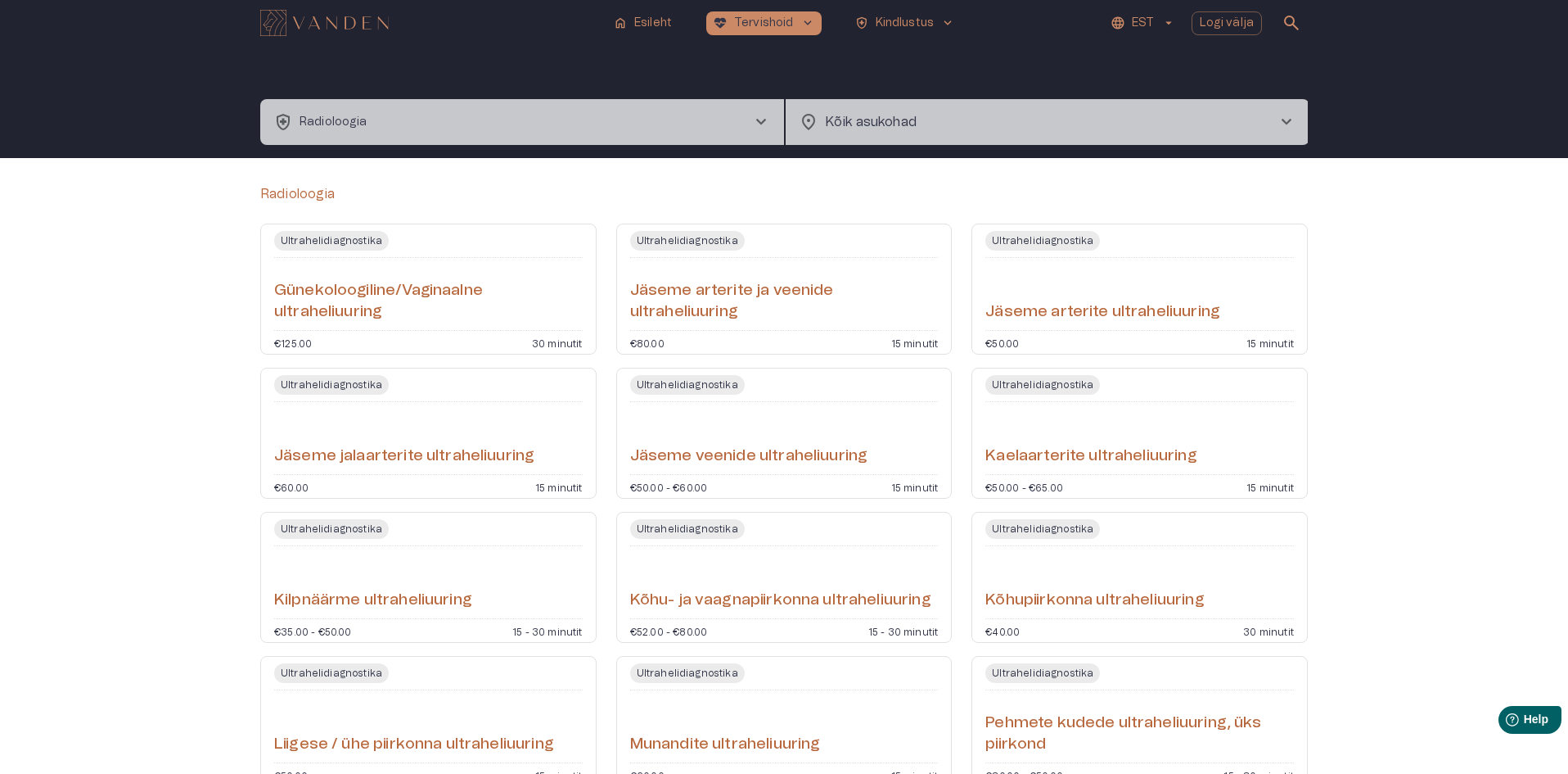
click at [583, 120] on button "health_and_safety Radioloogia chevron_right" at bounding box center [522, 122] width 524 height 46
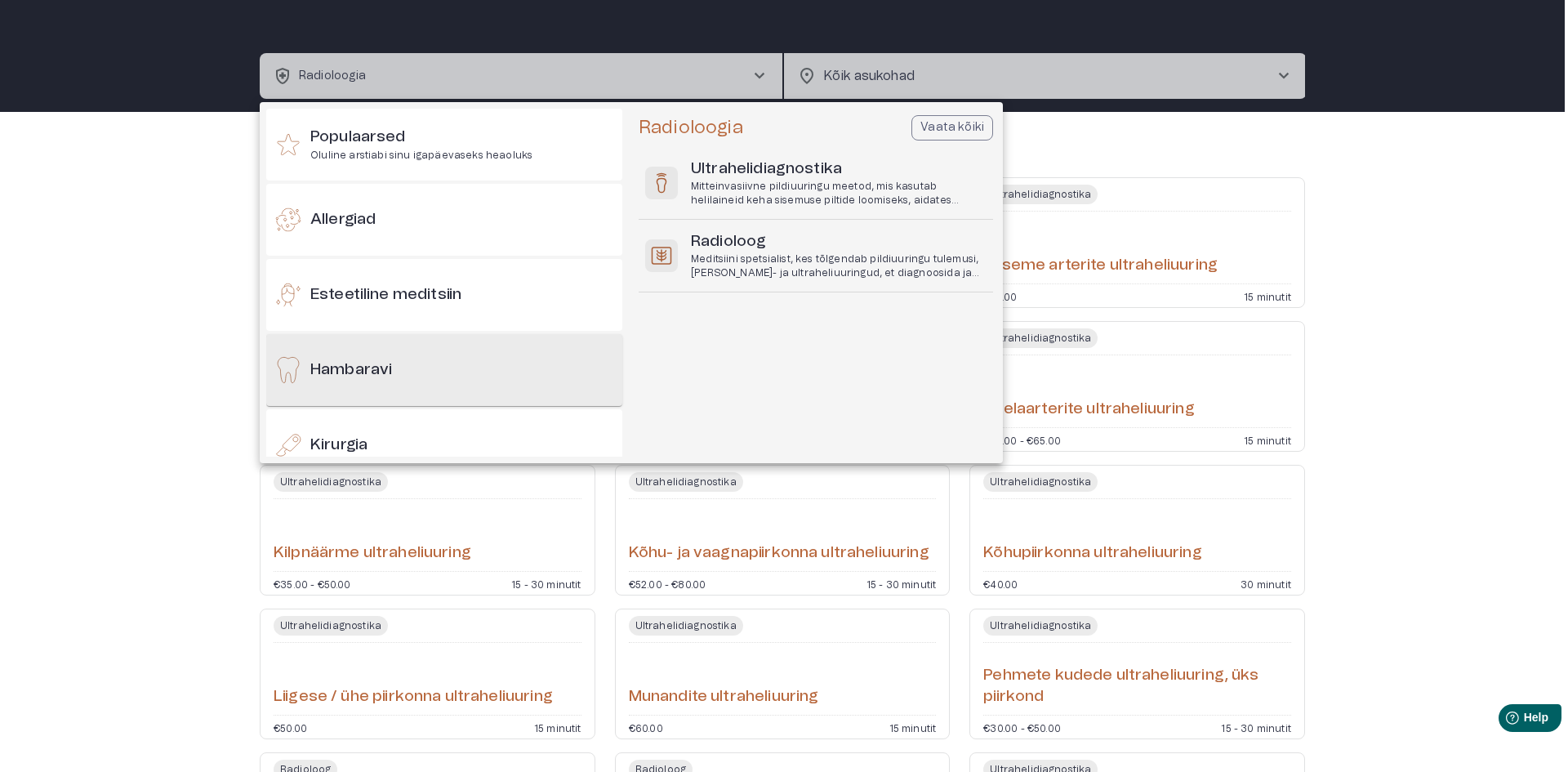
click at [483, 383] on div "Hambaravi" at bounding box center [444, 369] width 356 height 72
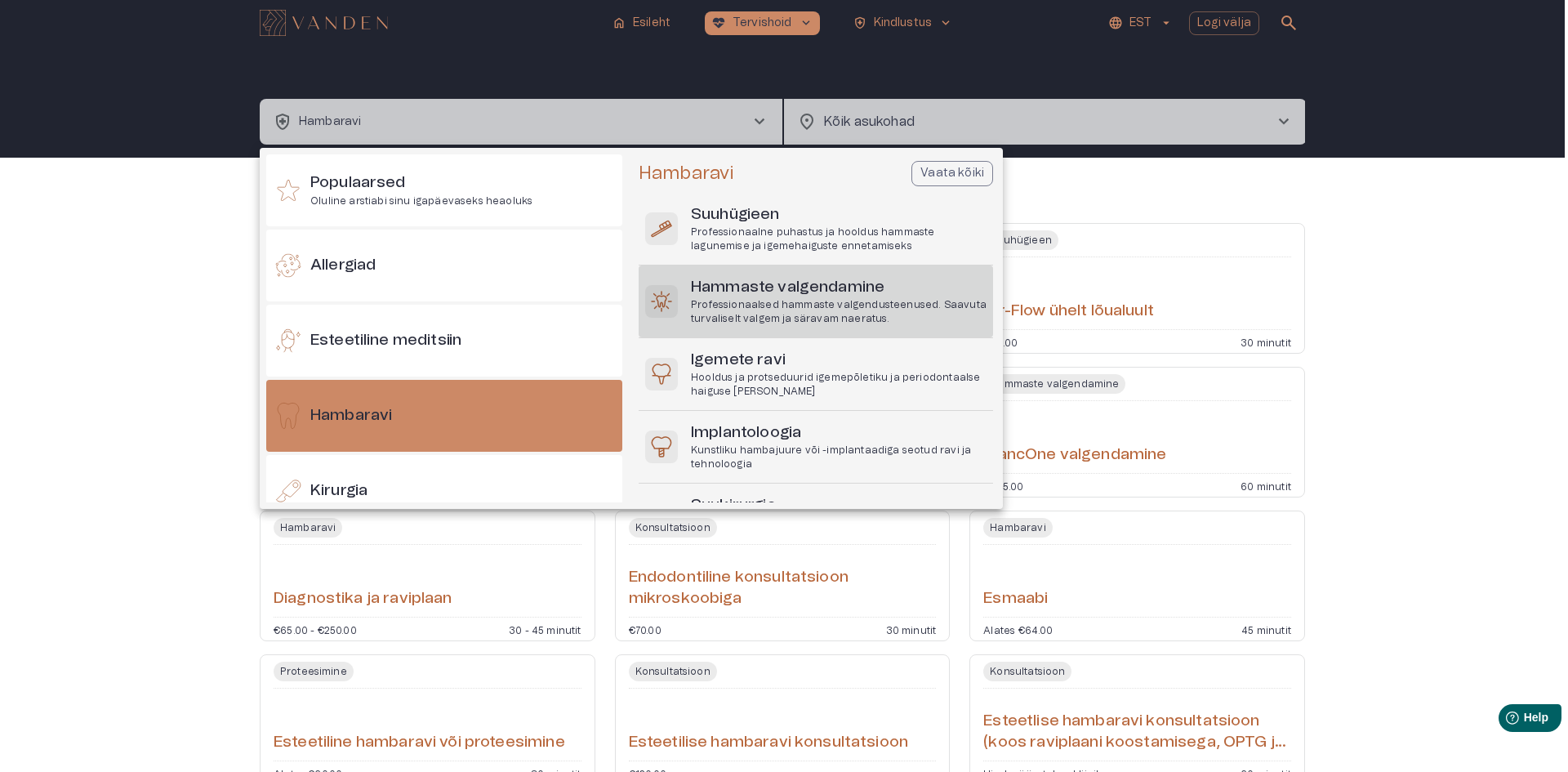
click at [902, 306] on p "Professionaalsed hammaste valgendusteenused. Saavuta turvaliselt valgem ja sära…" at bounding box center [838, 312] width 295 height 28
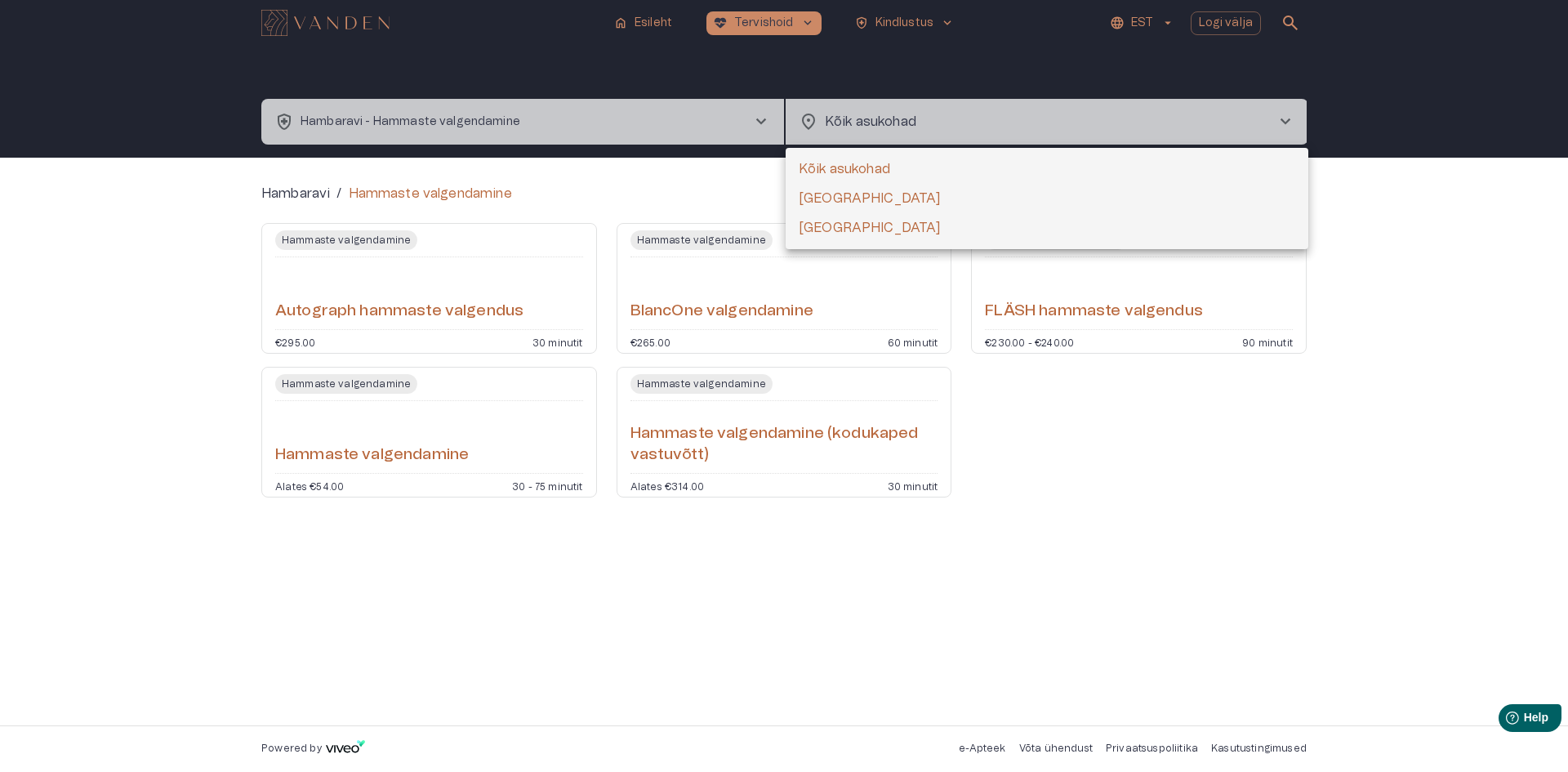
click at [901, 113] on body "home Esileht [MEDICAL_DATA]_heart Tervishoid keyboard_arrow_down health_and_saf…" at bounding box center [784, 386] width 1568 height 772
click at [901, 113] on div at bounding box center [784, 386] width 1568 height 772
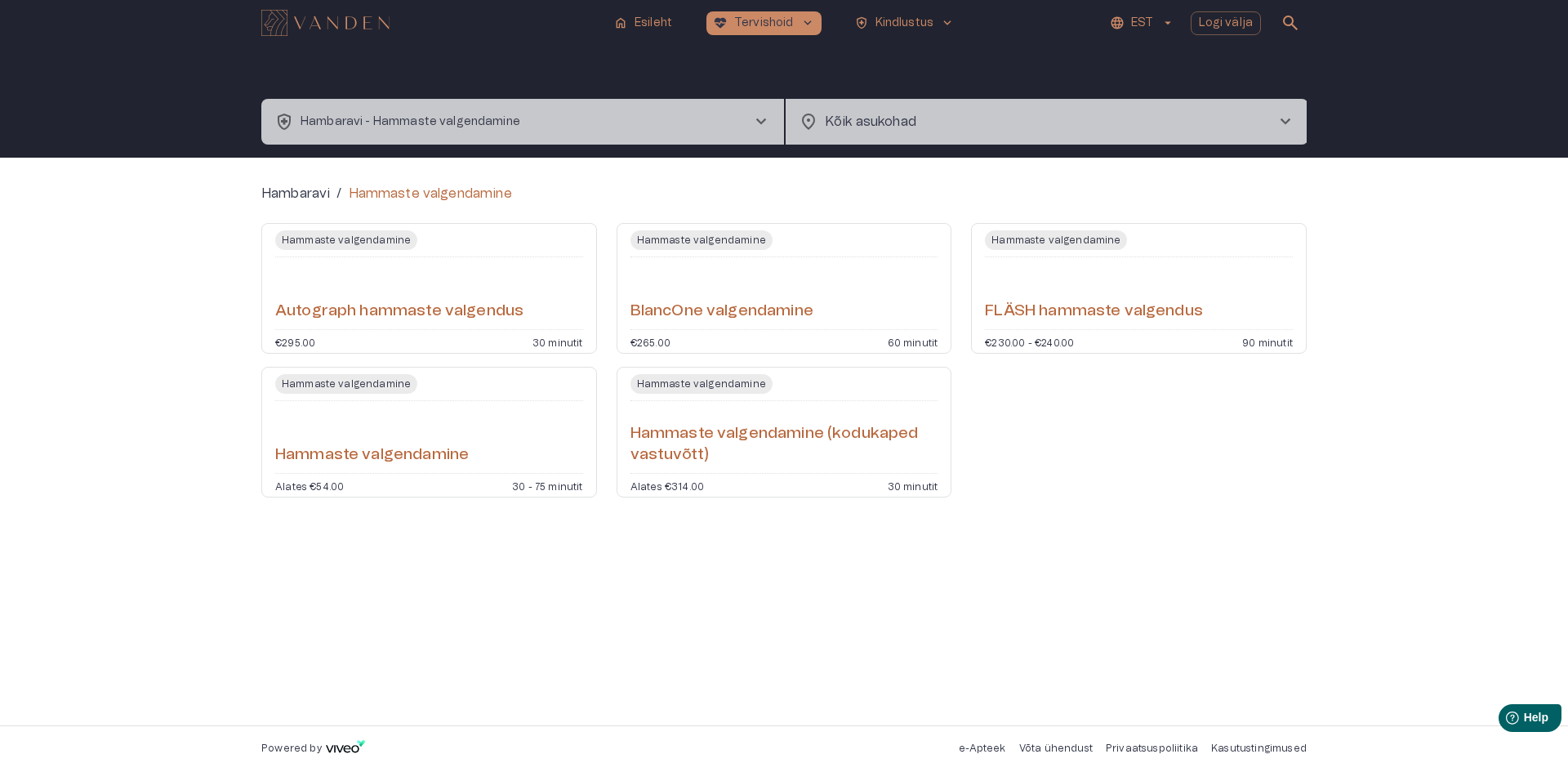
click at [690, 115] on button "health_and_safety Hambaravi - Hammaste valgendamine chevron_right" at bounding box center [522, 122] width 523 height 45
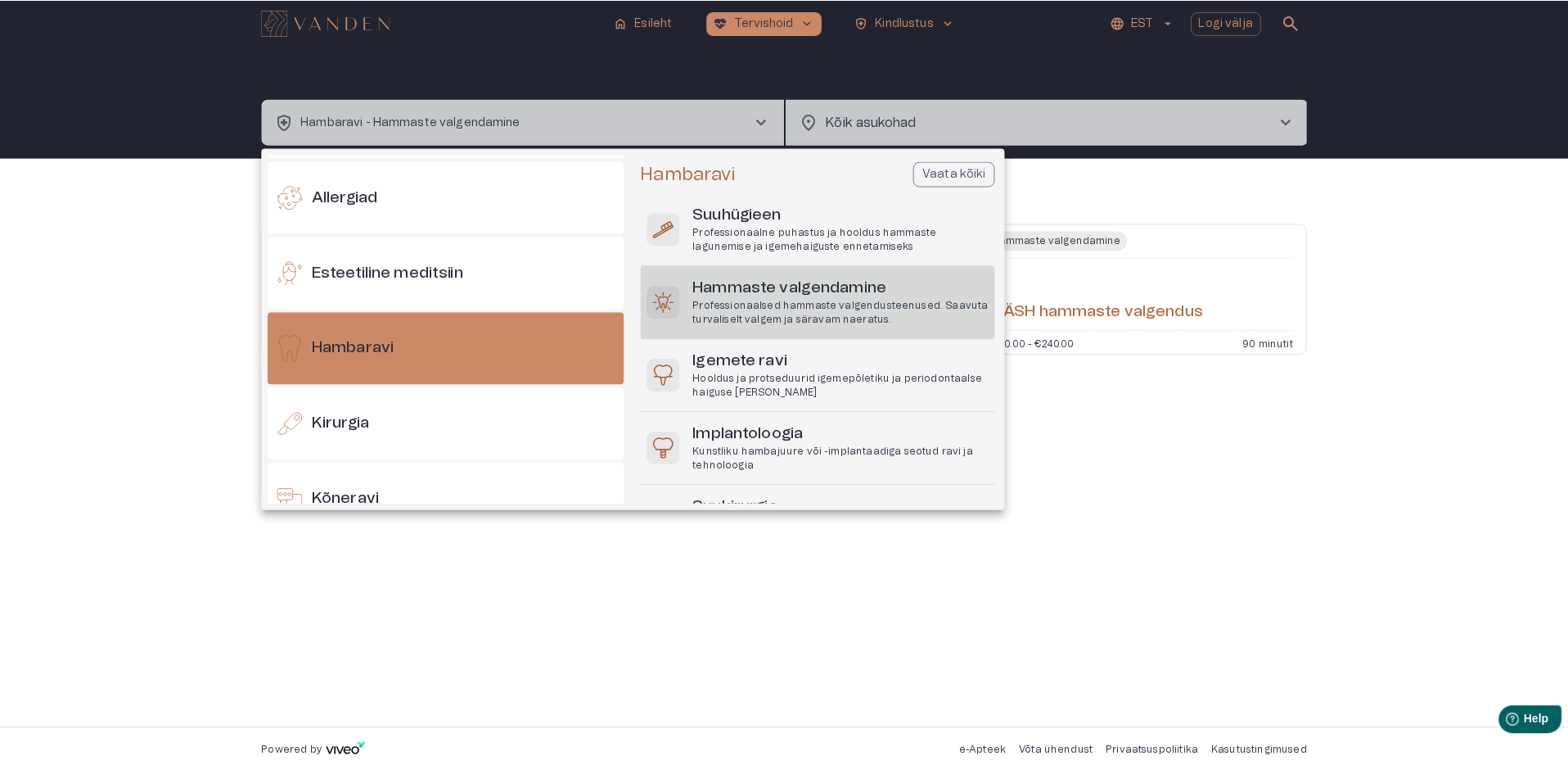
scroll to position [88, 0]
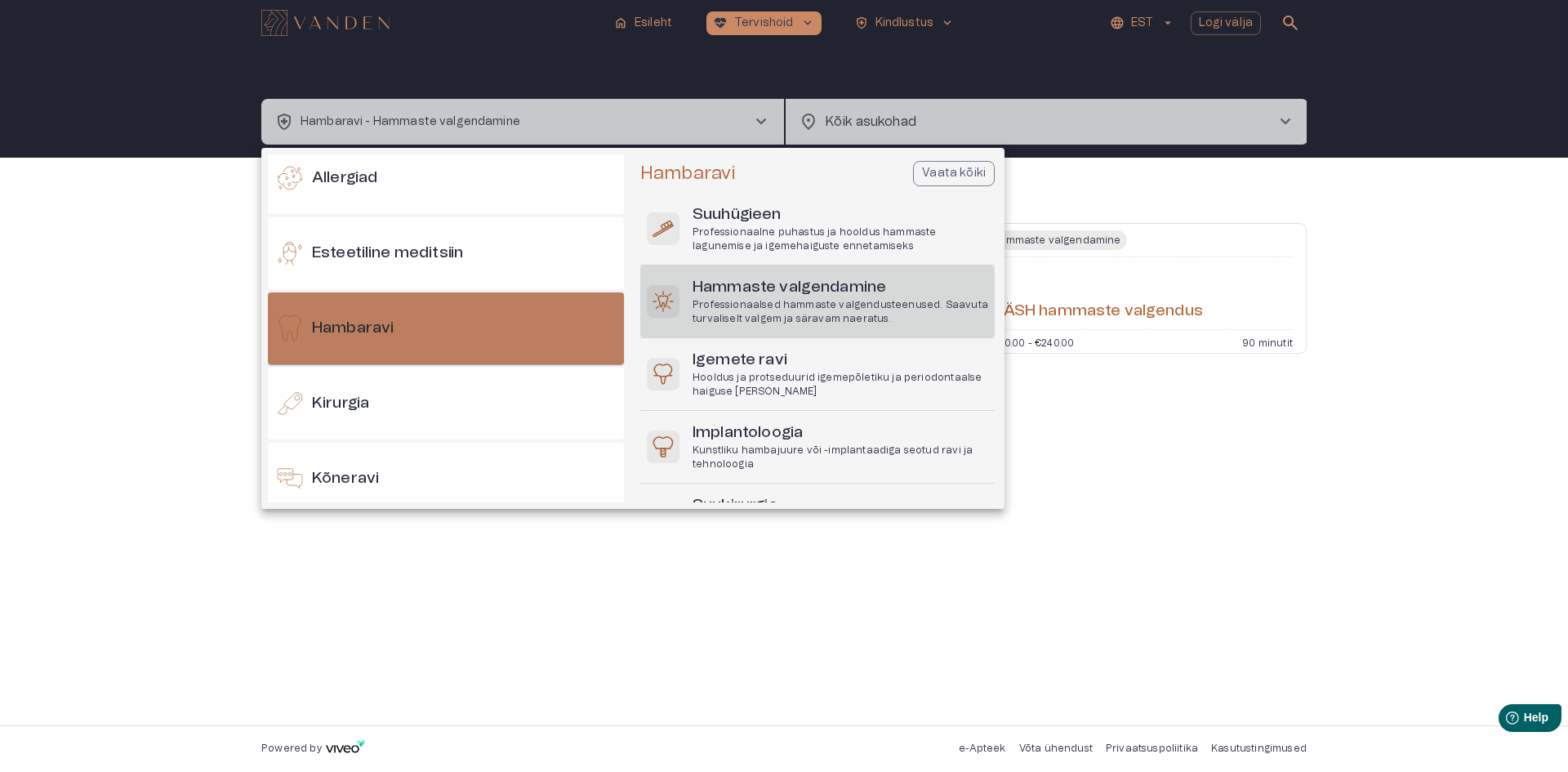
click at [506, 342] on div "Hambaravi" at bounding box center [446, 328] width 356 height 72
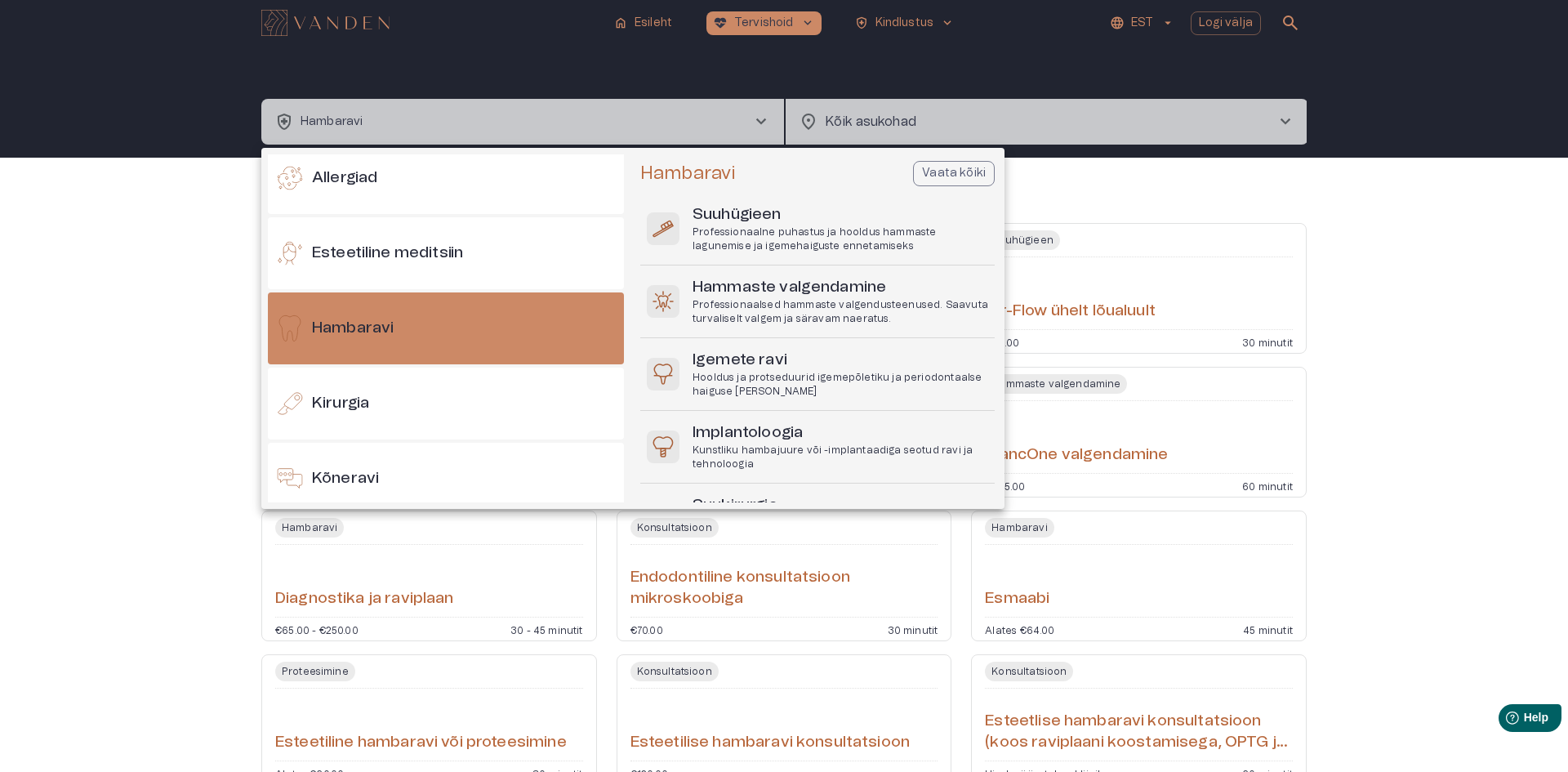
click at [1188, 160] on div at bounding box center [784, 386] width 1568 height 772
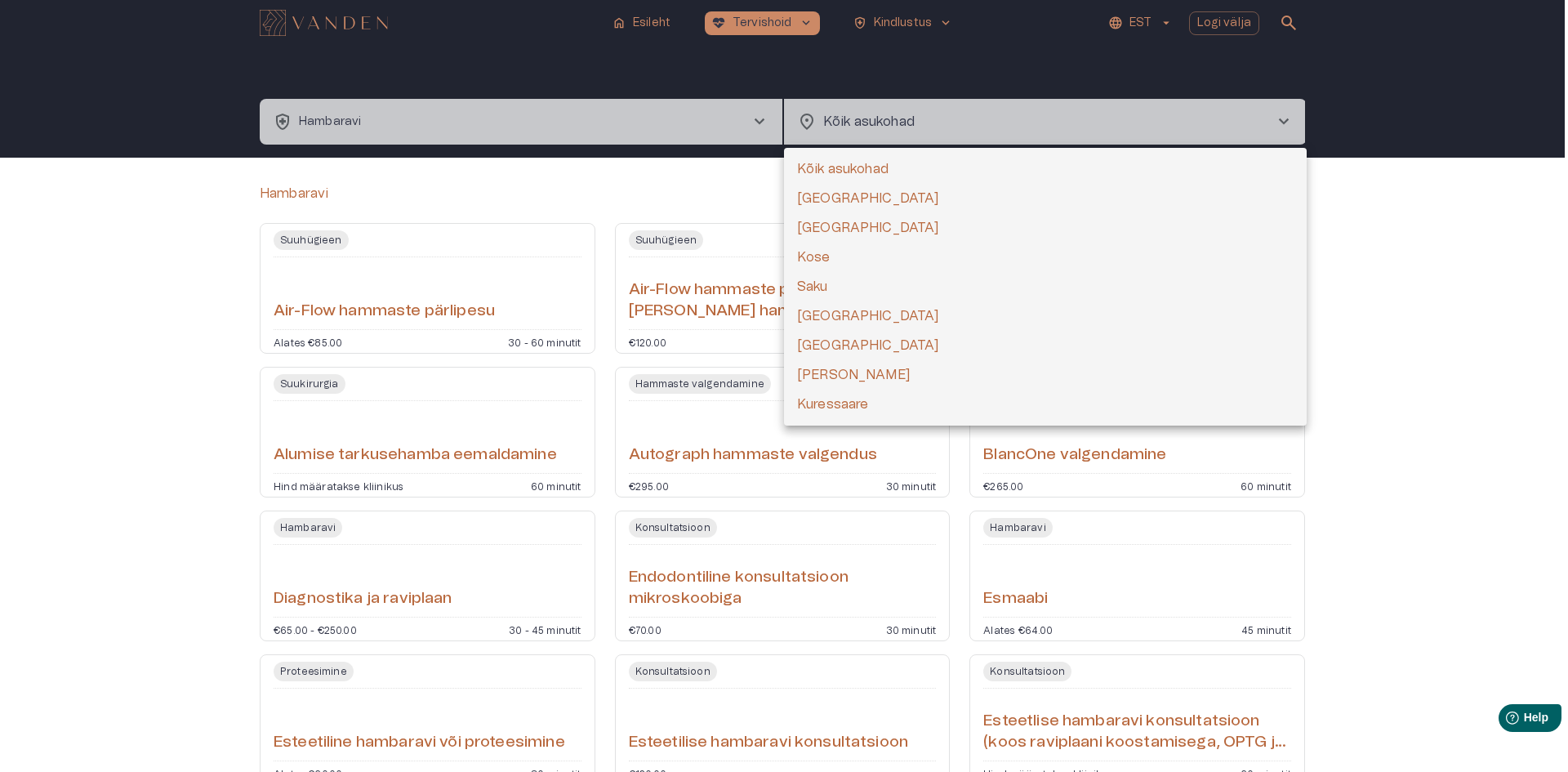
click at [1178, 120] on body "home Esileht [MEDICAL_DATA]_heart Tervishoid keyboard_arrow_down health_and_saf…" at bounding box center [784, 386] width 1568 height 772
click at [993, 349] on li "[GEOGRAPHIC_DATA]" at bounding box center [1044, 346] width 523 height 29
type input "**********"
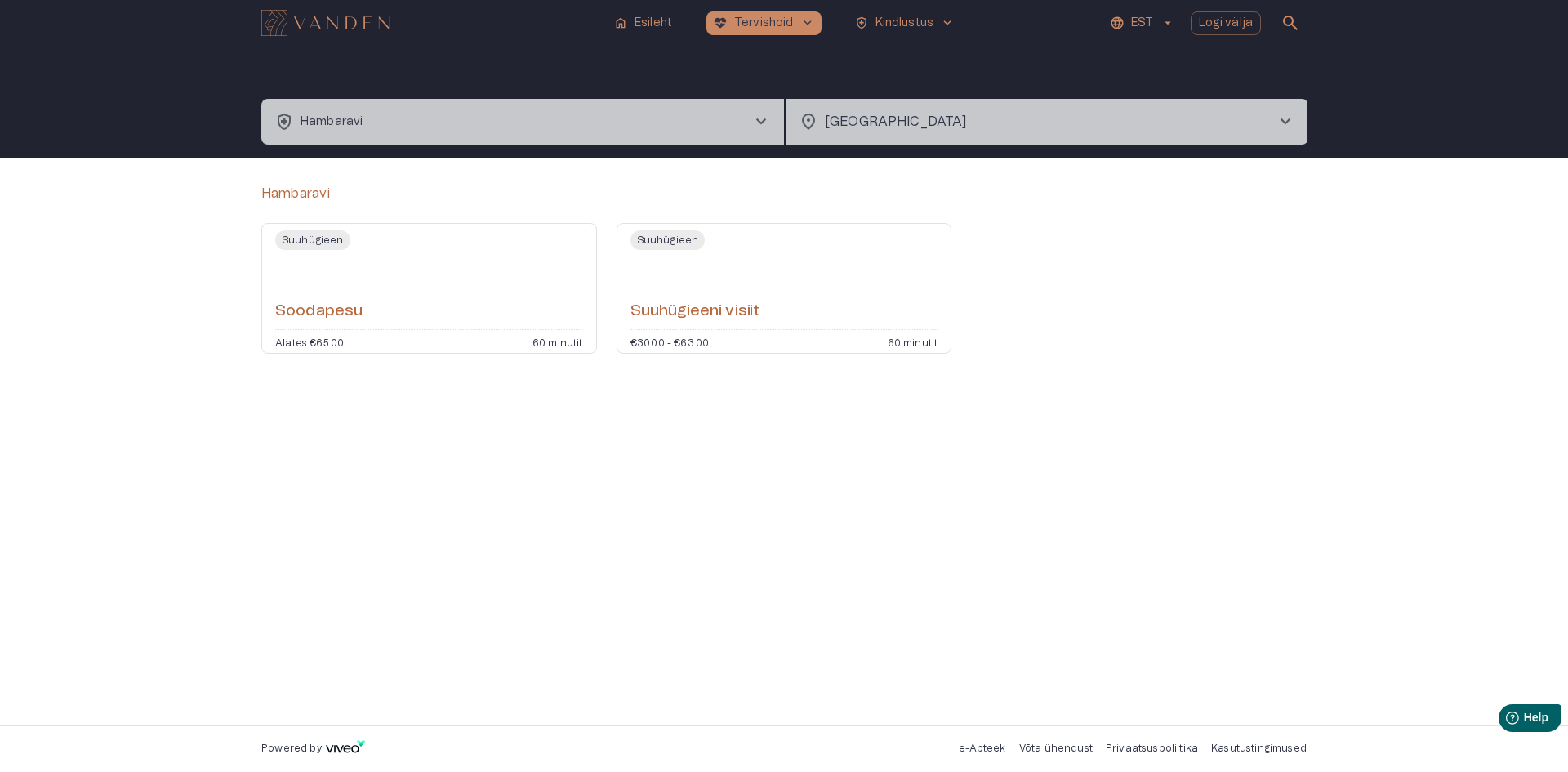
click at [342, 12] on img "Navigate to homepage" at bounding box center [325, 23] width 128 height 26
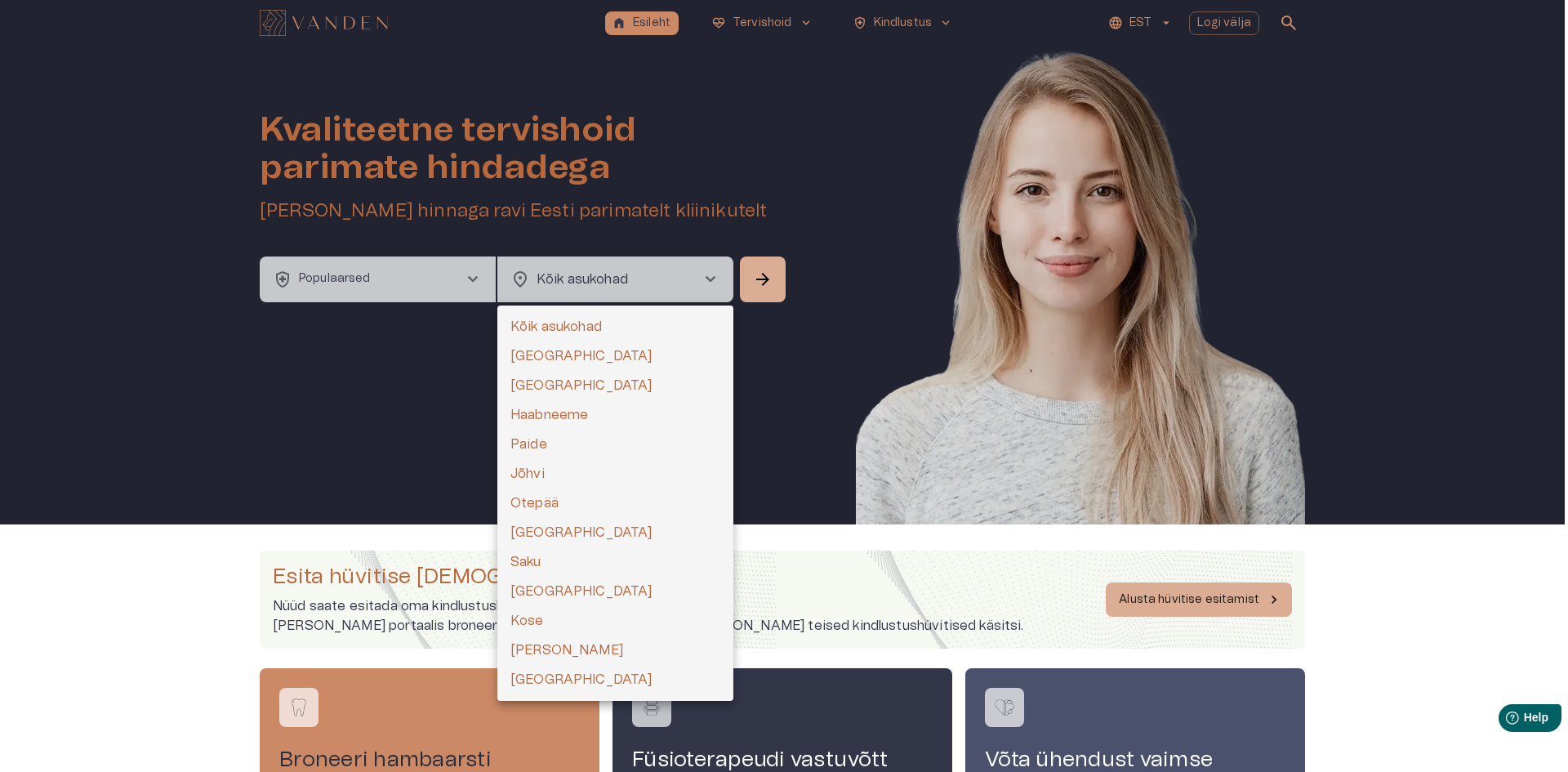
click at [575, 291] on body "home Esileht [MEDICAL_DATA]_heart Tervishoid keyboard_arrow_down health_and_saf…" at bounding box center [784, 386] width 1568 height 772
click at [582, 506] on li "Otepää" at bounding box center [615, 503] width 236 height 29
type input "**********"
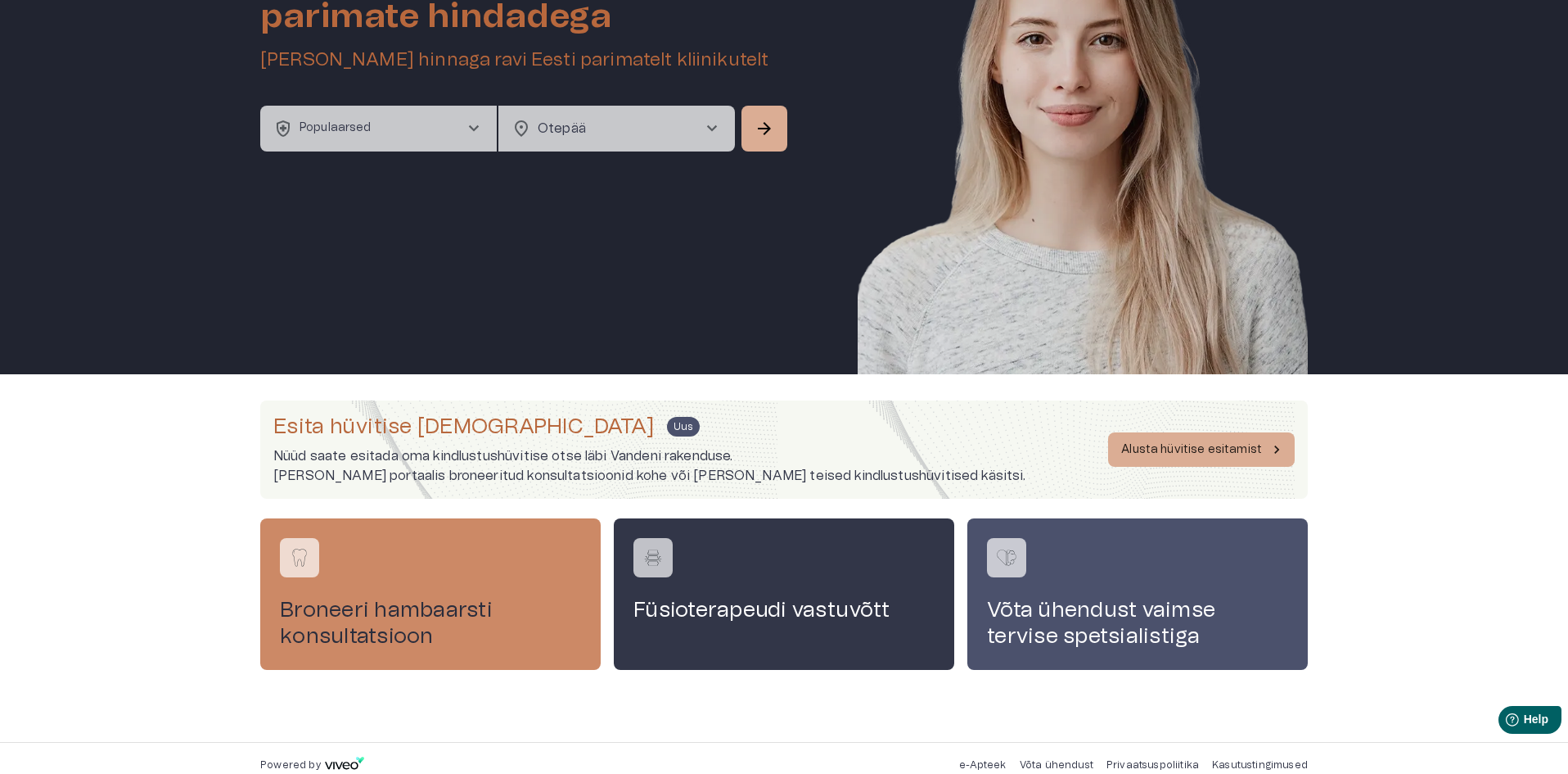
scroll to position [166, 0]
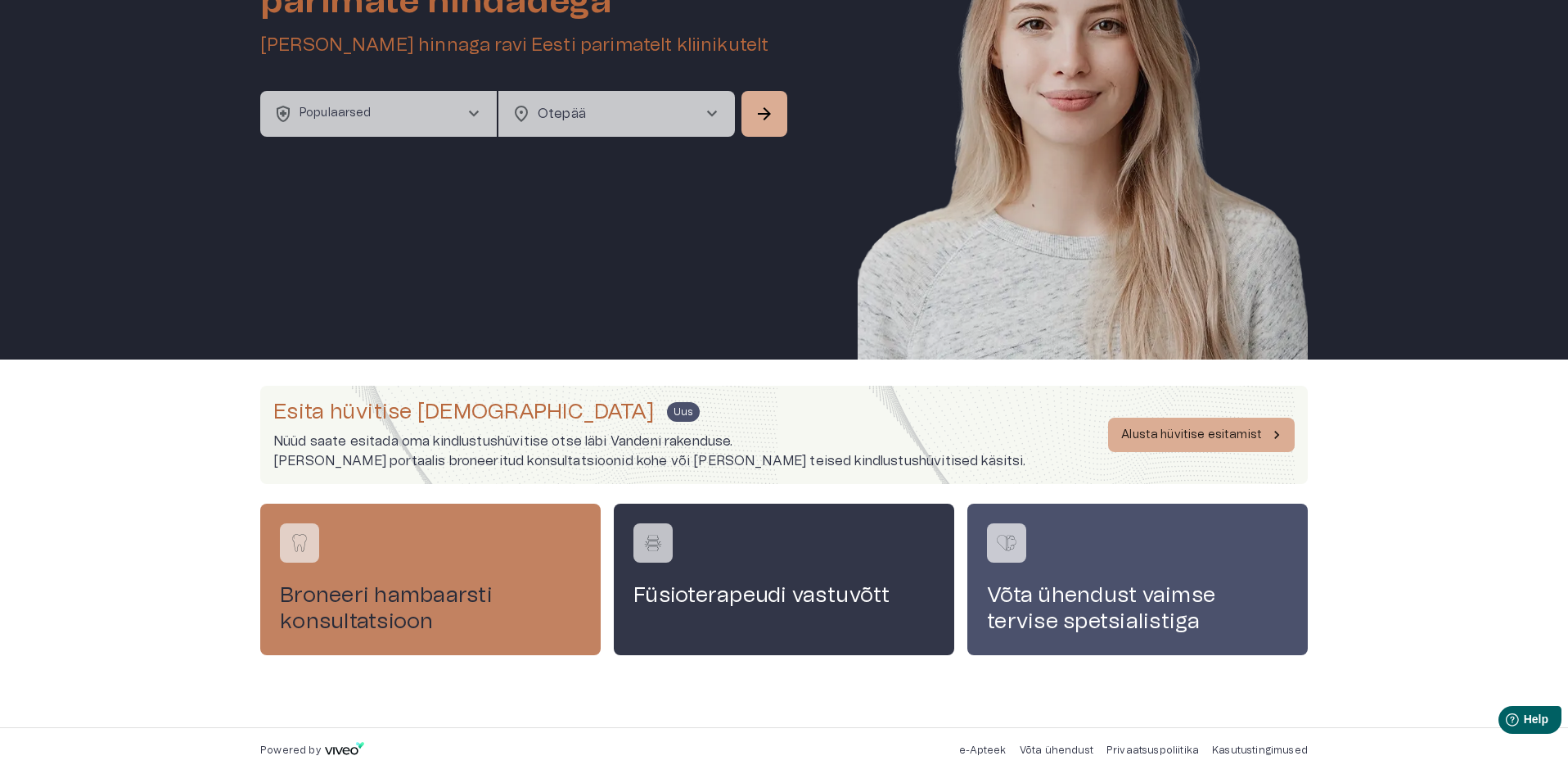
click at [511, 646] on div "Broneeri hambaarsti konsultatsioon" at bounding box center [431, 579] width 341 height 150
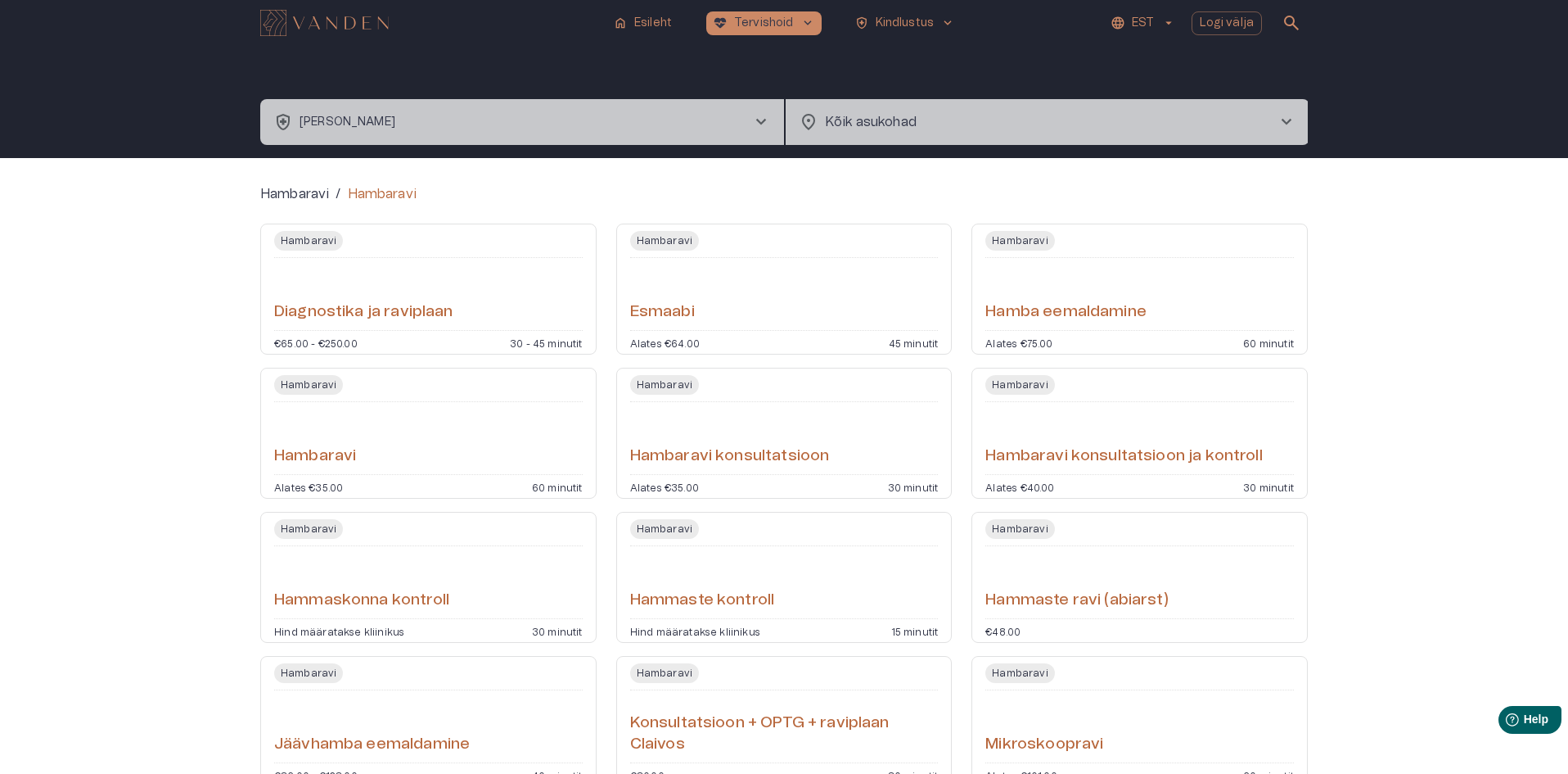
click at [387, 425] on div "Hambaravi" at bounding box center [428, 438] width 309 height 59
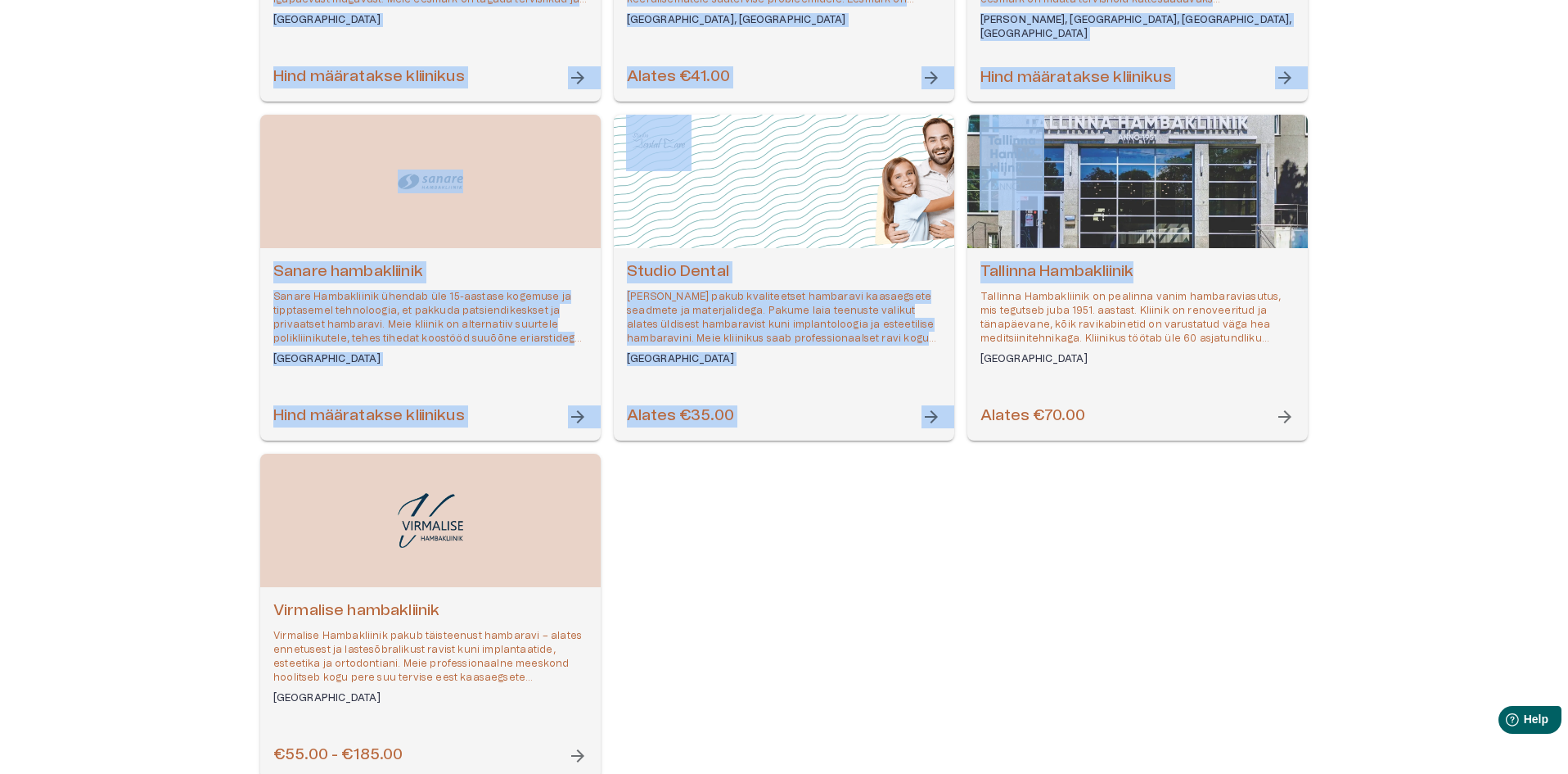
scroll to position [975, 0]
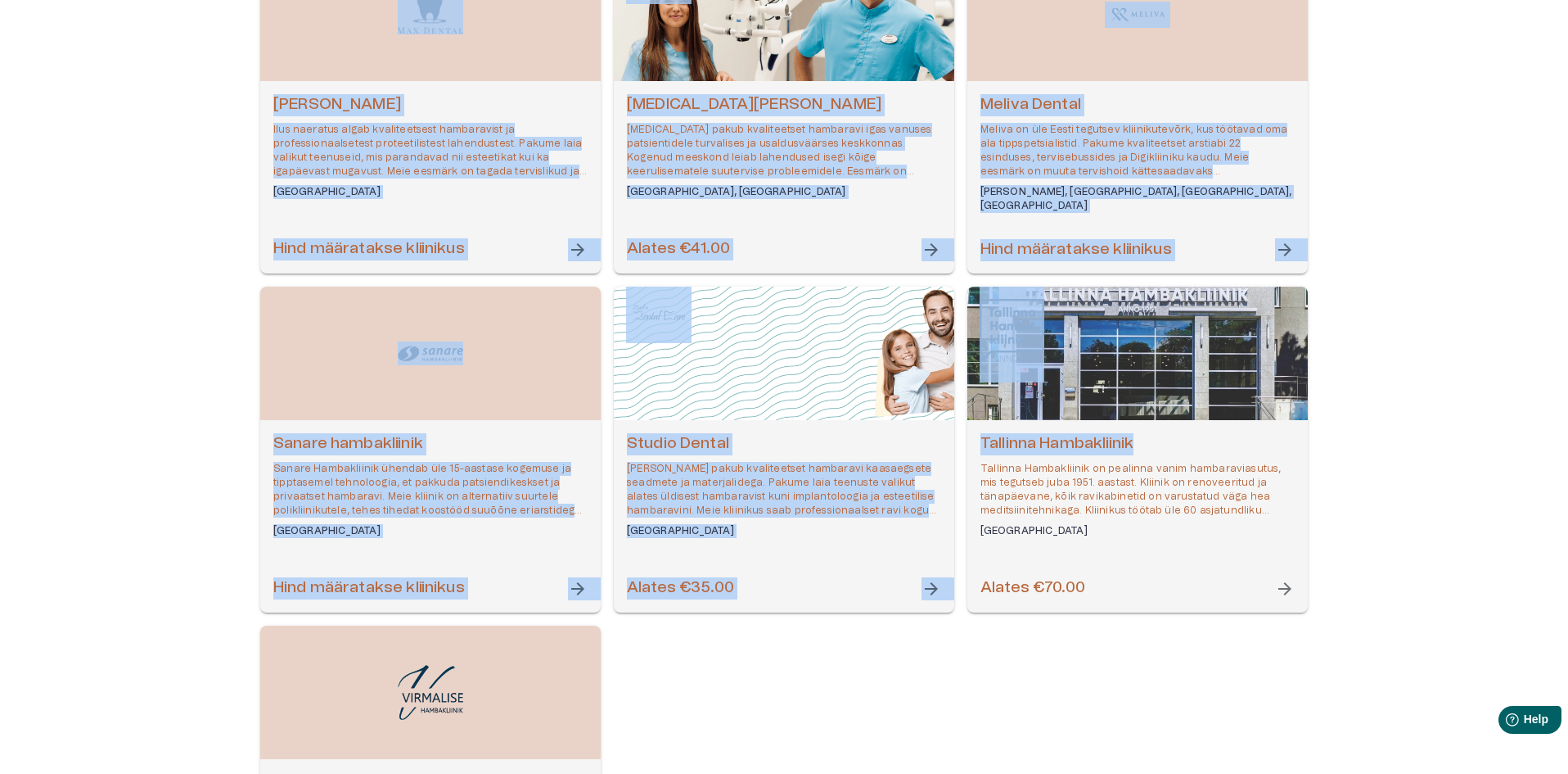
drag, startPoint x: 1353, startPoint y: 150, endPoint x: 71, endPoint y: -8, distance: 1291.7
click at [252, 346] on div "[PERSON_NAME] / [PERSON_NAME] / [PERSON_NAME] 360 Dental 360 Dental pakub kaasa…" at bounding box center [784, 87] width 1568 height 1833
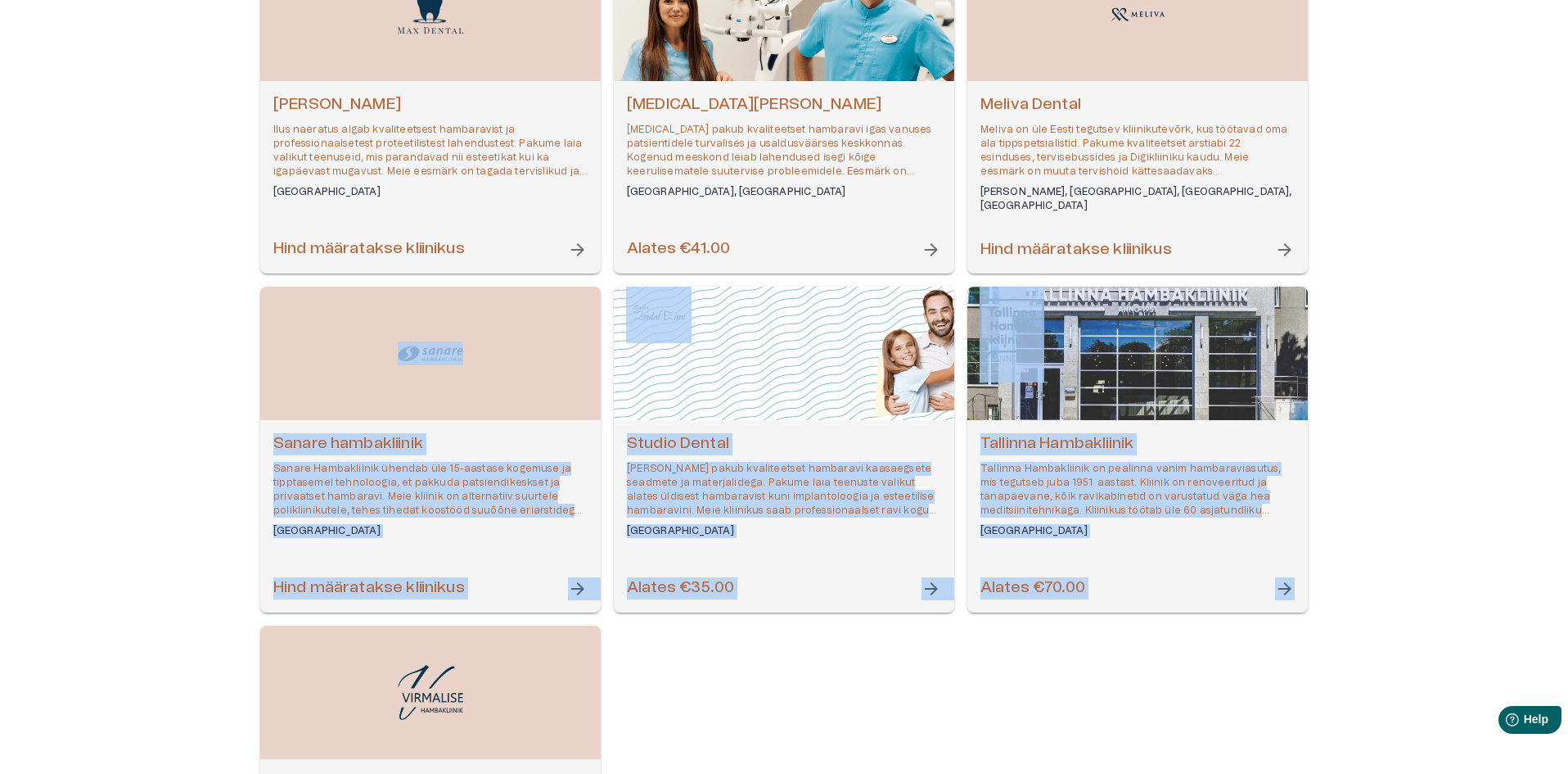
drag, startPoint x: 252, startPoint y: 346, endPoint x: 1473, endPoint y: 697, distance: 1270.4
click at [1473, 697] on div "[PERSON_NAME] / [PERSON_NAME] / [PERSON_NAME] 360 Dental 360 Dental pakub kaasa…" at bounding box center [784, 87] width 1568 height 1833
click at [1400, 593] on div "[PERSON_NAME] / [PERSON_NAME] / [PERSON_NAME] 360 Dental 360 Dental pakub kaasa…" at bounding box center [784, 87] width 1568 height 1833
drag, startPoint x: 1372, startPoint y: 616, endPoint x: 319, endPoint y: 326, distance: 1092.2
click at [319, 326] on div "[PERSON_NAME] / [PERSON_NAME] / [PERSON_NAME] 360 Dental 360 Dental pakub kaasa…" at bounding box center [784, 87] width 1568 height 1833
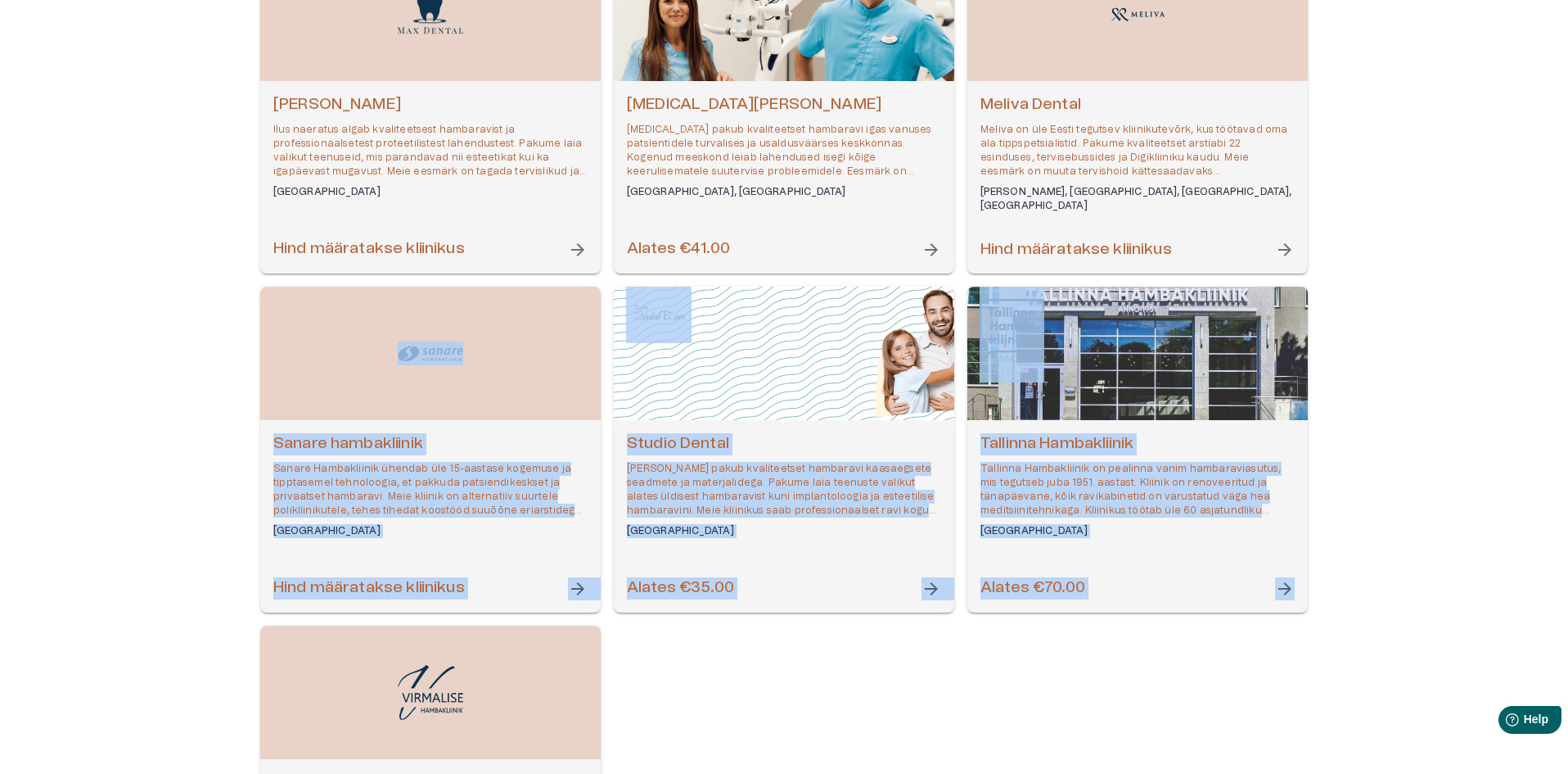
click at [1399, 304] on div "[PERSON_NAME] / [PERSON_NAME] / [PERSON_NAME] 360 Dental 360 Dental pakub kaasa…" at bounding box center [784, 87] width 1568 height 1833
